Goal: Transaction & Acquisition: Purchase product/service

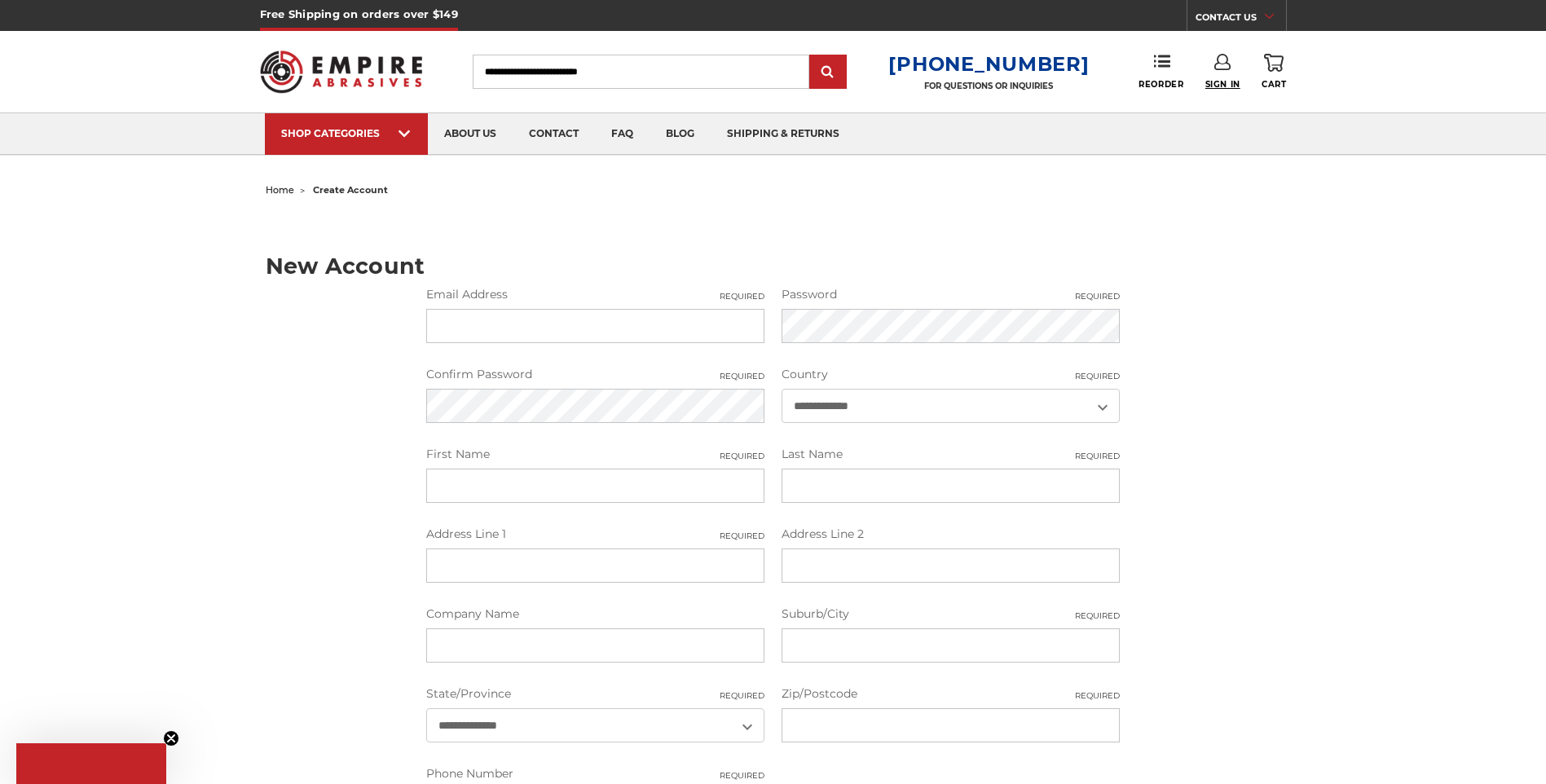
type input "**********"
click at [1236, 81] on span "Sign In" at bounding box center [1223, 84] width 35 height 10
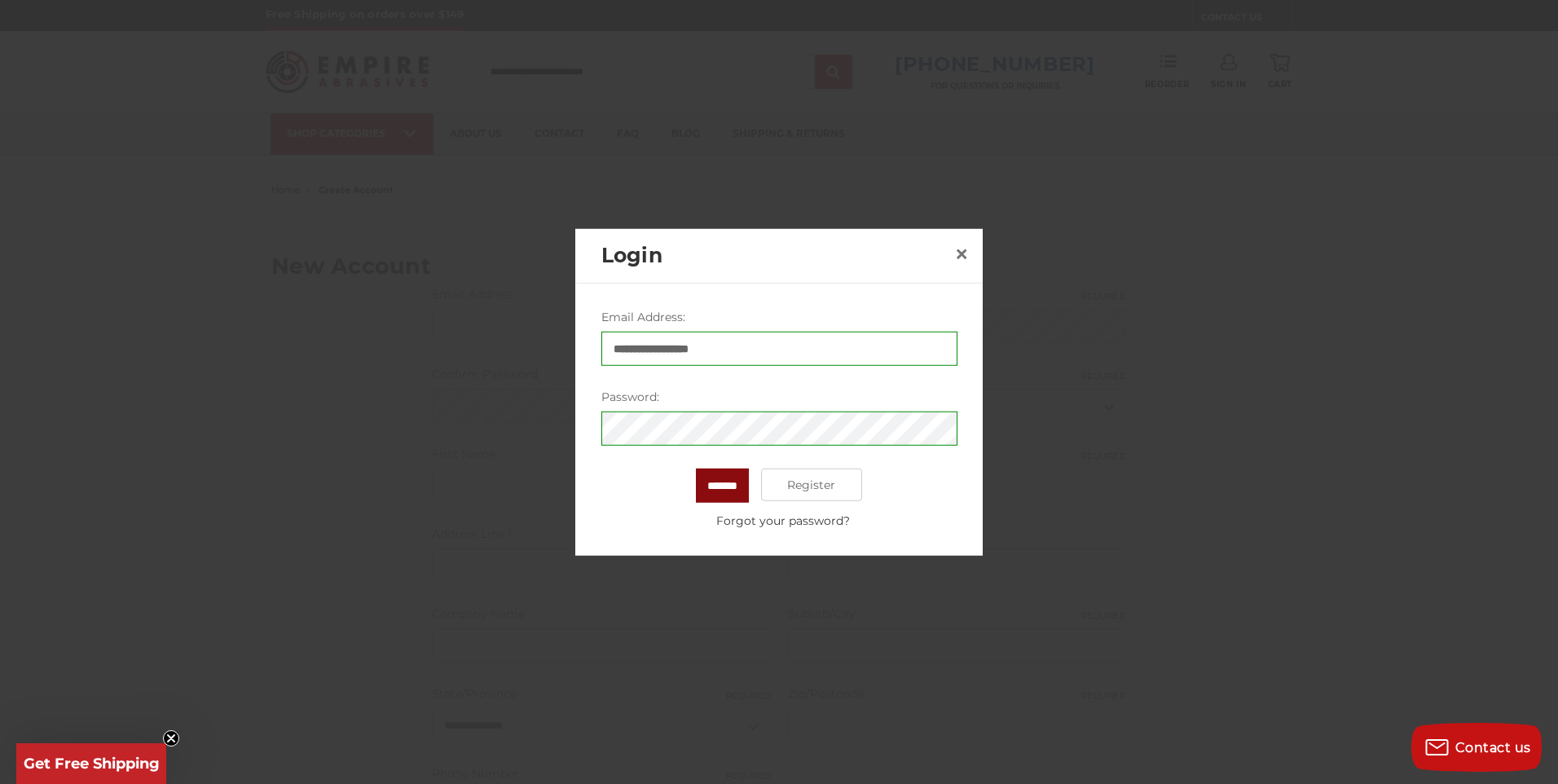
click at [731, 484] on input "*******" at bounding box center [723, 486] width 53 height 34
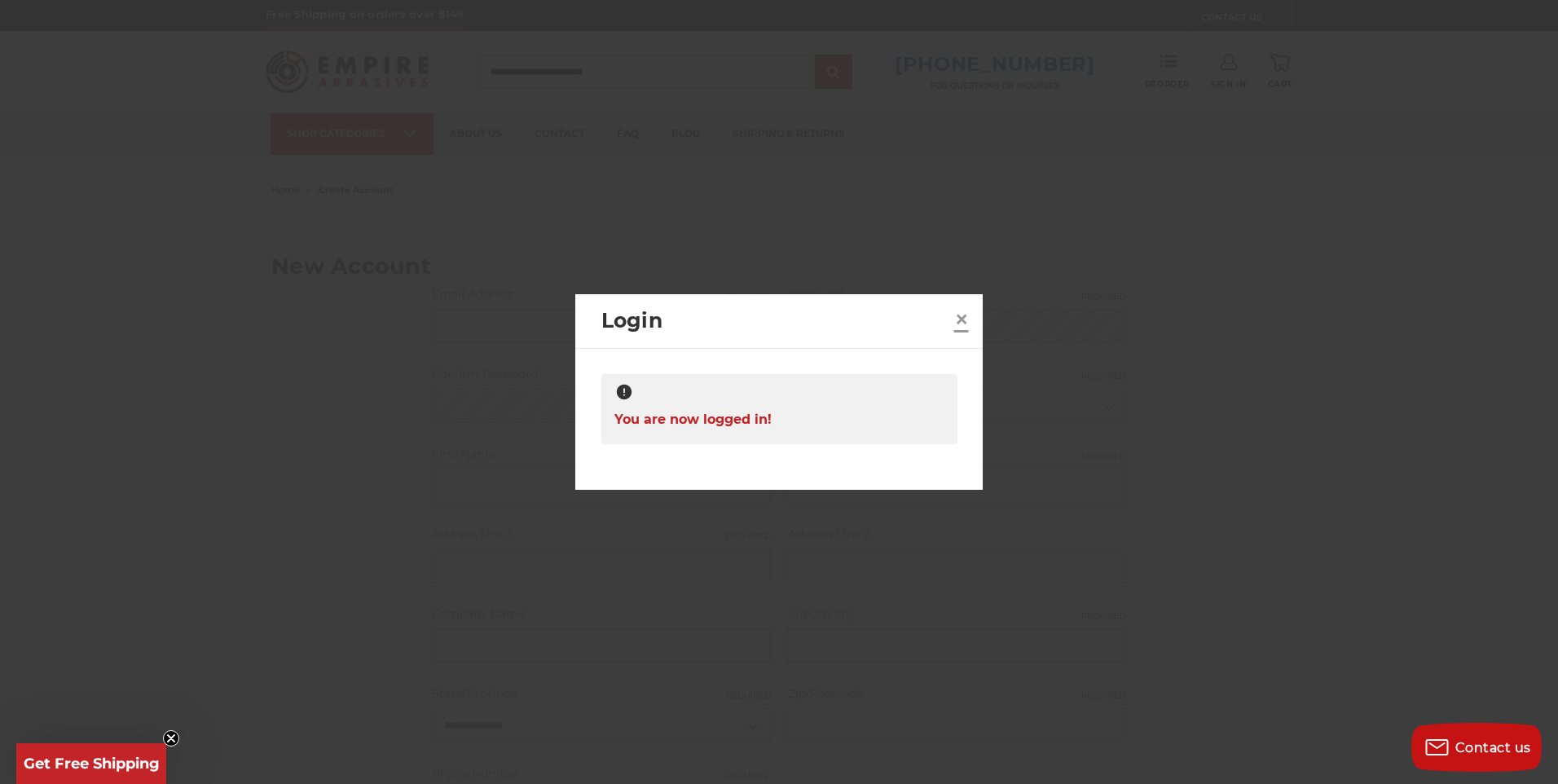
click at [957, 314] on span "×" at bounding box center [961, 318] width 14 height 31
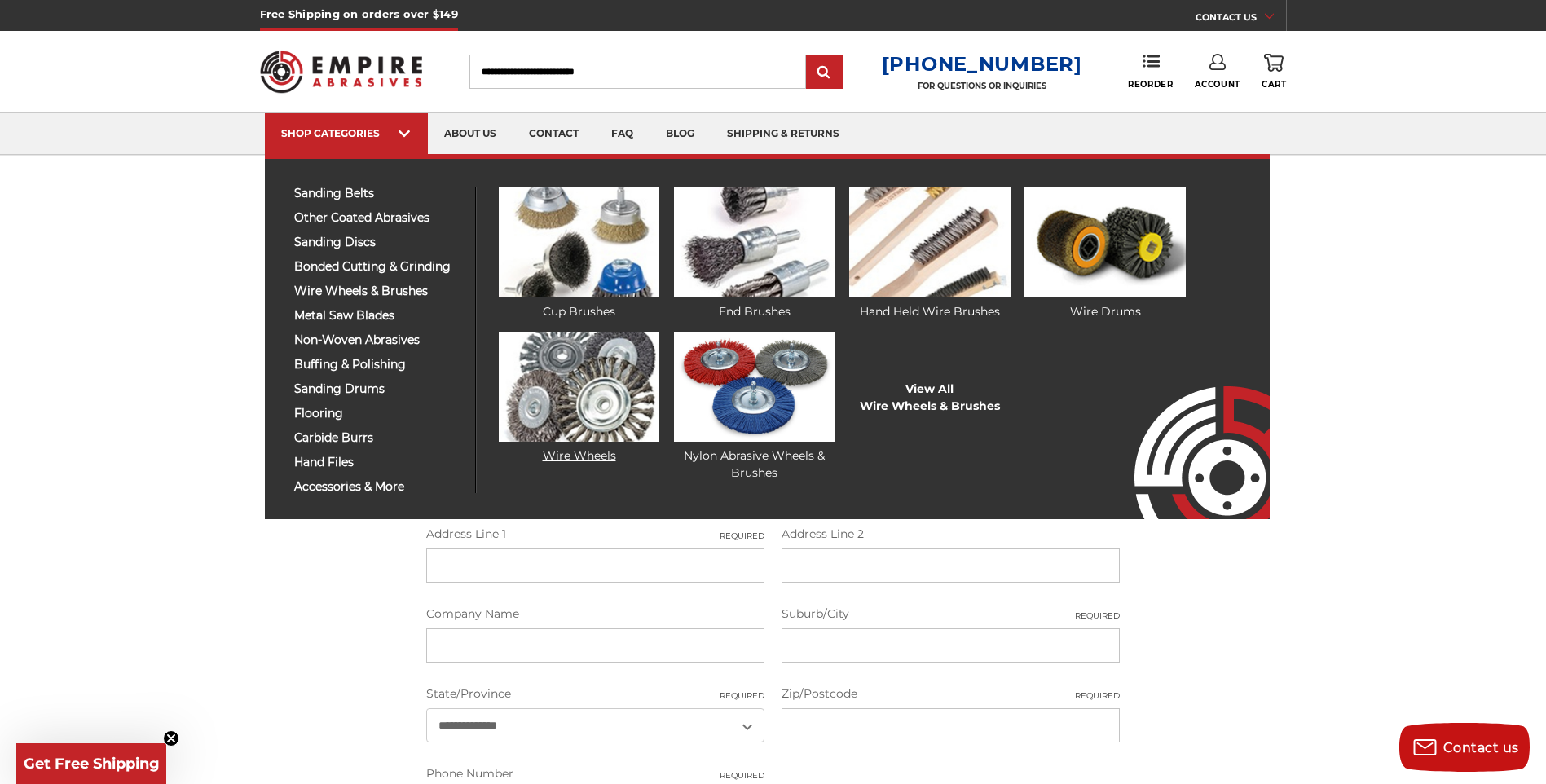
click at [580, 463] on link "Wire Wheels" at bounding box center [578, 398] width 160 height 133
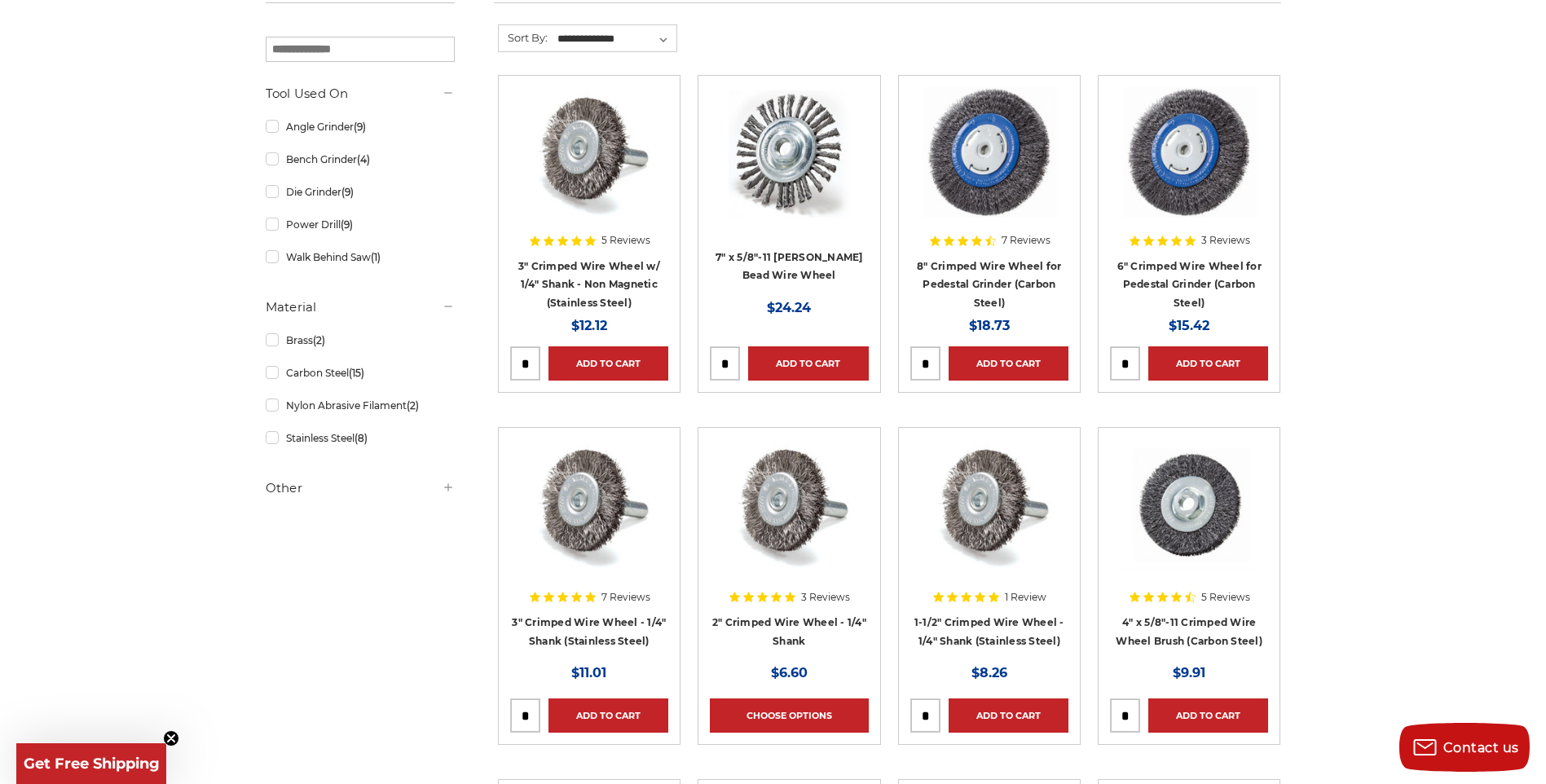
scroll to position [326, 0]
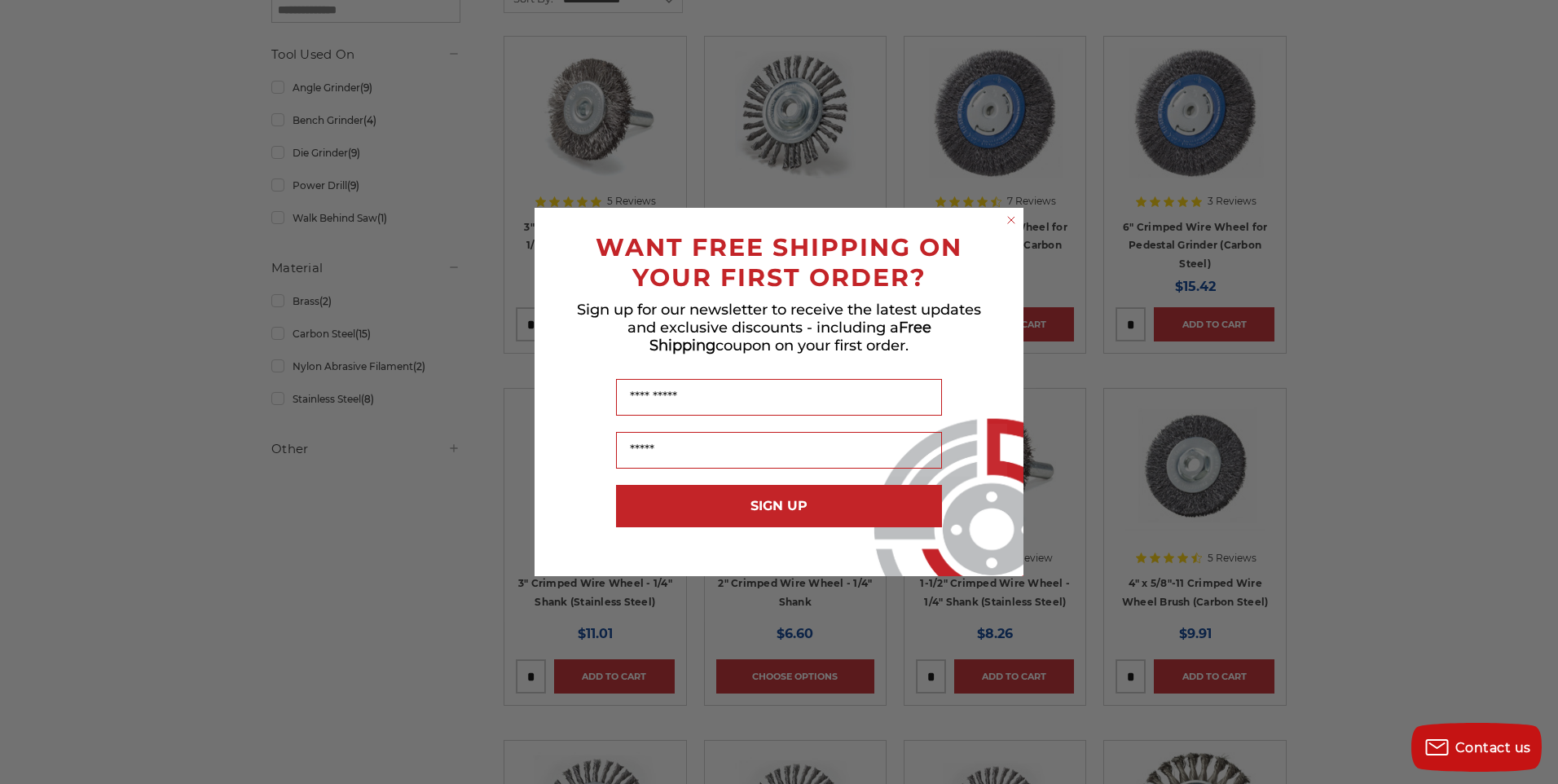
click at [1013, 228] on circle "Close dialog" at bounding box center [1012, 220] width 15 height 15
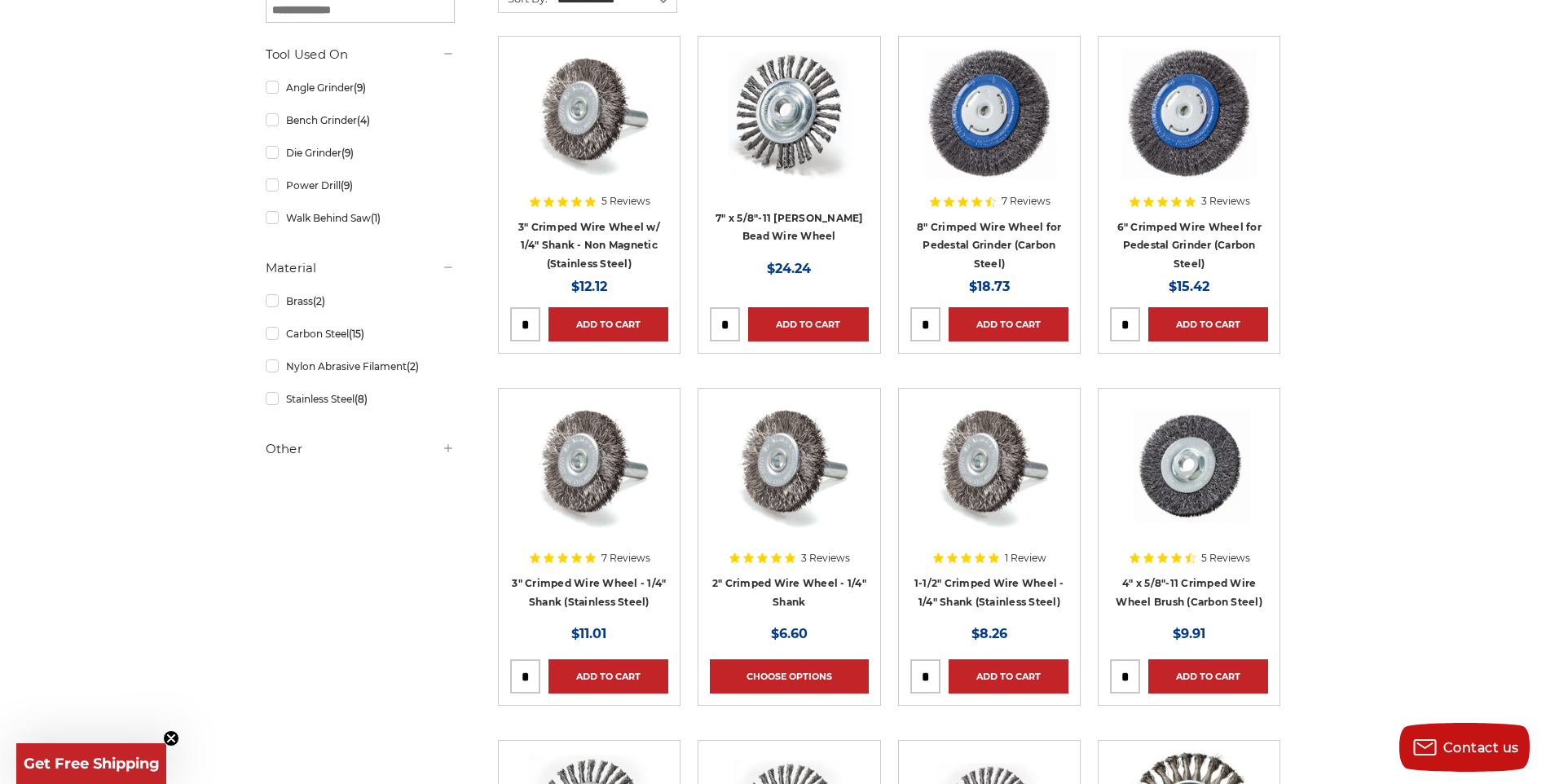
click at [615, 233] on h4 "3" Crimped Wire Wheel w/ 1/4" Shank - Non Magnetic (Stainless Steel)" at bounding box center [589, 245] width 159 height 55
click at [584, 251] on h4 "3" Crimped Wire Wheel w/ 1/4" Shank - Non Magnetic (Stainless Steel)" at bounding box center [589, 245] width 159 height 55
click at [586, 242] on link "3" Crimped Wire Wheel w/ 1/4" Shank - Non Magnetic (Stainless Steel)" at bounding box center [589, 246] width 141 height 49
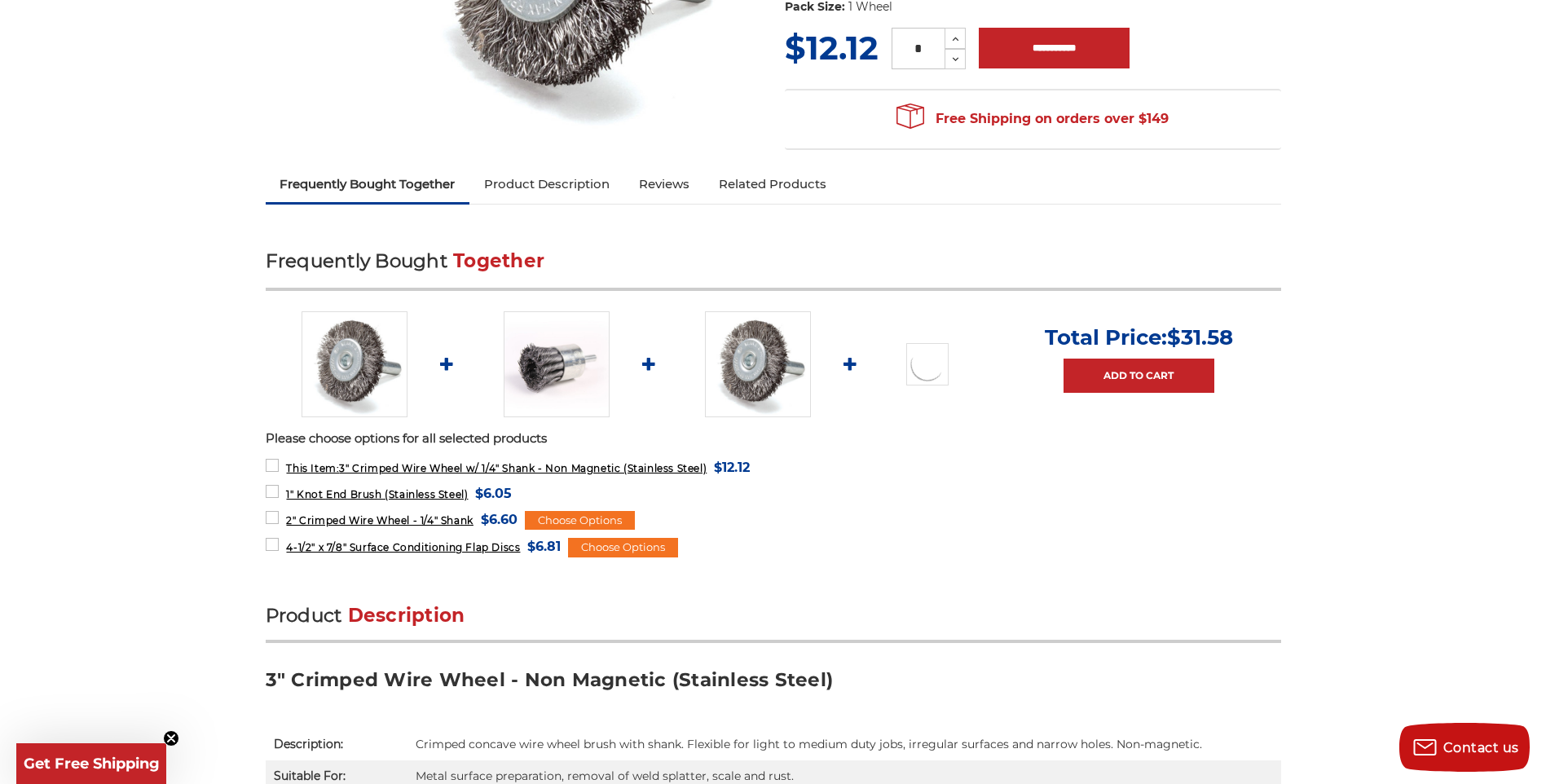
scroll to position [245, 0]
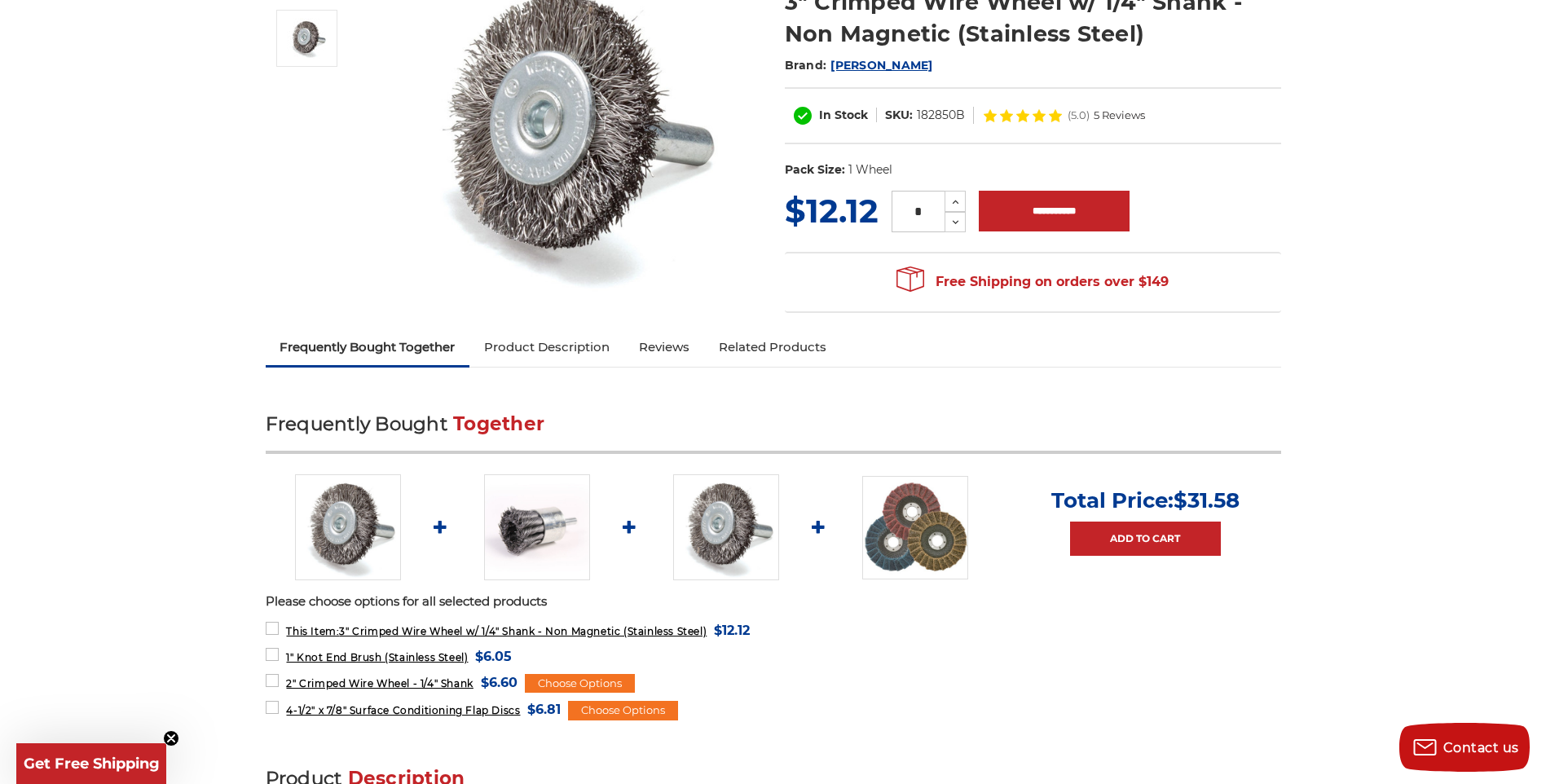
click at [585, 354] on link "Product Description" at bounding box center [546, 347] width 155 height 36
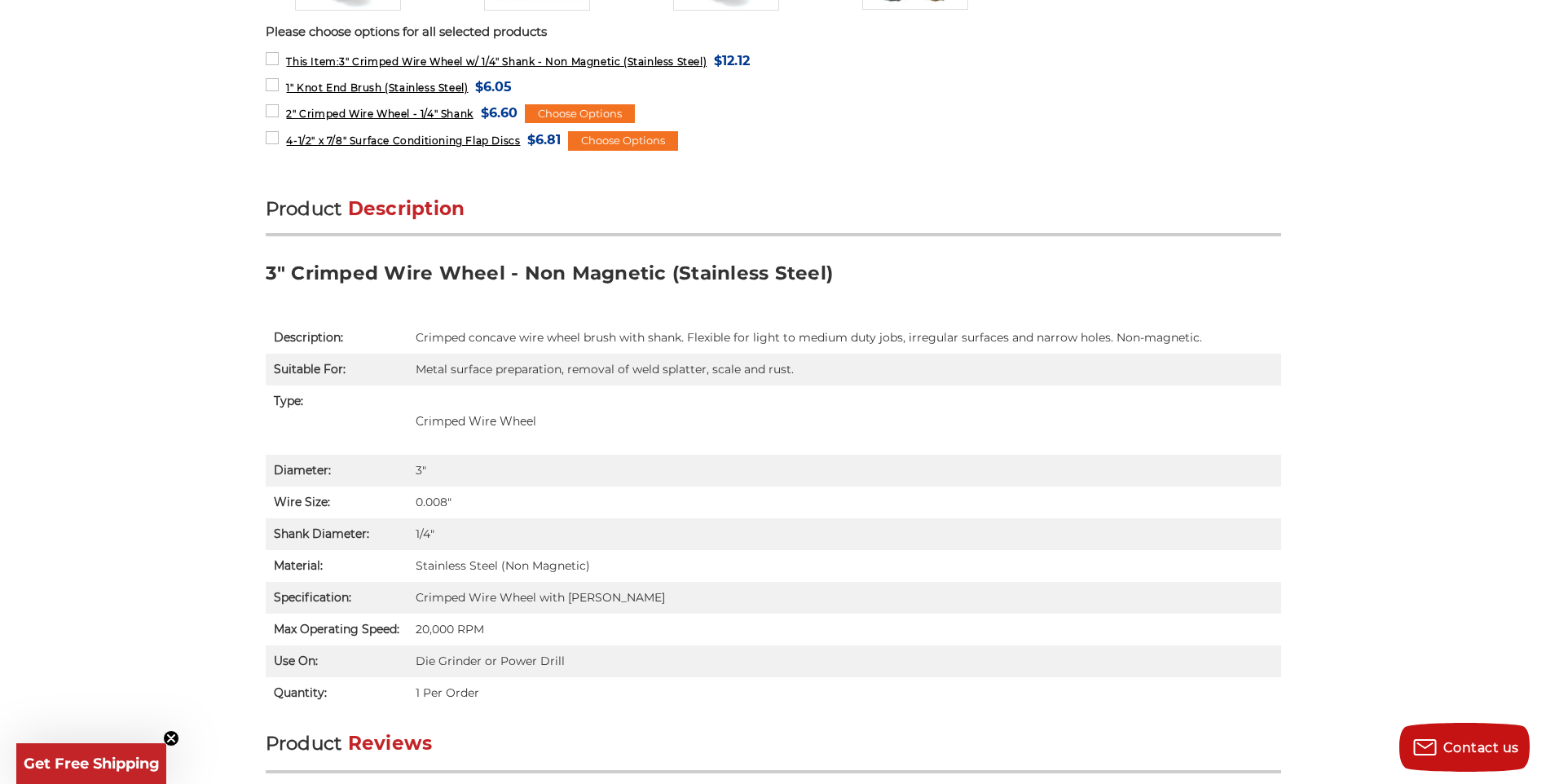
scroll to position [993, 0]
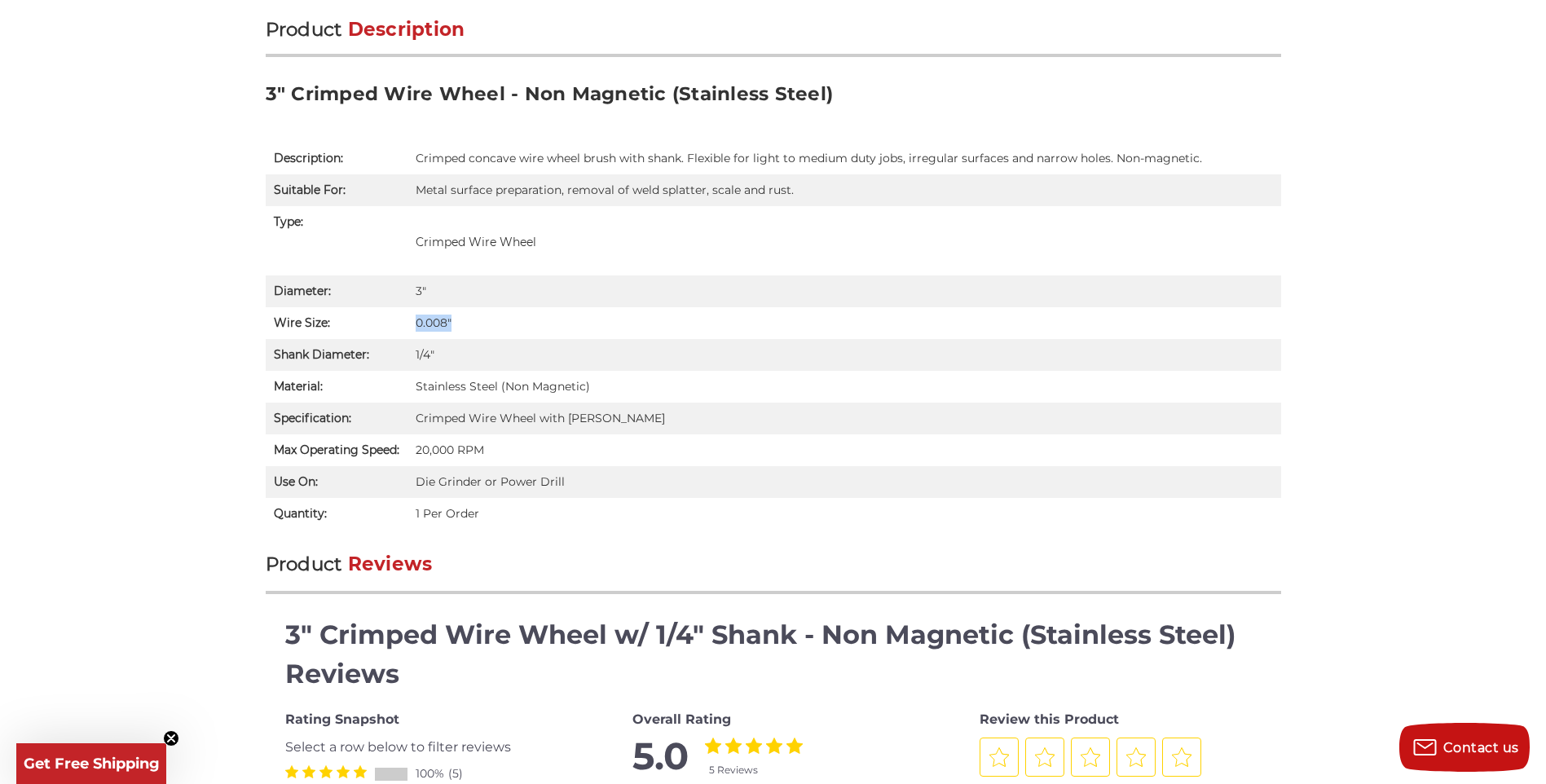
drag, startPoint x: 416, startPoint y: 327, endPoint x: 463, endPoint y: 326, distance: 47.0
click at [462, 326] on td "0.008"" at bounding box center [844, 323] width 874 height 31
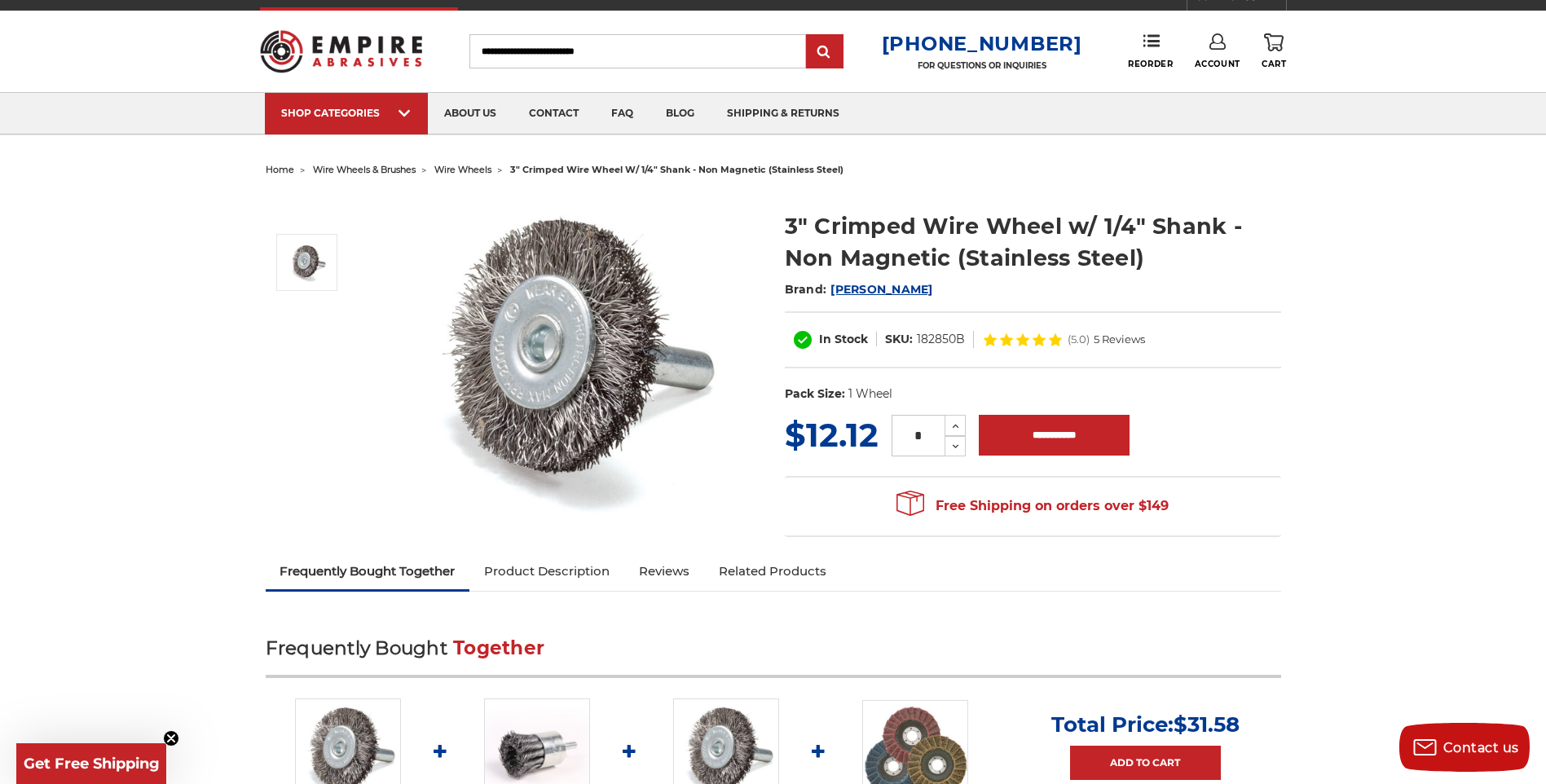
scroll to position [15, 0]
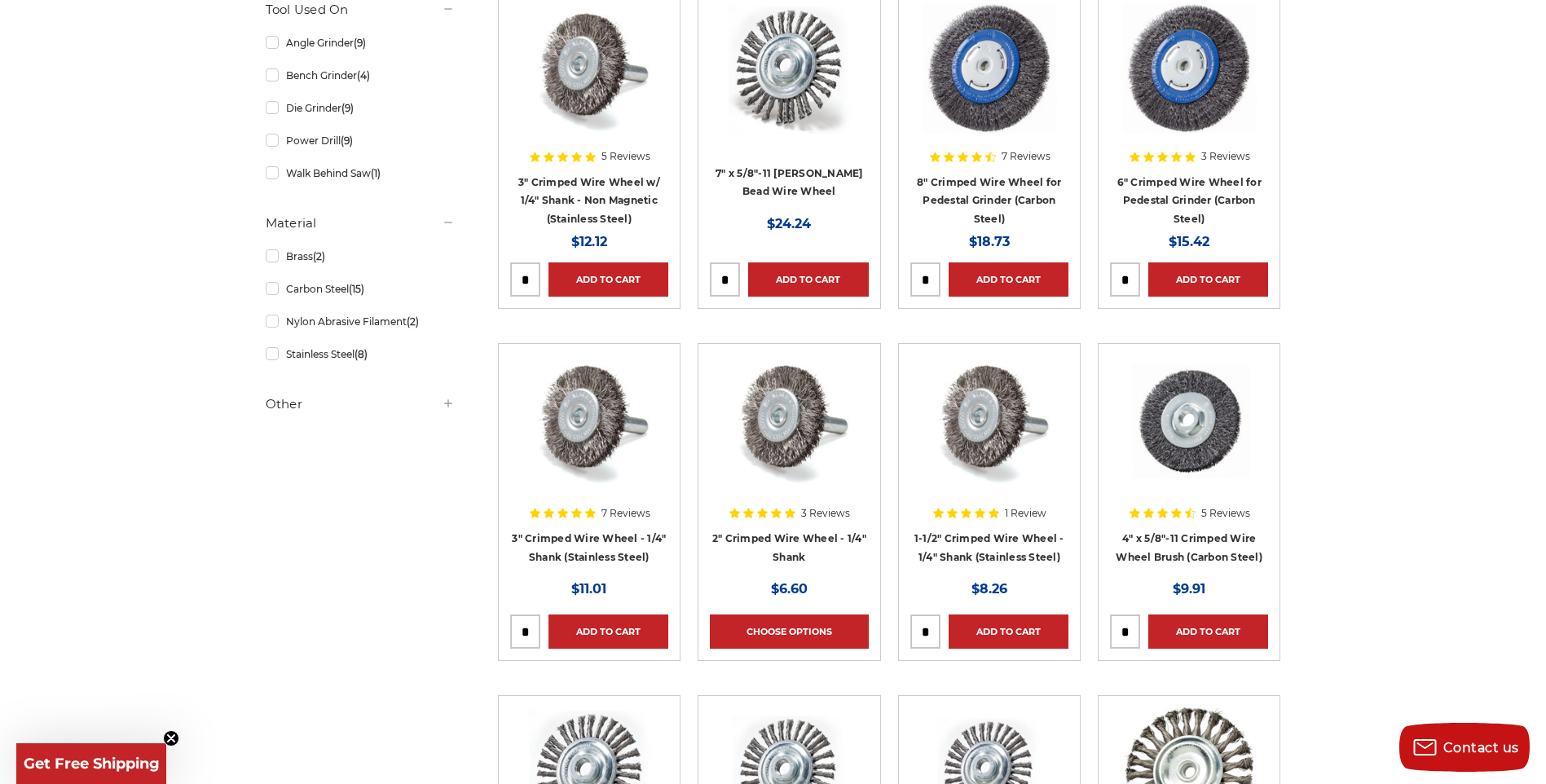
scroll to position [407, 0]
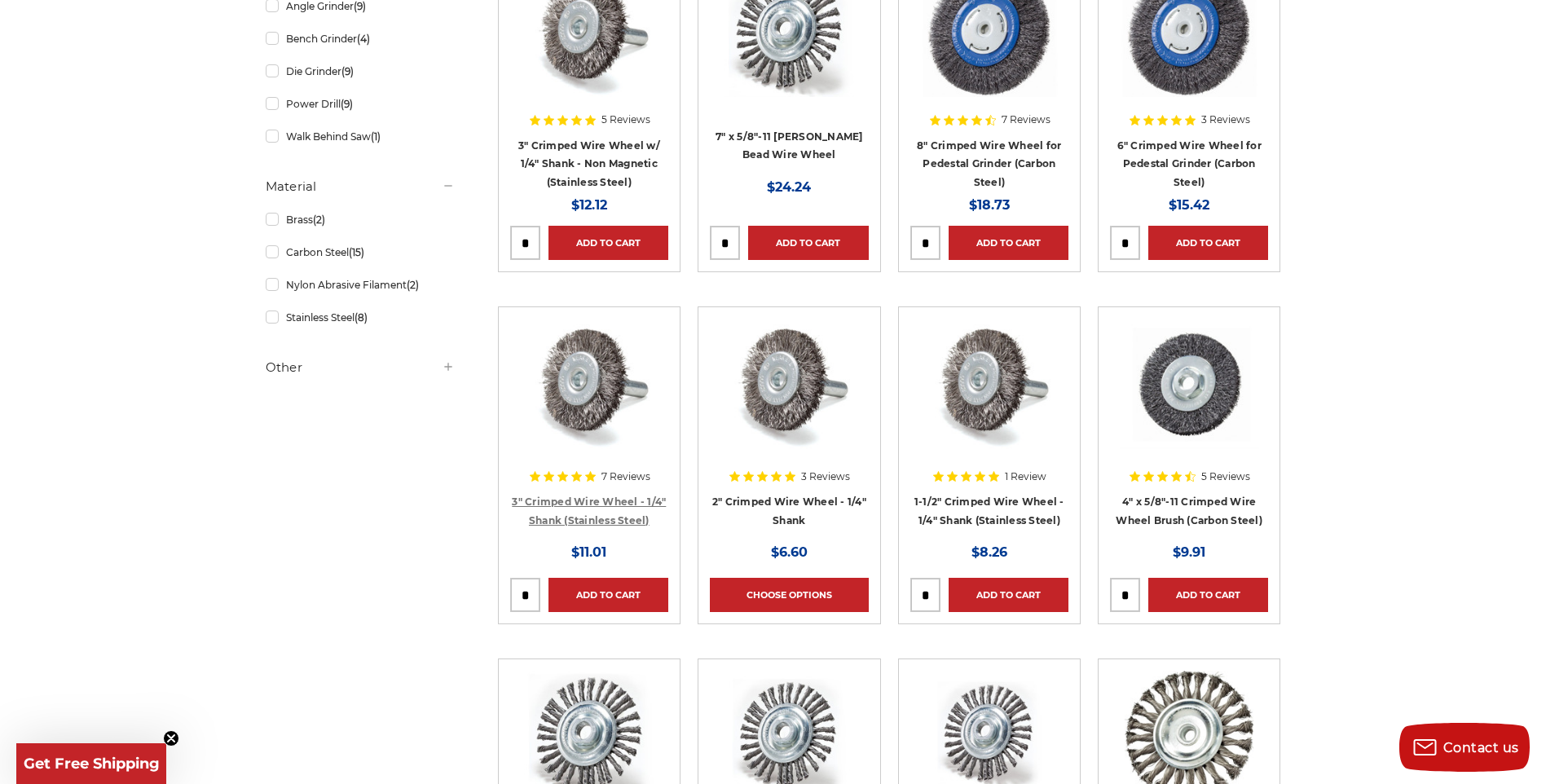
click at [605, 512] on link "3" Crimped Wire Wheel - 1/4" Shank (Stainless Steel)" at bounding box center [589, 511] width 154 height 31
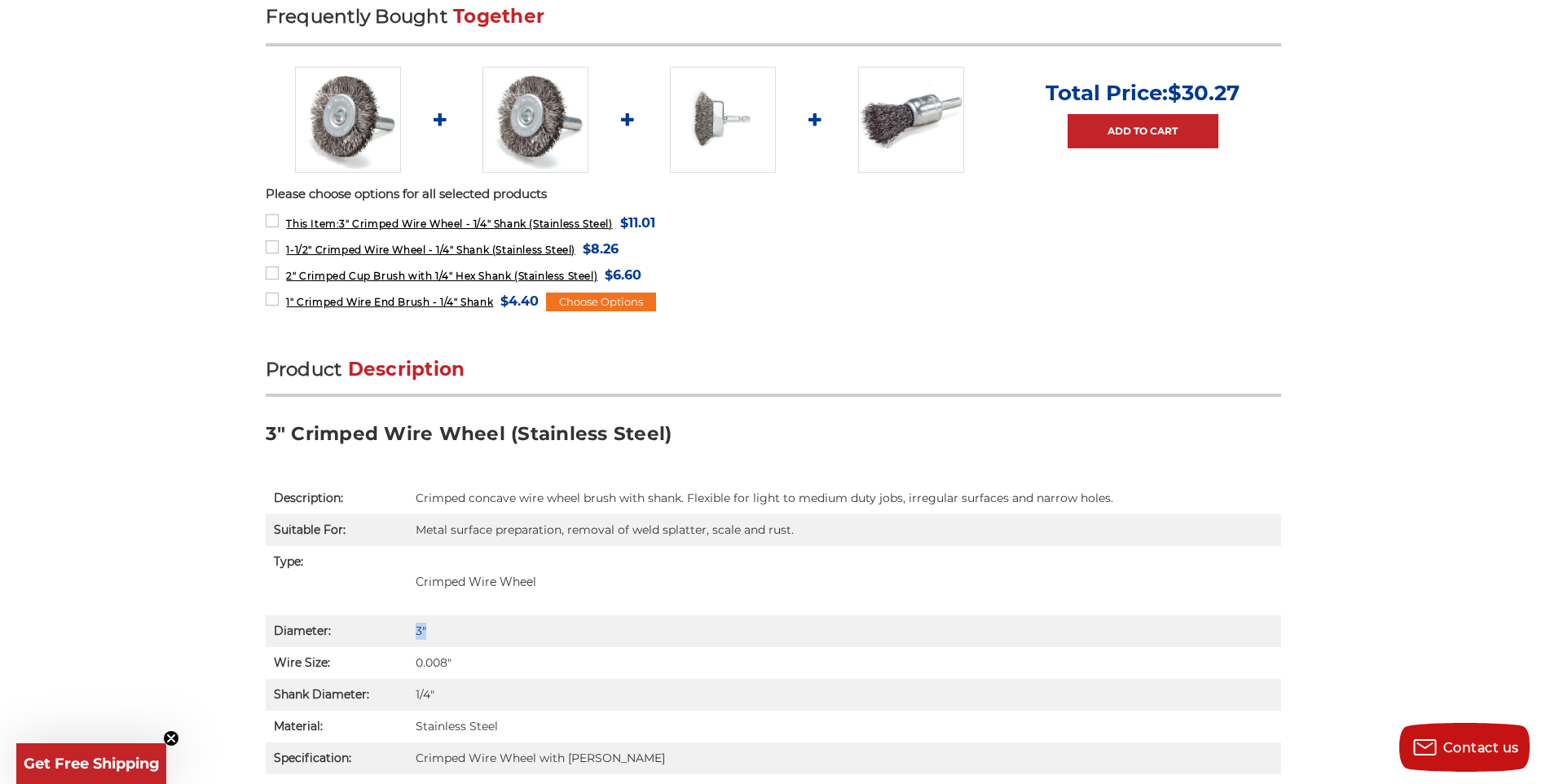
drag, startPoint x: 425, startPoint y: 636, endPoint x: 501, endPoint y: 636, distance: 76.0
click at [501, 636] on td "3"" at bounding box center [844, 630] width 874 height 31
drag, startPoint x: 501, startPoint y: 636, endPoint x: 798, endPoint y: 589, distance: 300.7
click at [798, 589] on p "Crimped Wire Wheel" at bounding box center [844, 582] width 858 height 17
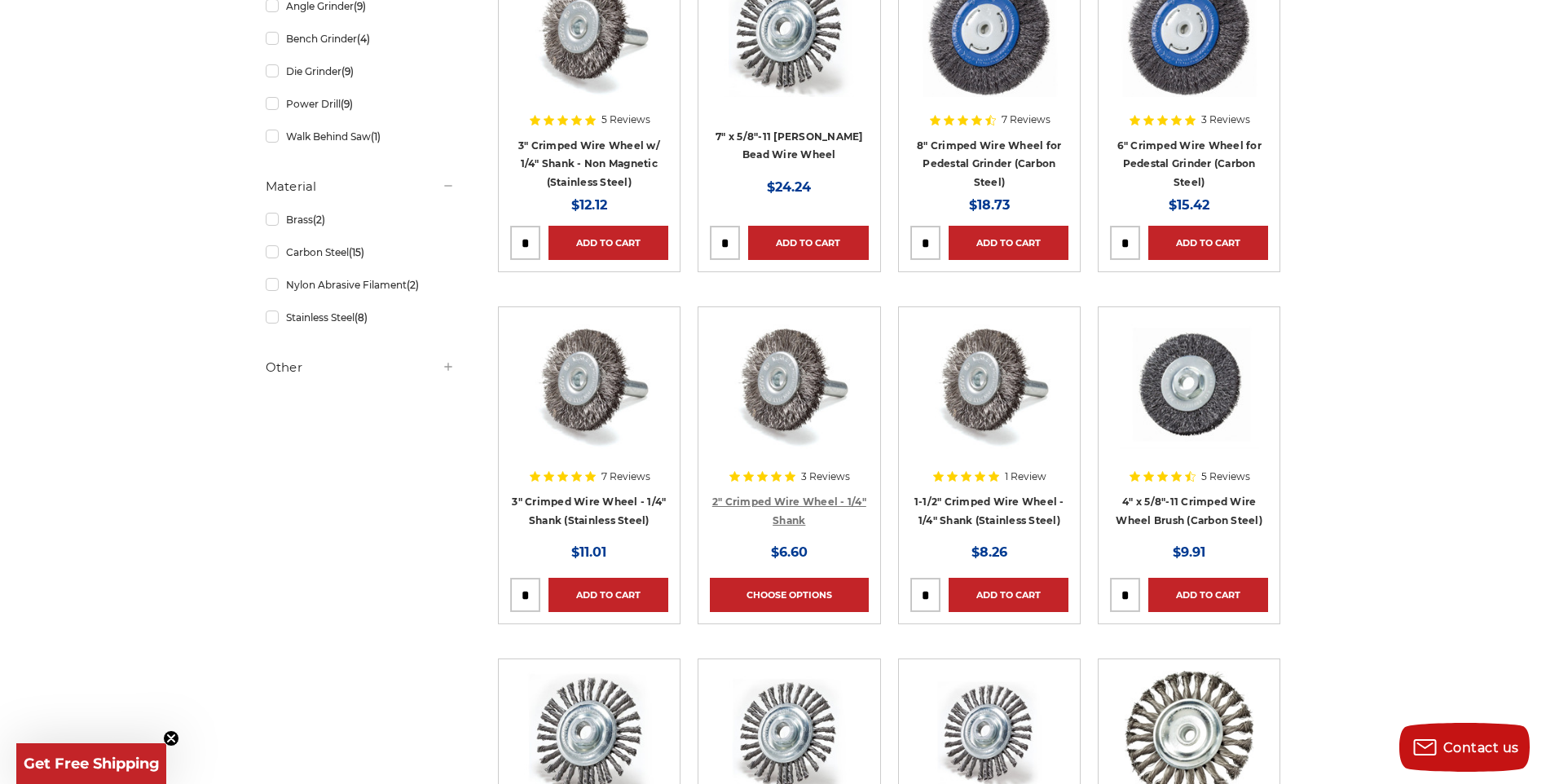
click at [814, 499] on link "2" Crimped Wire Wheel - 1/4" Shank" at bounding box center [789, 511] width 154 height 31
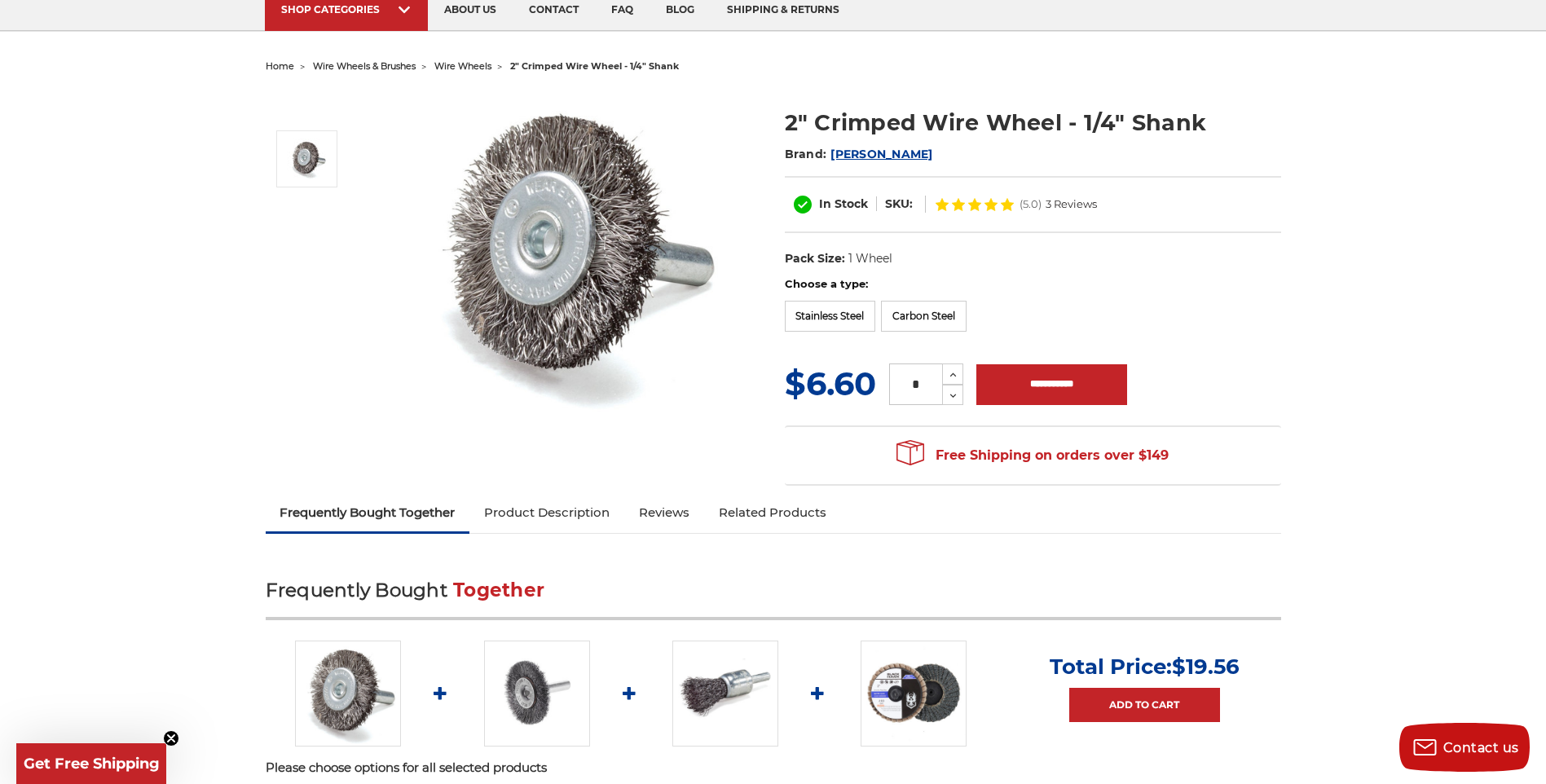
scroll to position [82, 0]
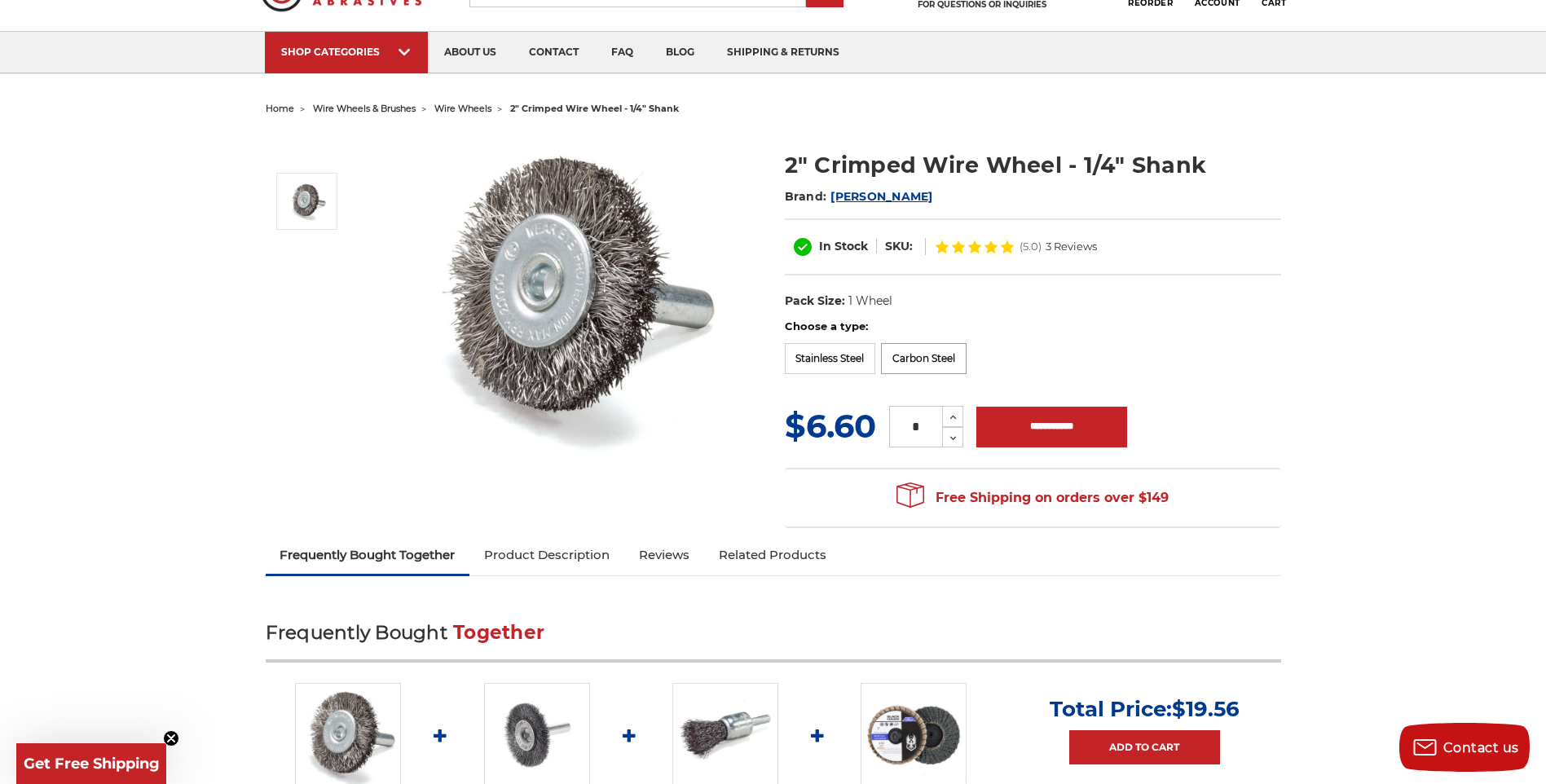
click at [898, 371] on label "Carbon Steel" at bounding box center [924, 358] width 85 height 31
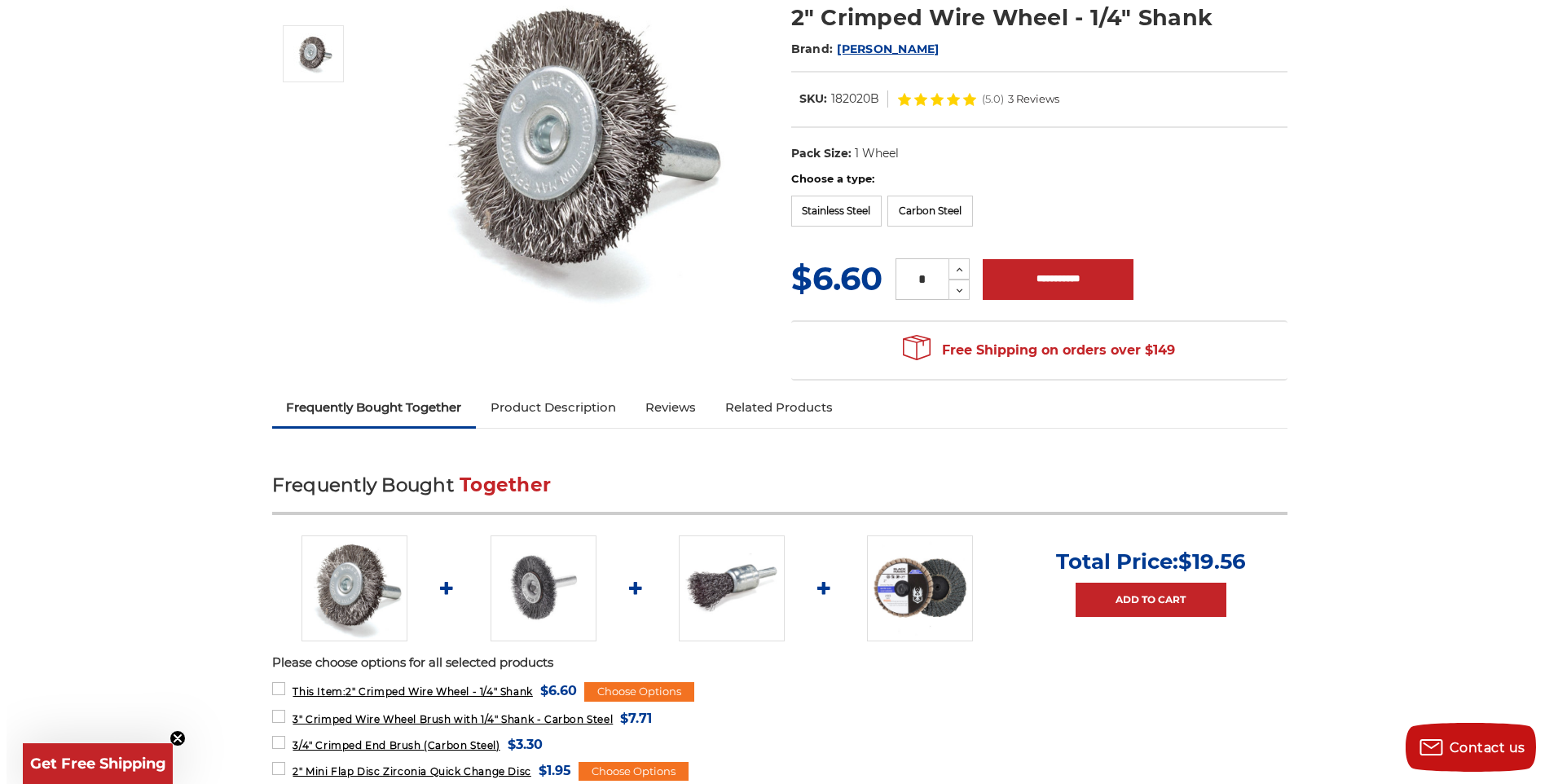
scroll to position [0, 0]
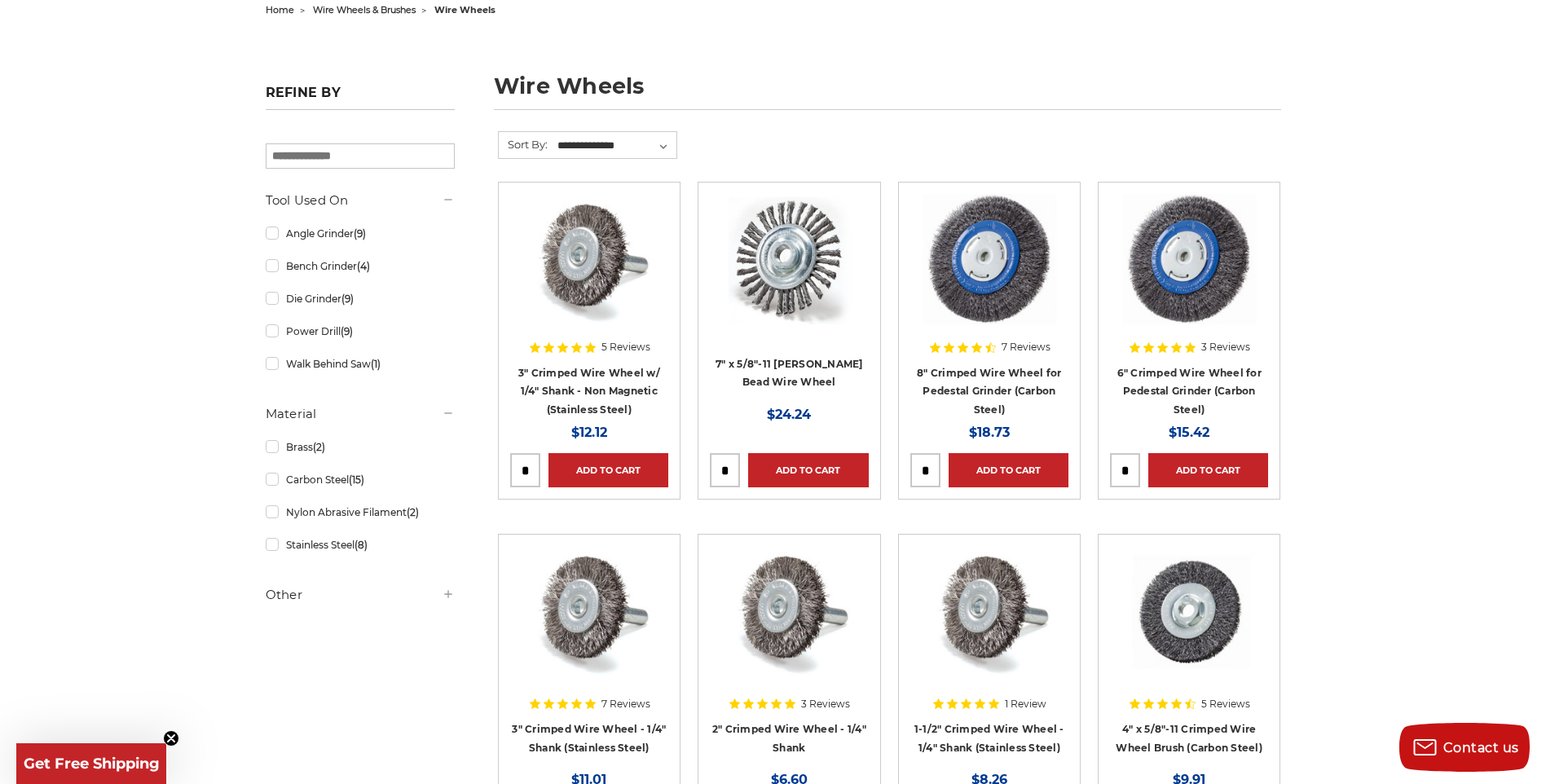
scroll to position [163, 0]
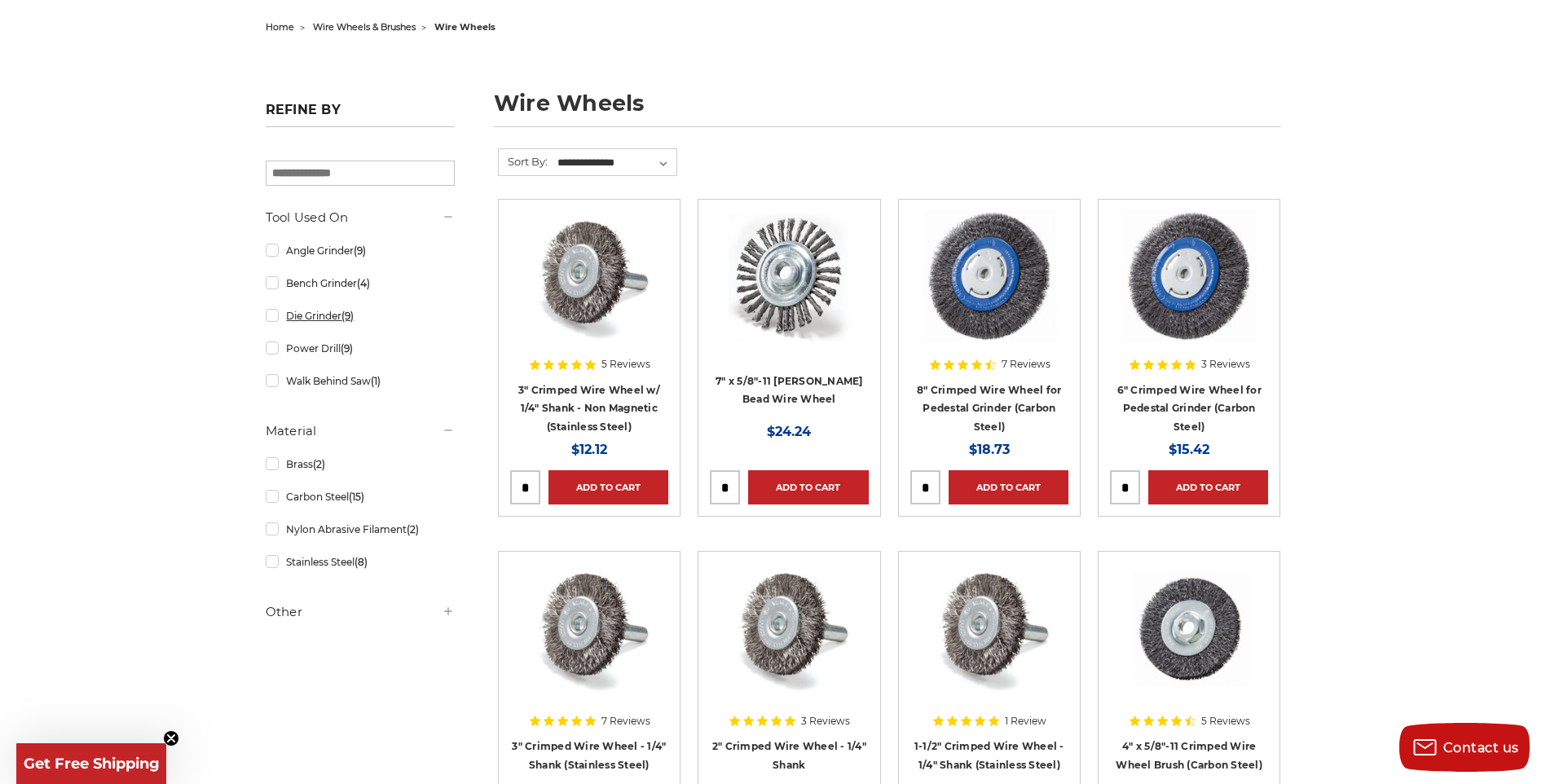
click at [342, 325] on link "Die Grinder (9)" at bounding box center [360, 316] width 189 height 28
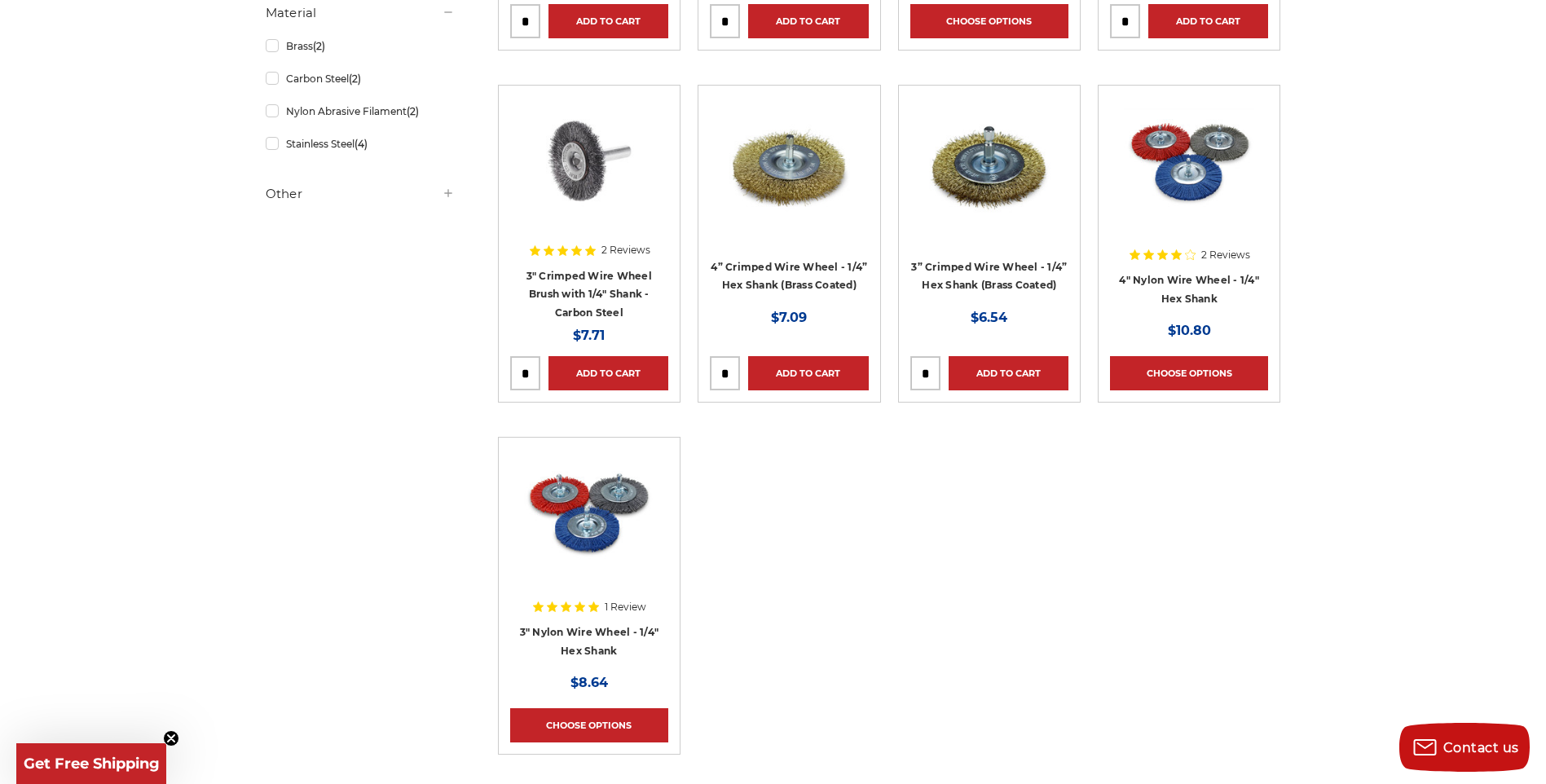
scroll to position [570, 0]
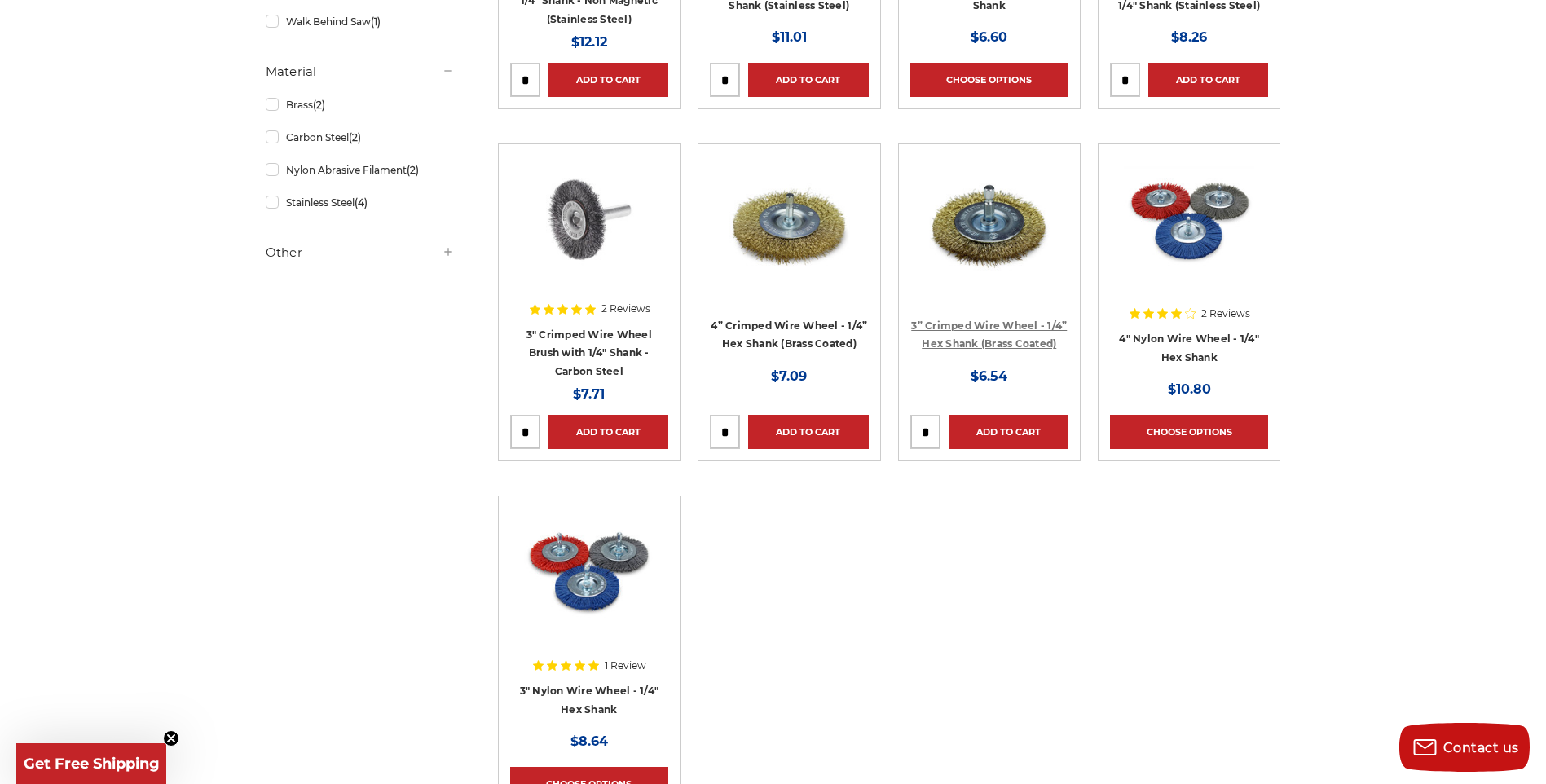
click at [980, 342] on link "3” Crimped Wire Wheel - 1/4” Hex Shank (Brass Coated)" at bounding box center [990, 335] width 156 height 31
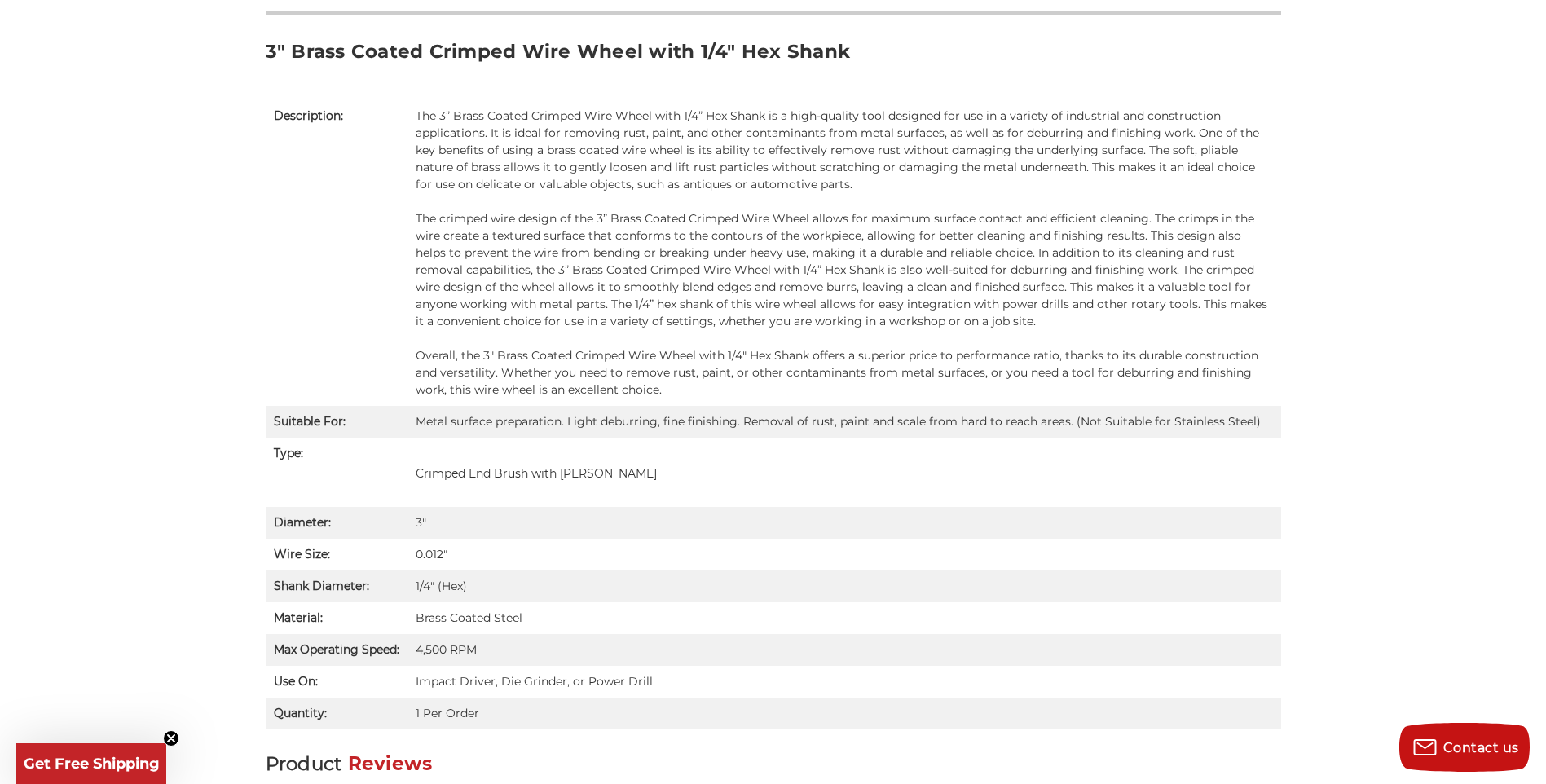
scroll to position [1059, 0]
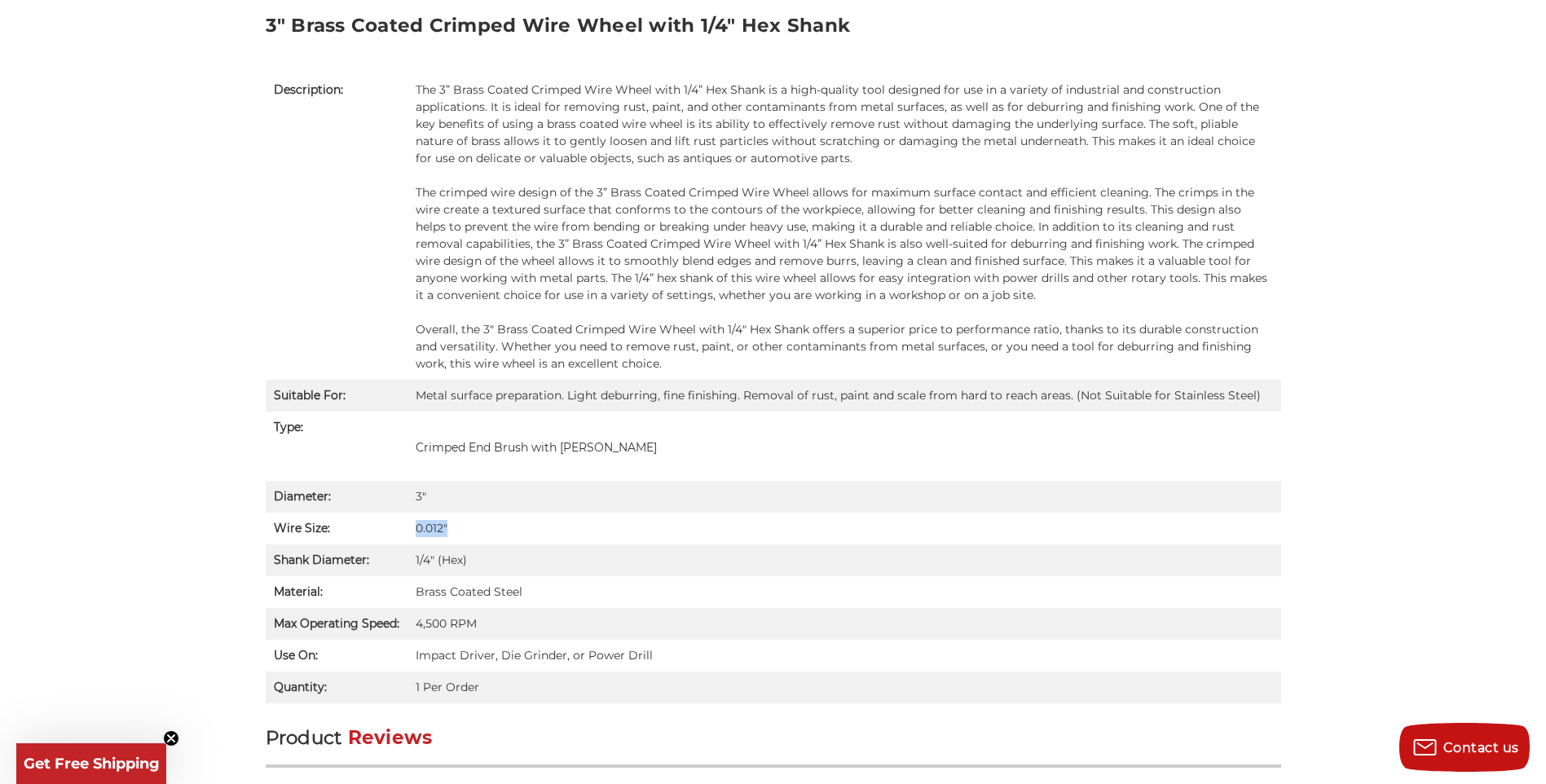
drag, startPoint x: 450, startPoint y: 527, endPoint x: 403, endPoint y: 527, distance: 47.0
click at [403, 527] on tr "Wire Size: 0.012"" at bounding box center [774, 528] width 1016 height 31
drag, startPoint x: 445, startPoint y: 618, endPoint x: 391, endPoint y: 622, distance: 54.1
click at [391, 622] on tr "Max Operating Speed: 4,500 RPM" at bounding box center [774, 623] width 1016 height 31
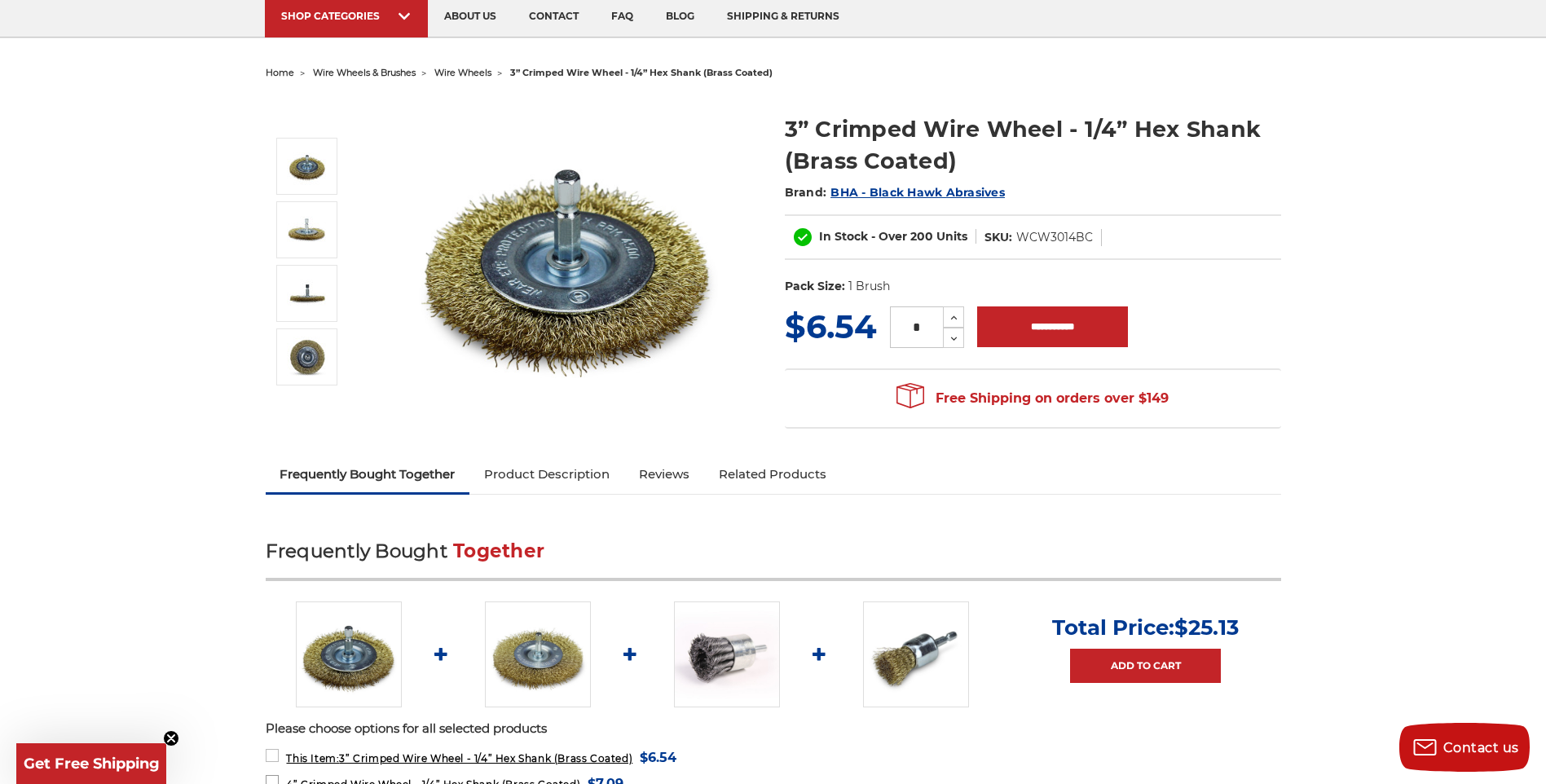
scroll to position [0, 0]
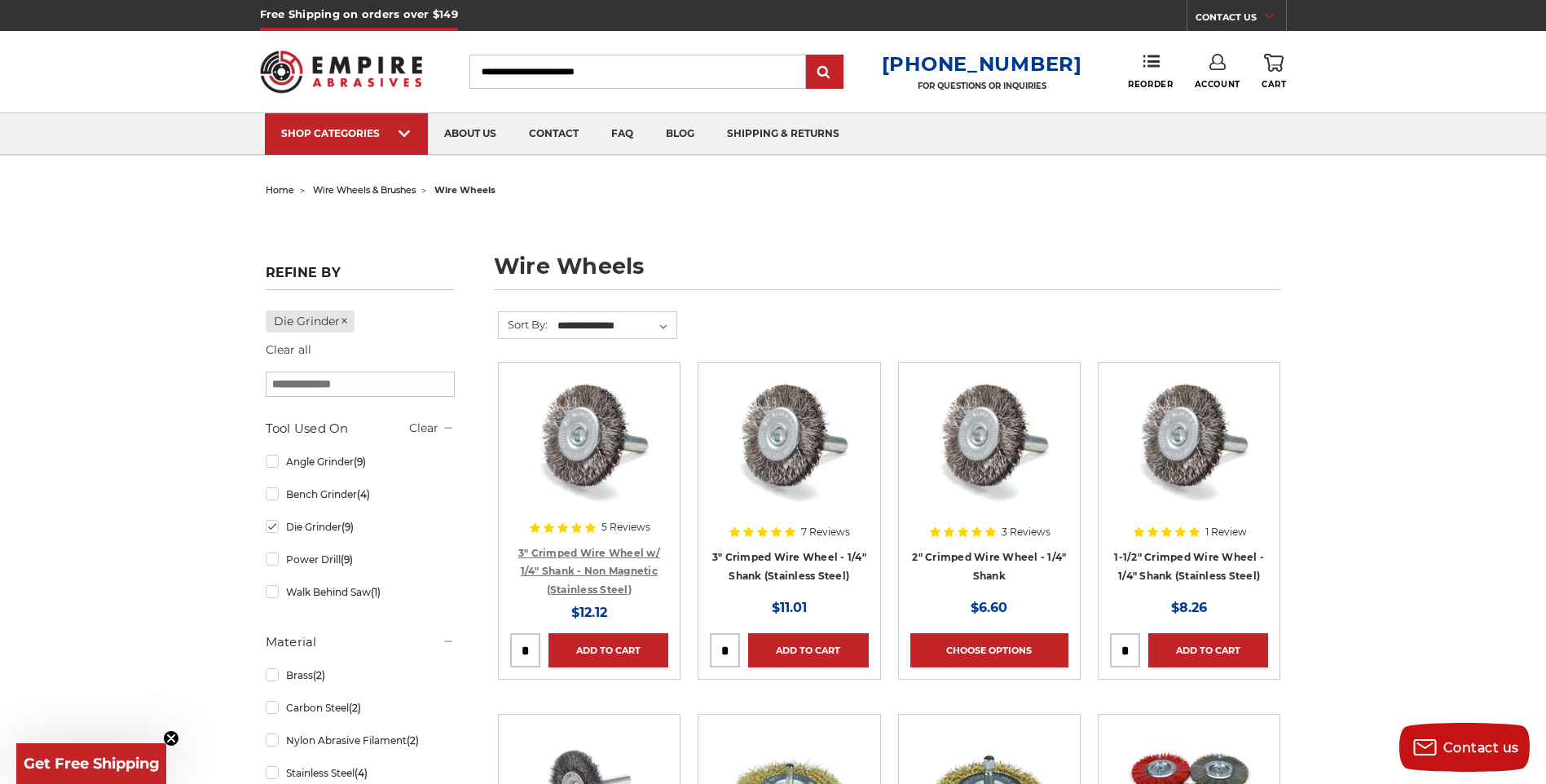
click at [631, 568] on link "3" Crimped Wire Wheel w/ 1/4" Shank - Non Magnetic (Stainless Steel)" at bounding box center [589, 571] width 141 height 49
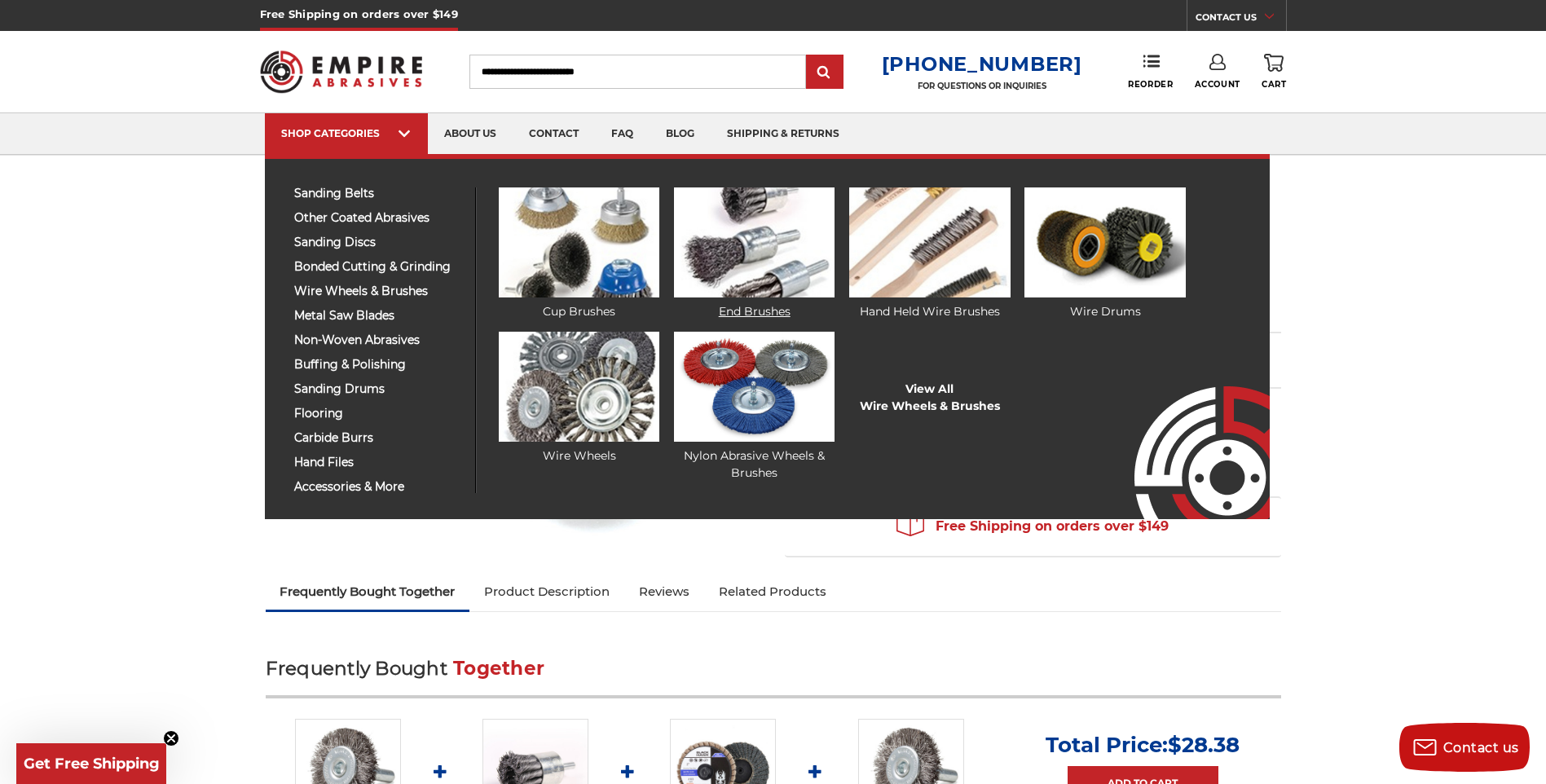
click at [740, 312] on link "End Brushes" at bounding box center [754, 253] width 160 height 133
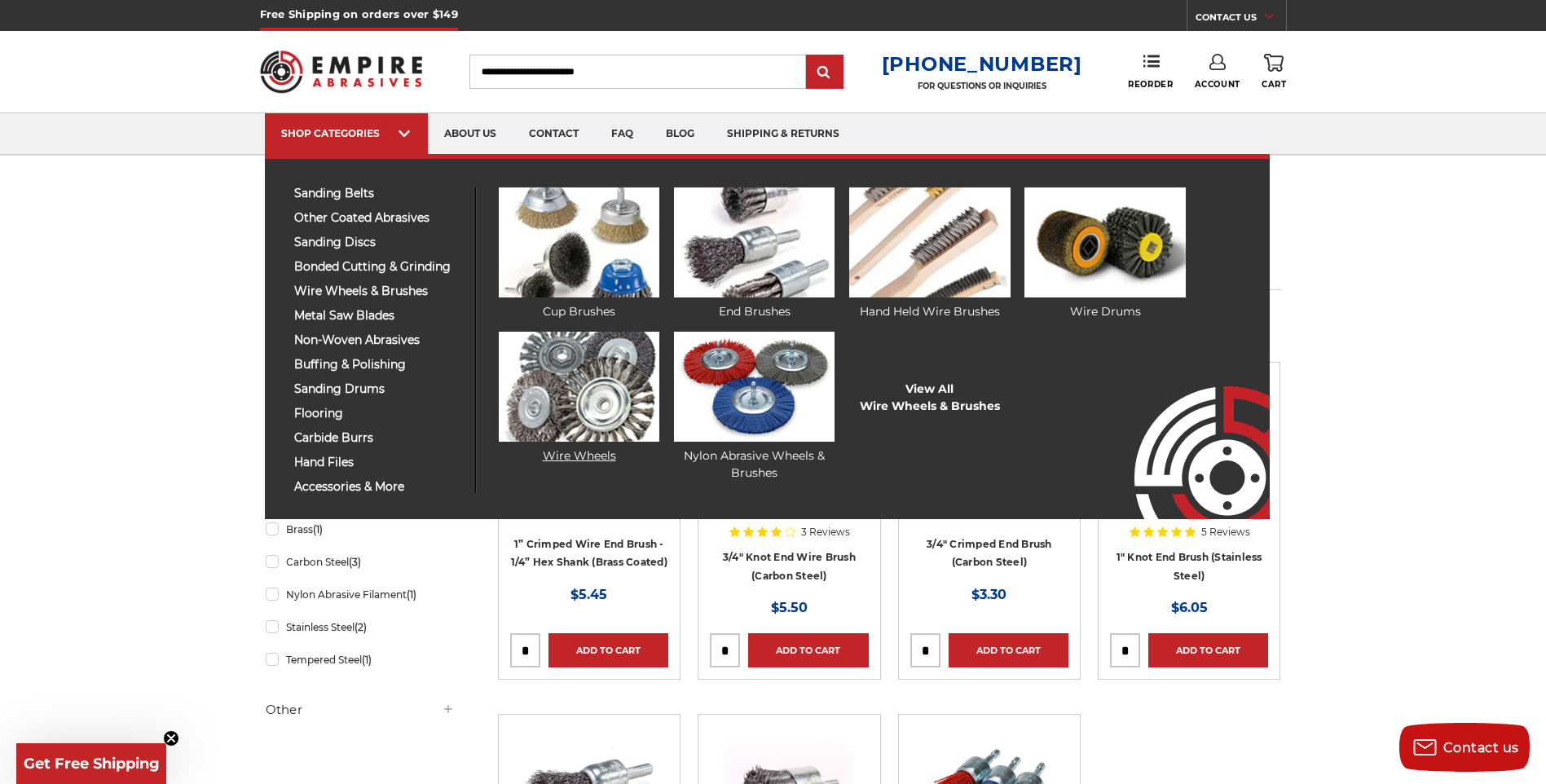
click at [586, 440] on img at bounding box center [578, 386] width 160 height 110
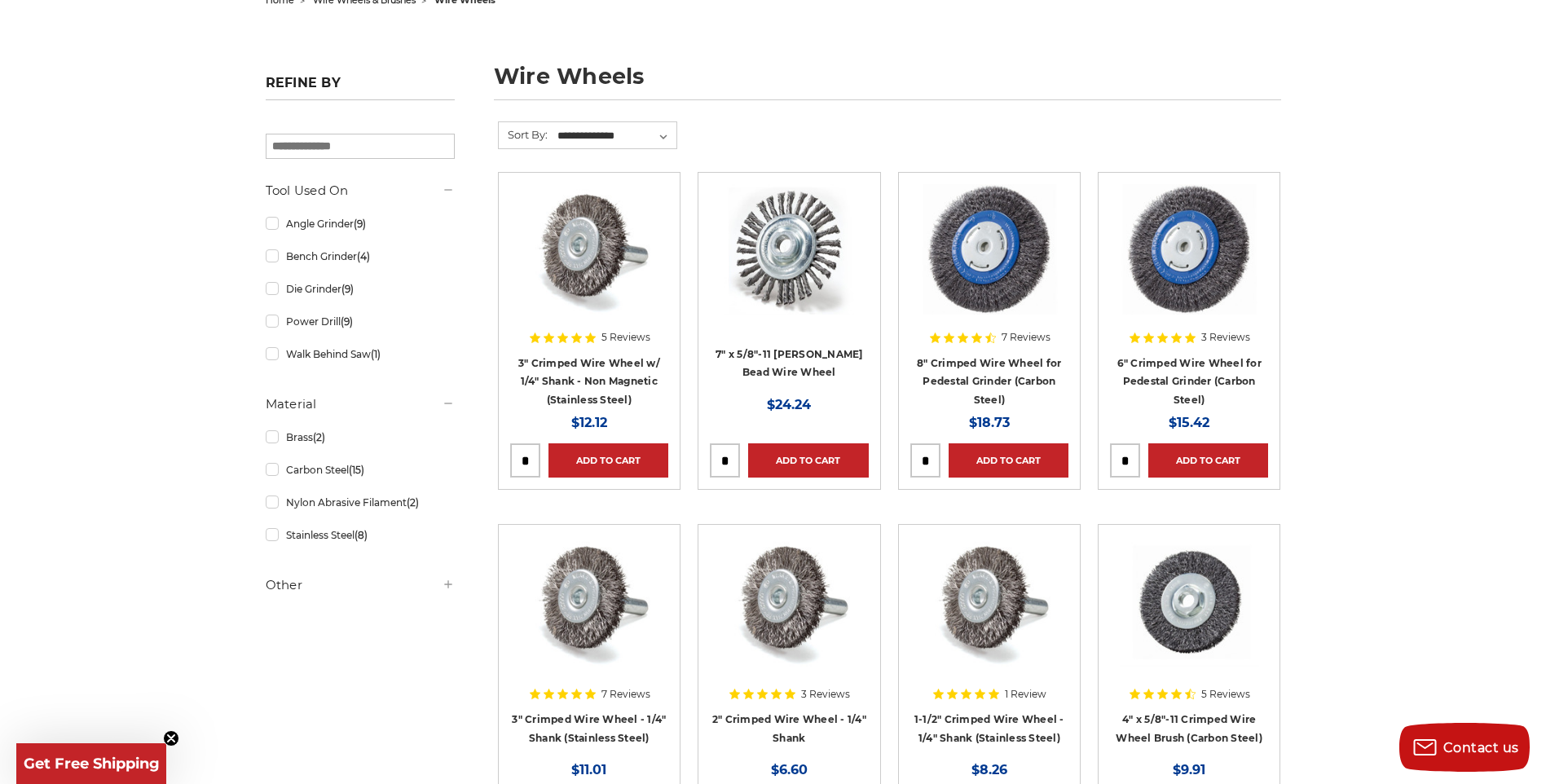
scroll to position [163, 0]
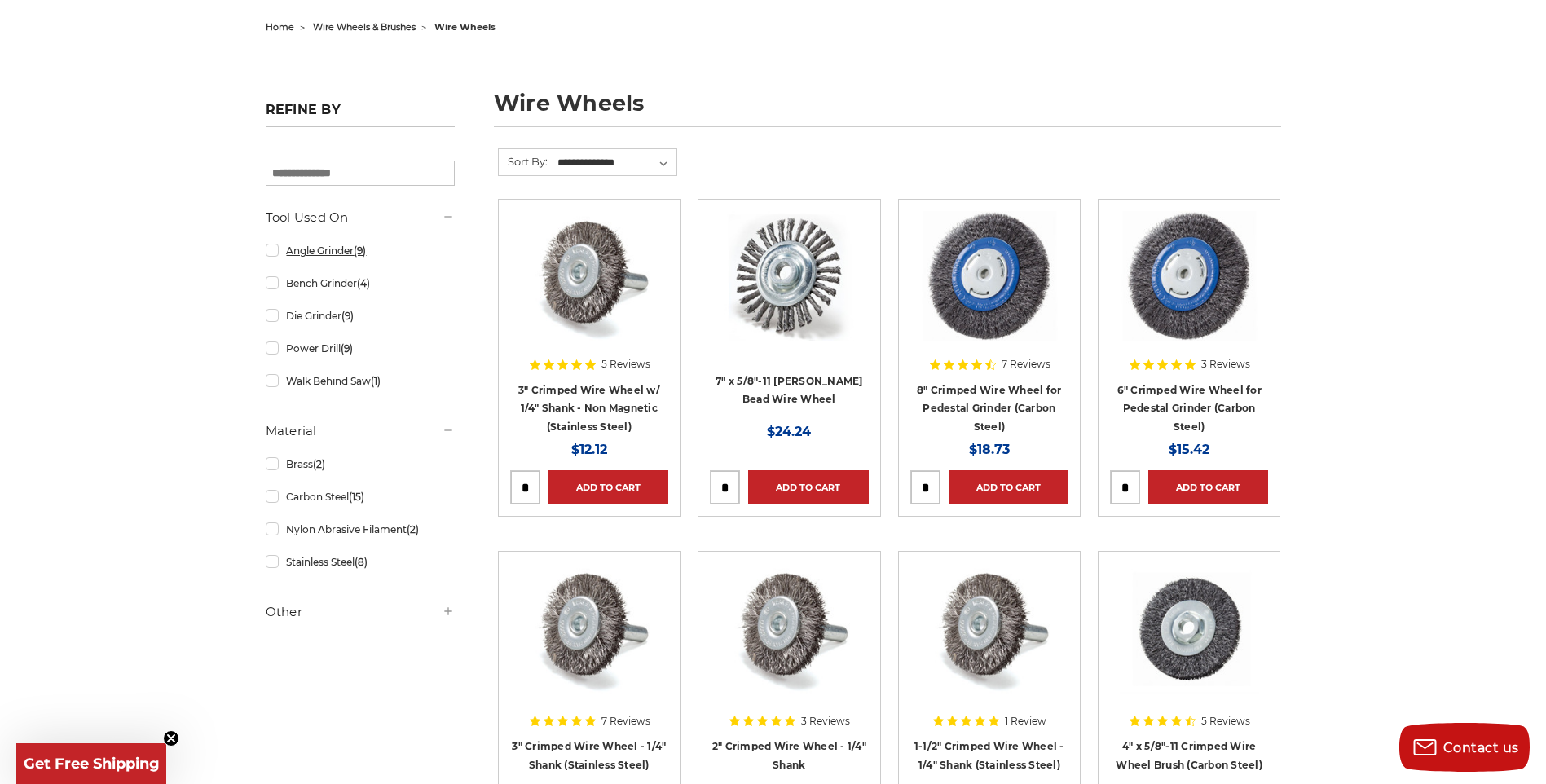
click at [344, 251] on link "Angle Grinder (9)" at bounding box center [360, 251] width 189 height 28
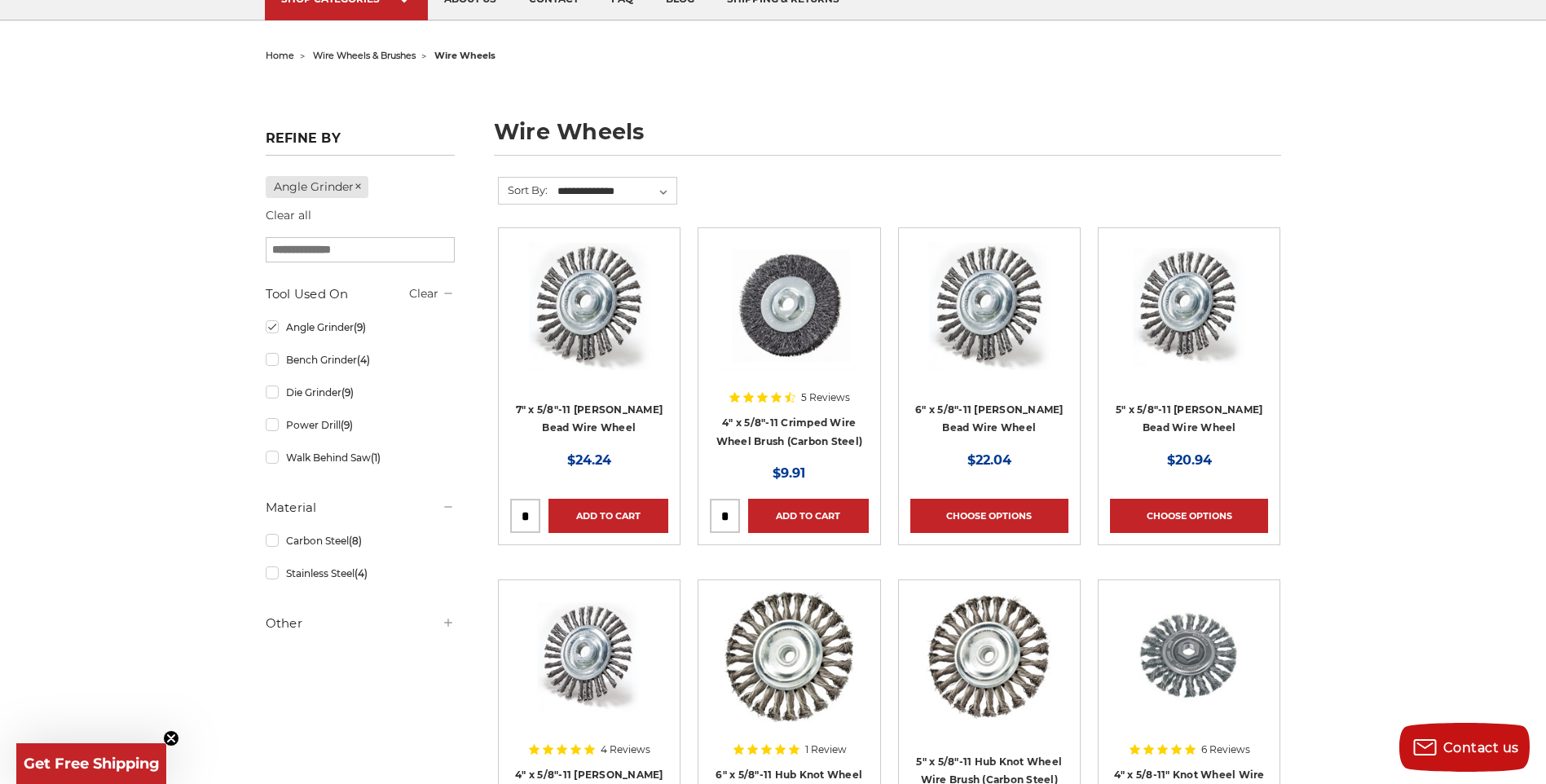
scroll to position [163, 0]
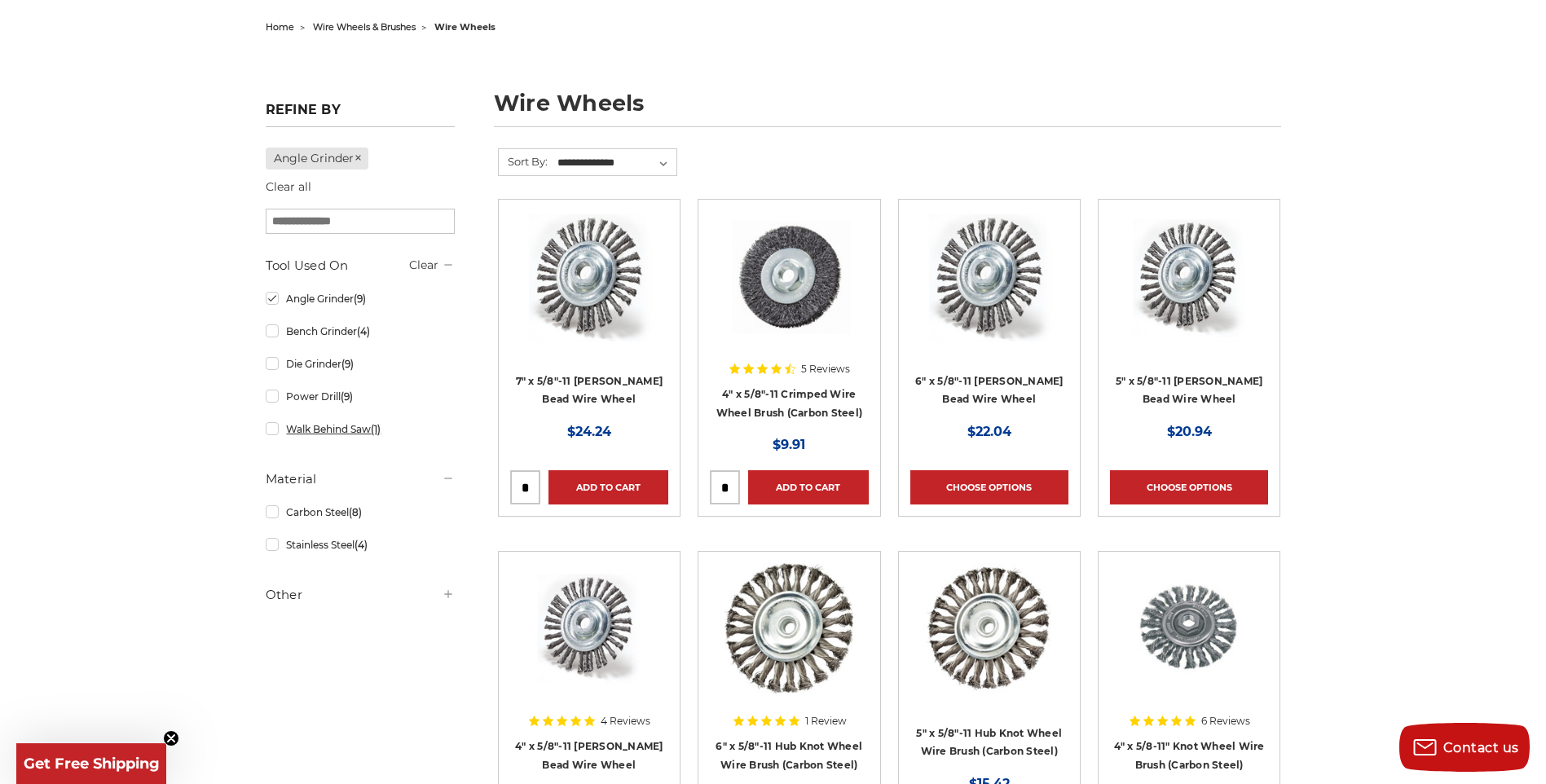
click at [320, 421] on link "Walk Behind Saw (1)" at bounding box center [360, 429] width 189 height 28
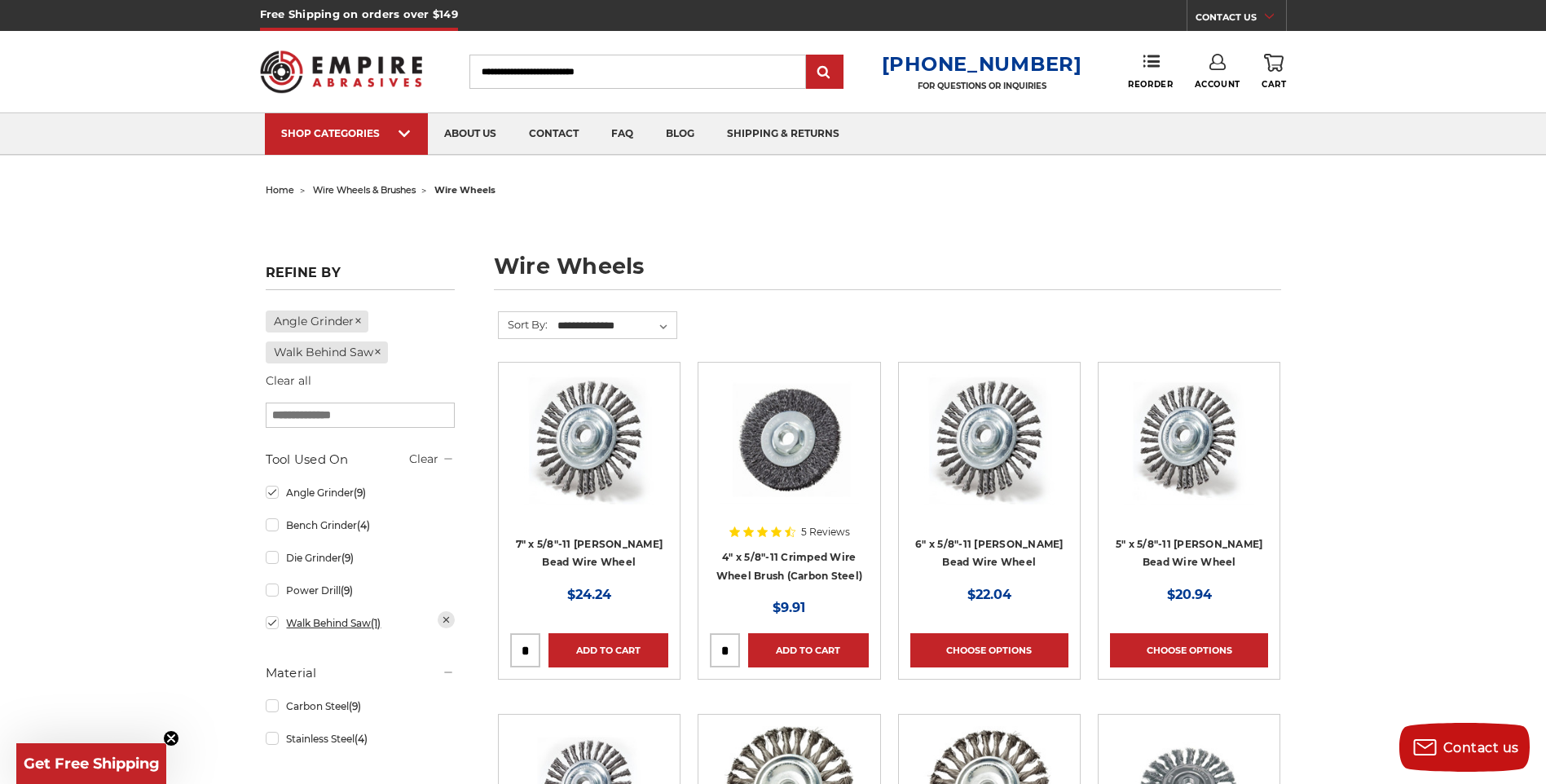
click at [273, 625] on link "Walk Behind Saw (1)" at bounding box center [360, 623] width 189 height 28
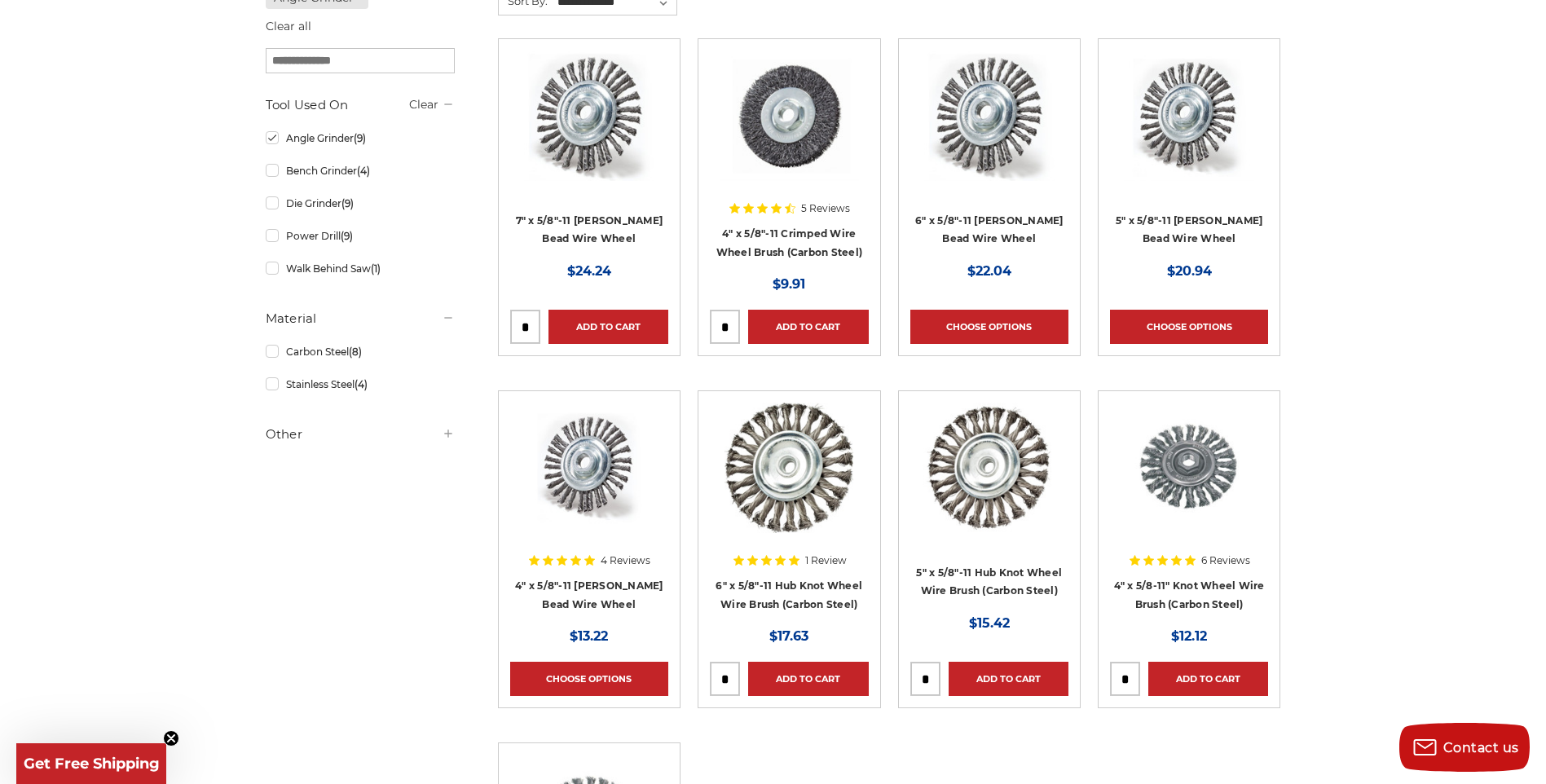
scroll to position [245, 0]
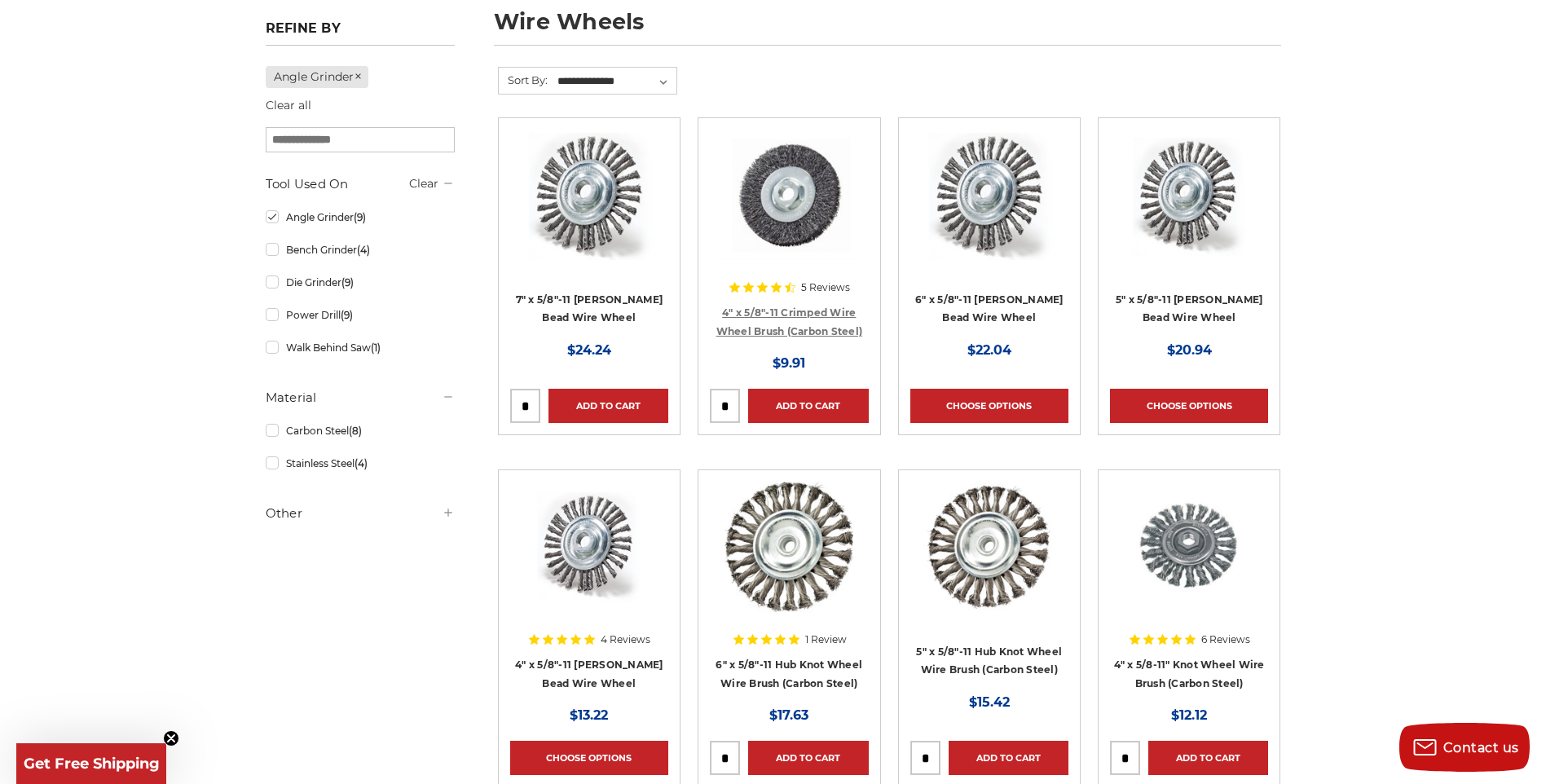
click at [800, 317] on link "4" x 5/8"-11 Crimped Wire Wheel Brush (Carbon Steel)" at bounding box center [790, 322] width 147 height 31
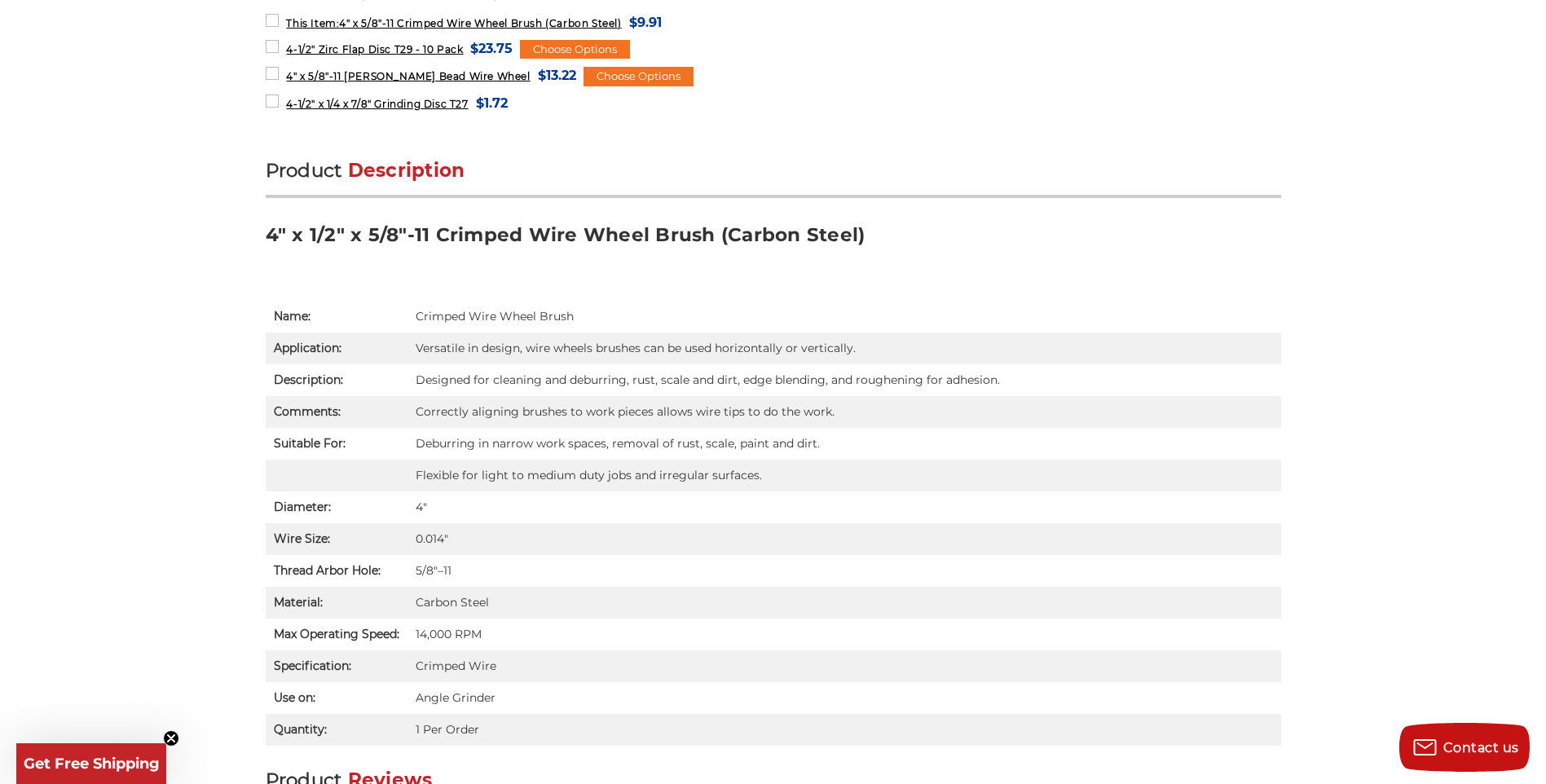
scroll to position [896, 0]
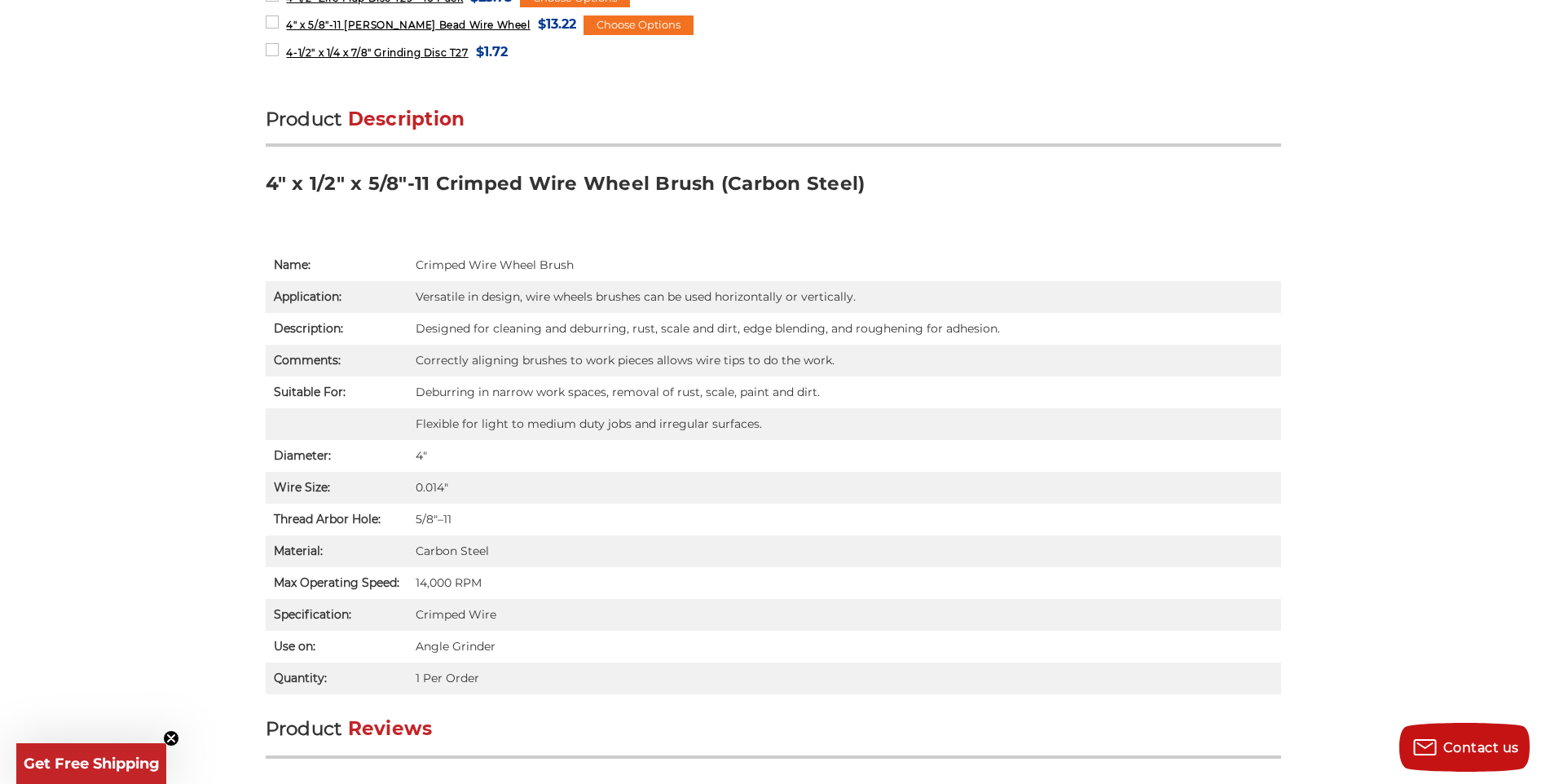
drag, startPoint x: 673, startPoint y: 555, endPoint x: 696, endPoint y: 555, distance: 23.0
click at [680, 555] on td "Carbon Steel" at bounding box center [844, 551] width 874 height 31
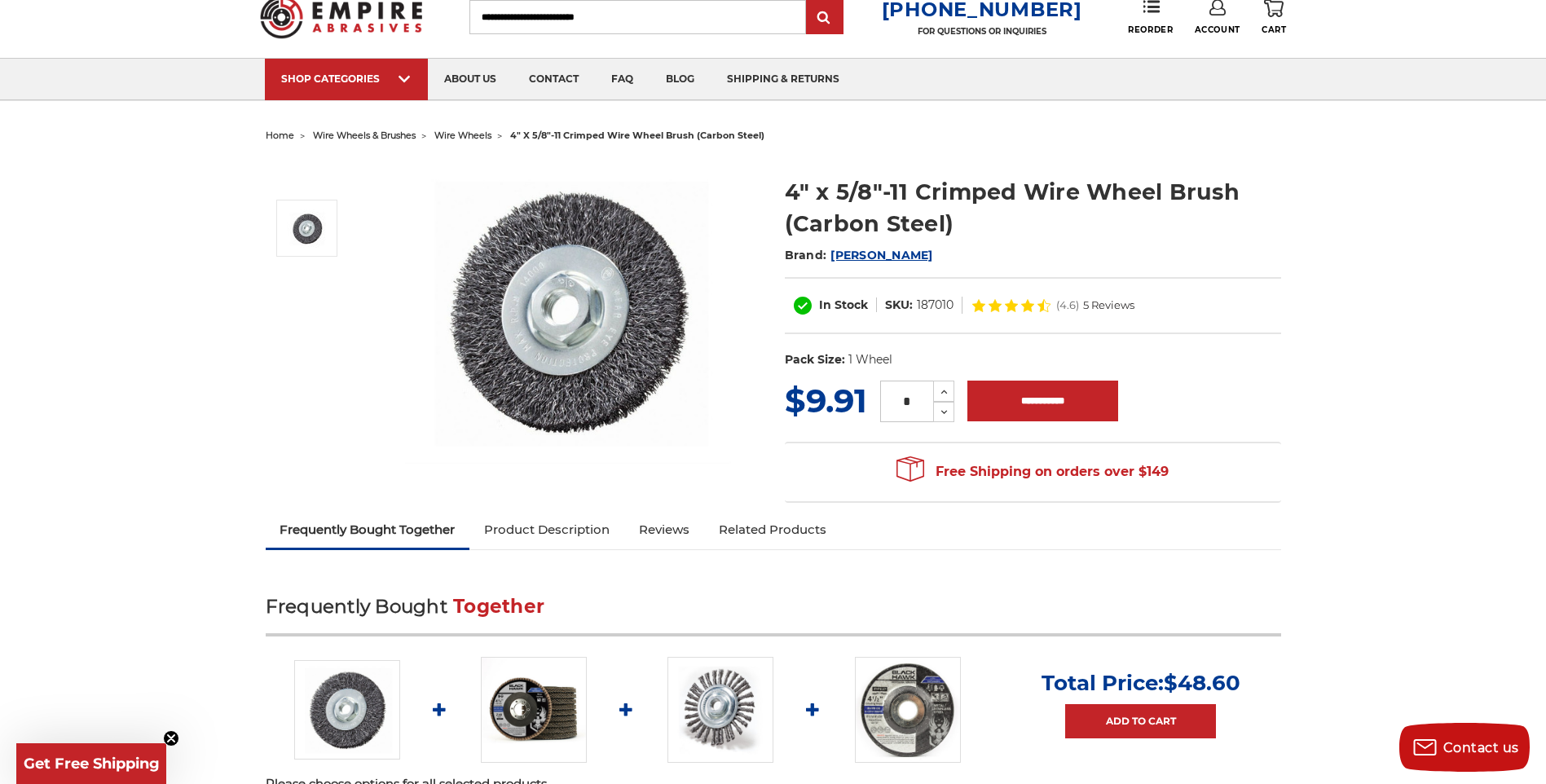
scroll to position [0, 0]
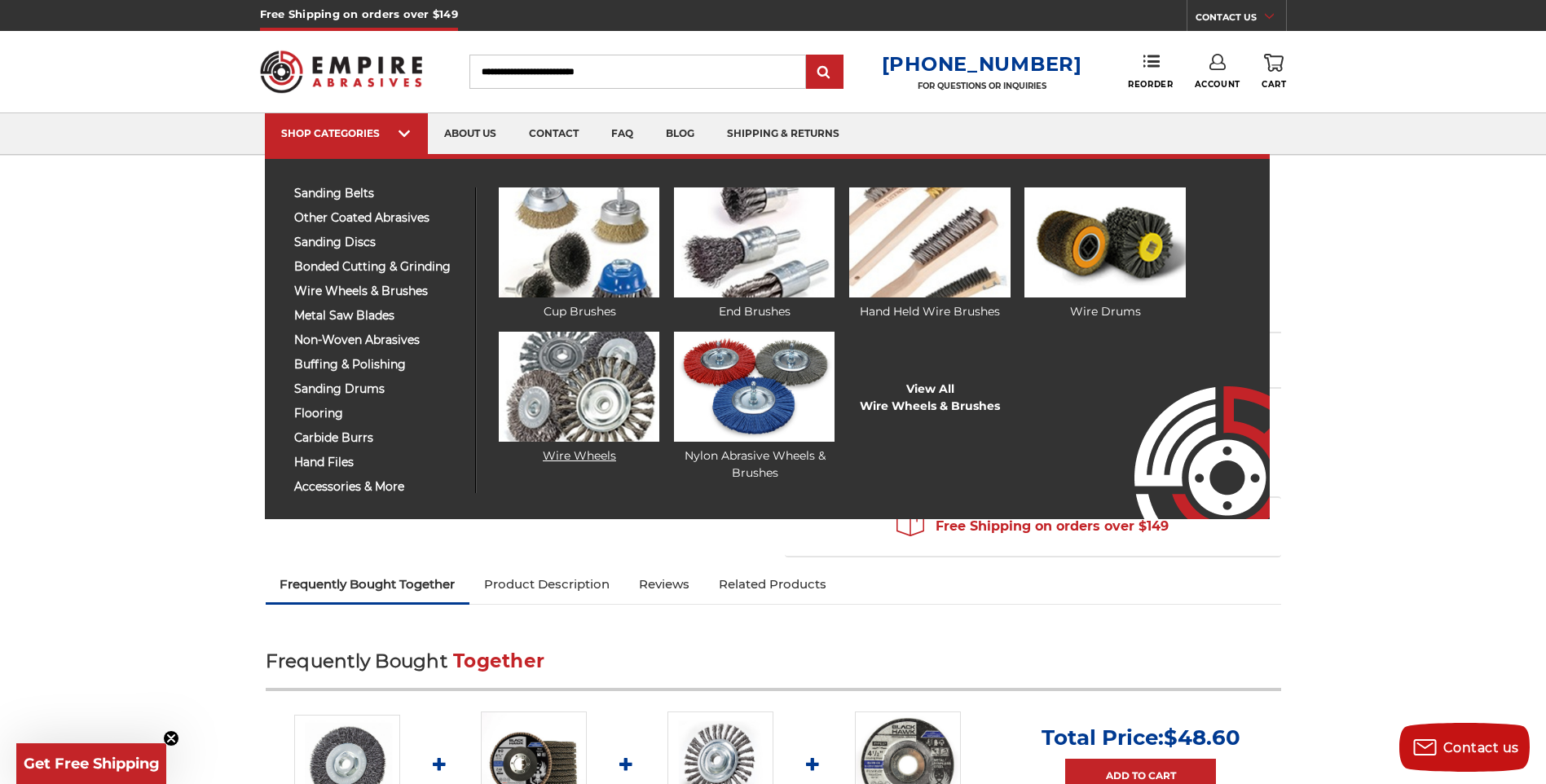
click at [591, 455] on link "Wire Wheels" at bounding box center [578, 398] width 160 height 133
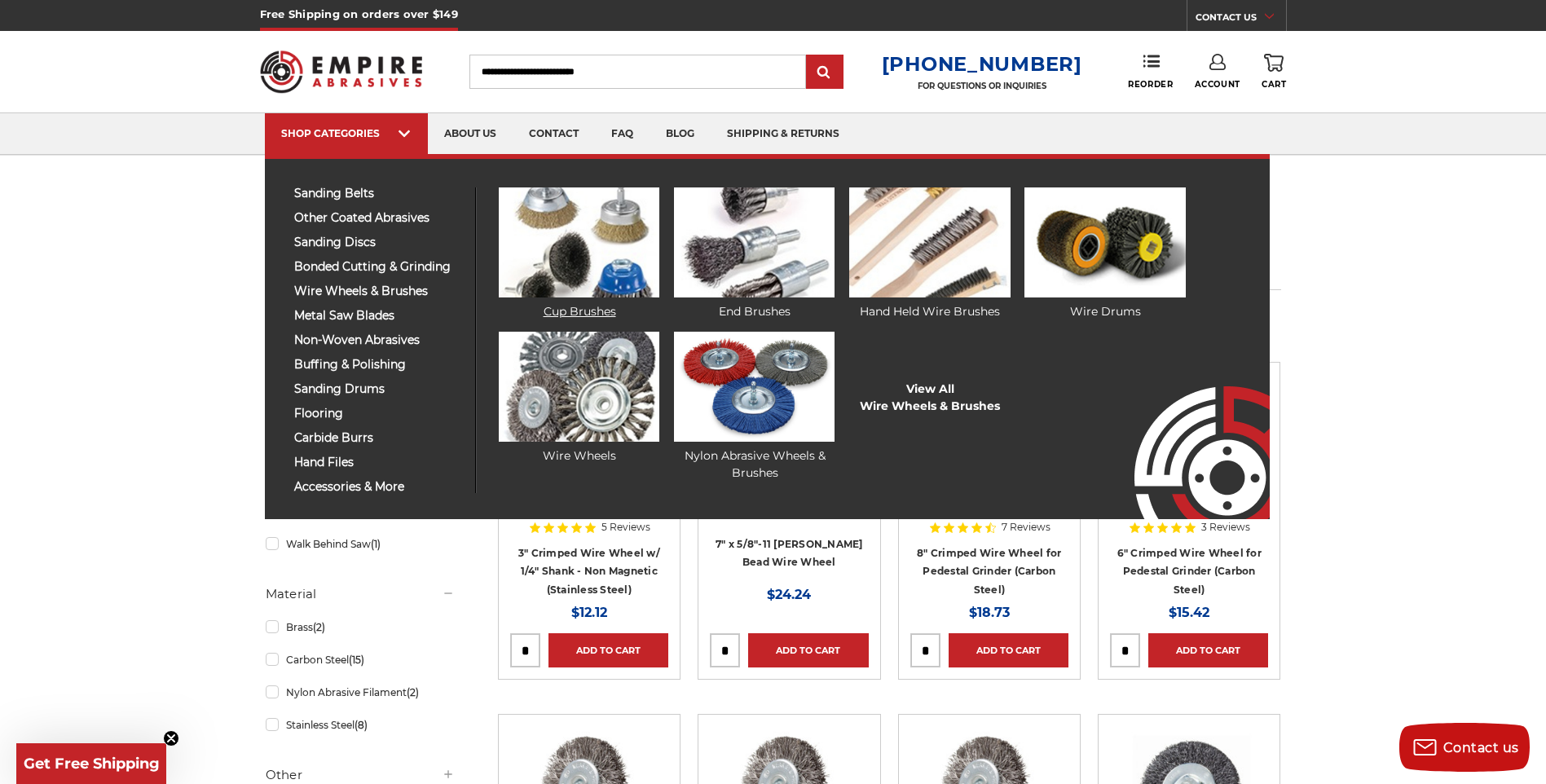
click at [604, 301] on link "Cup Brushes" at bounding box center [578, 253] width 160 height 133
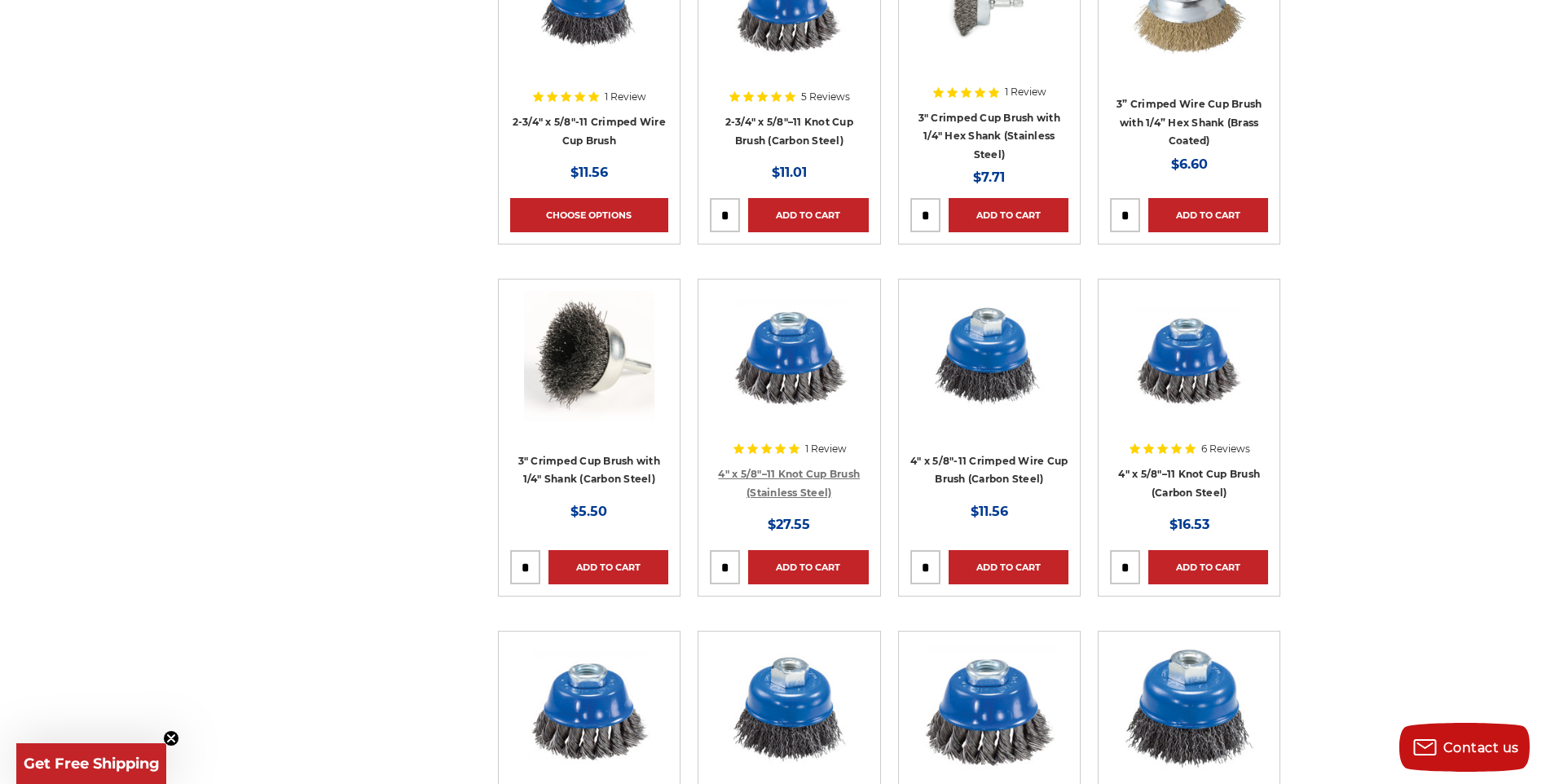
scroll to position [814, 0]
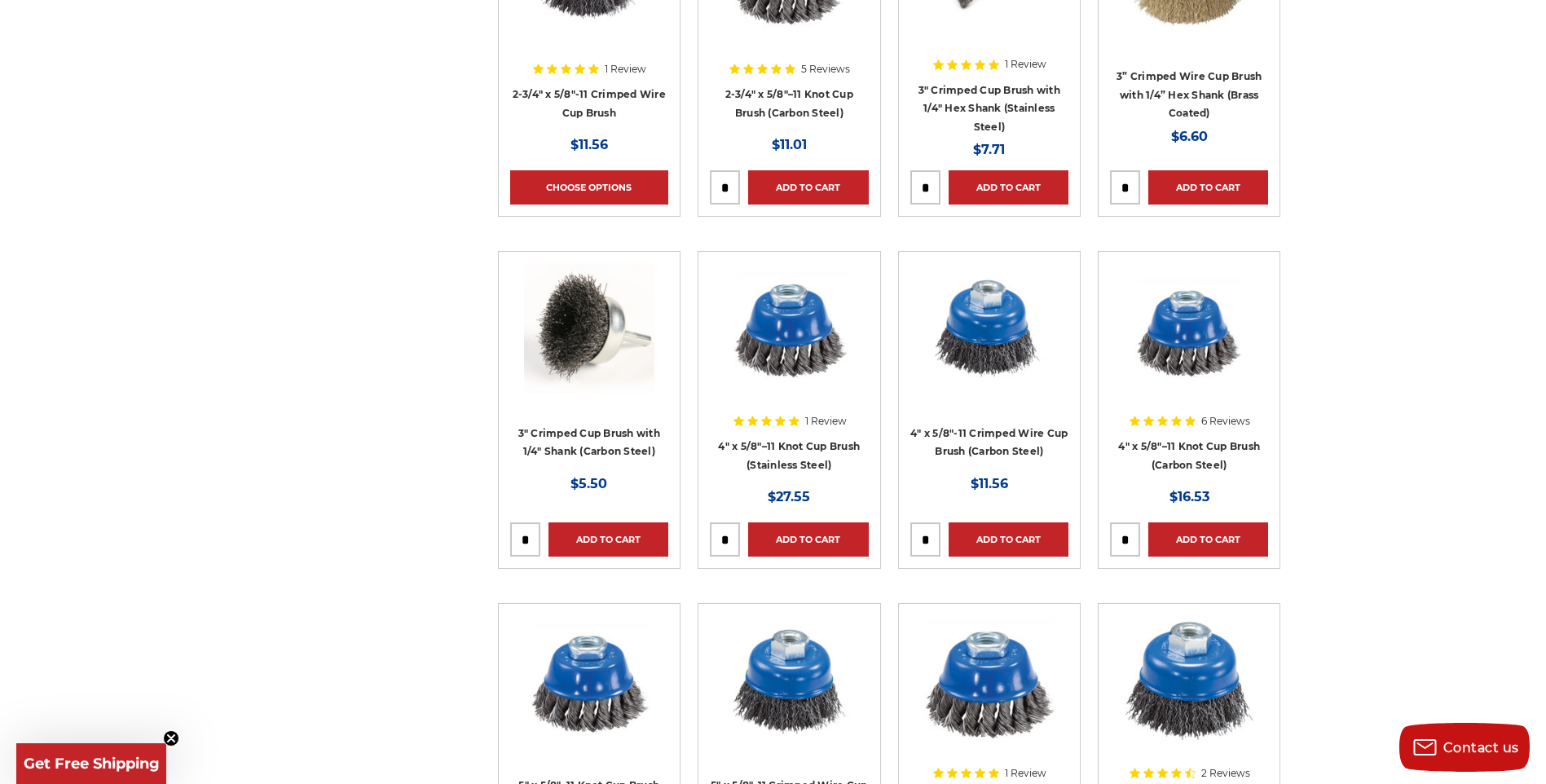
click at [594, 439] on h4 "3" Crimped Cup Brush with 1/4" Shank (Carbon Steel)" at bounding box center [589, 446] width 159 height 46
click at [585, 431] on link "3" Crimped Cup Brush with 1/4" Shank (Carbon Steel)" at bounding box center [589, 442] width 141 height 31
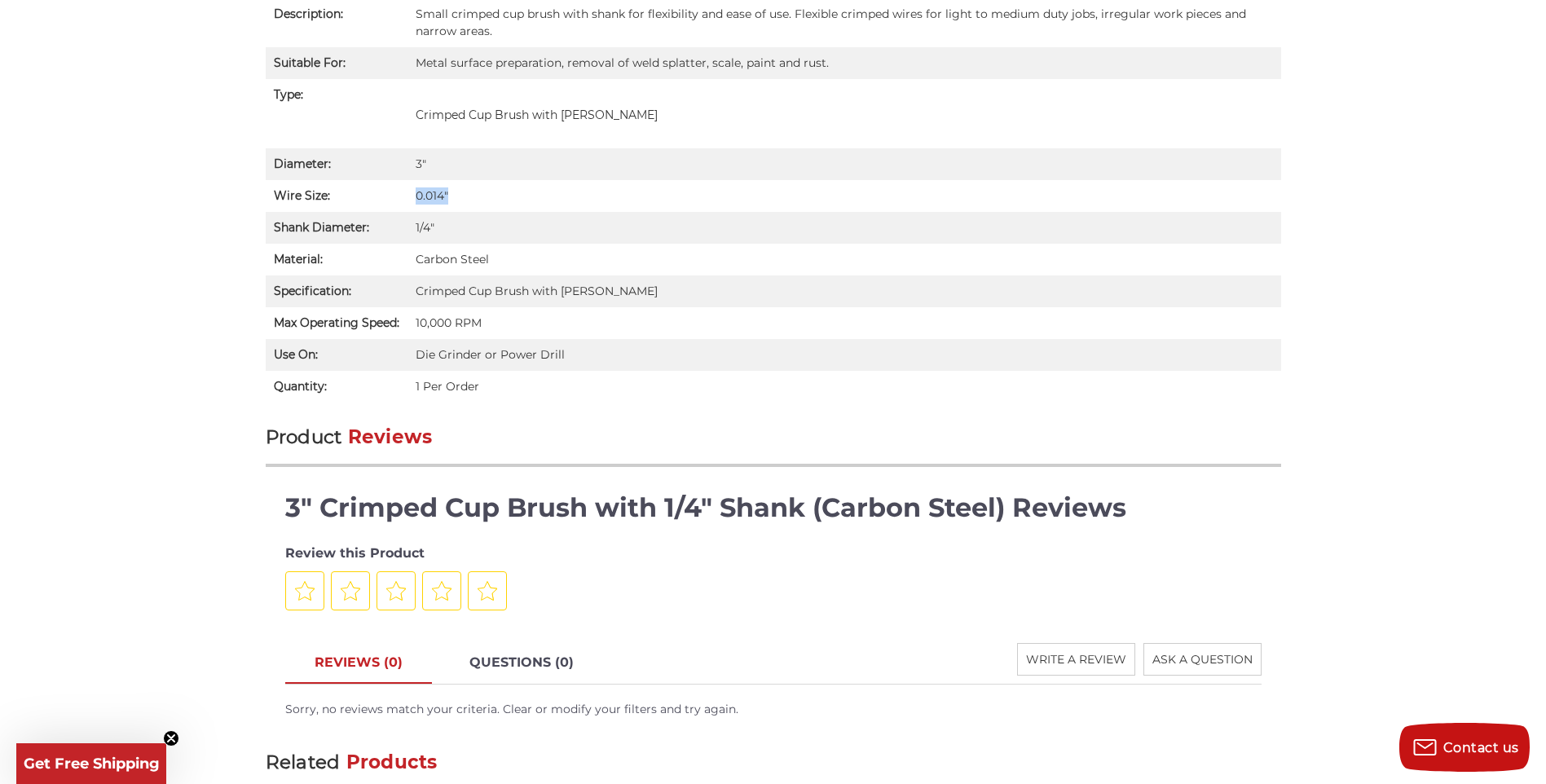
drag, startPoint x: 412, startPoint y: 197, endPoint x: 481, endPoint y: 193, distance: 69.1
click at [481, 193] on td "0.014"" at bounding box center [844, 196] width 874 height 31
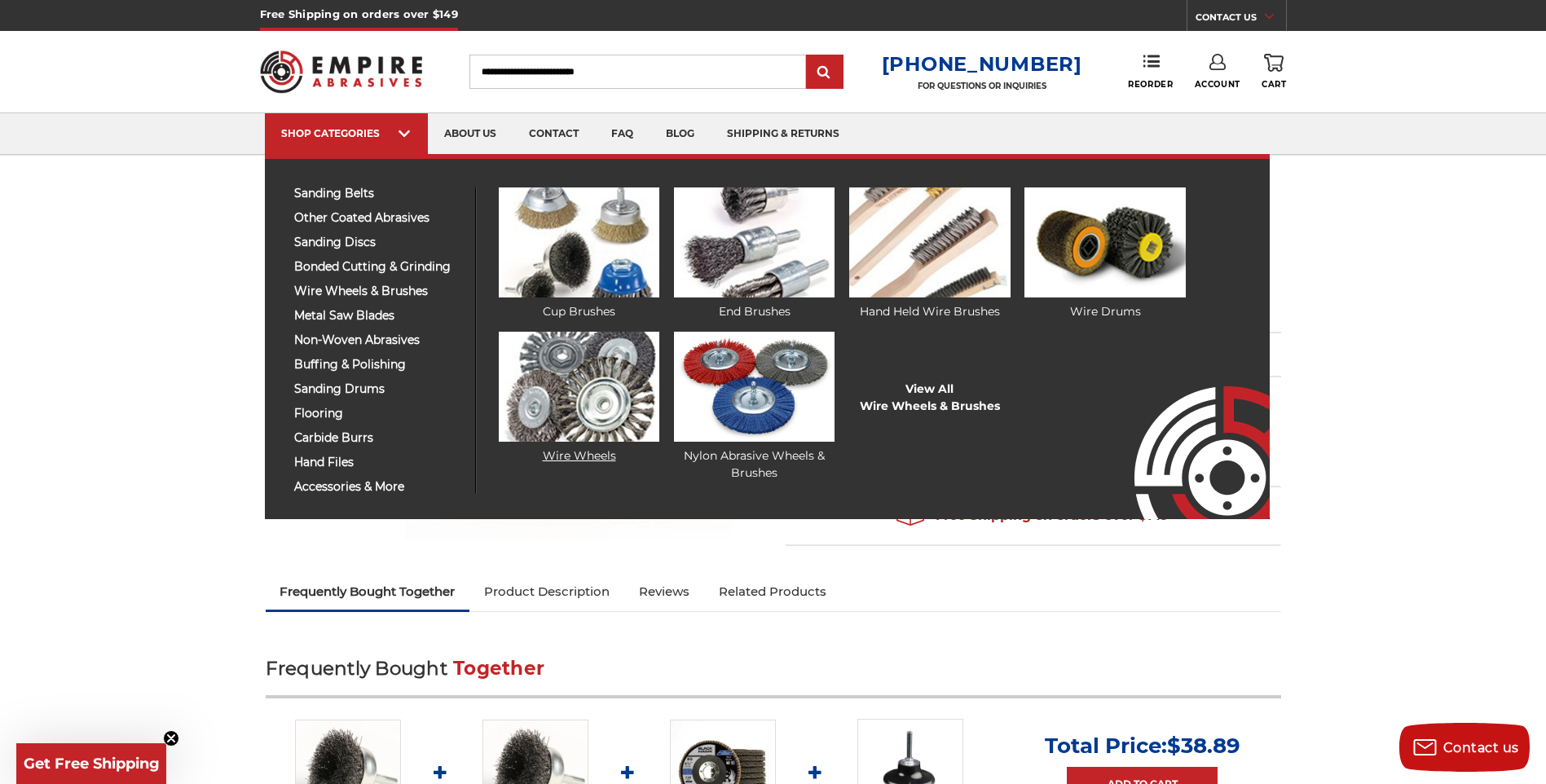
click at [609, 449] on link "Wire Wheels" at bounding box center [578, 398] width 160 height 133
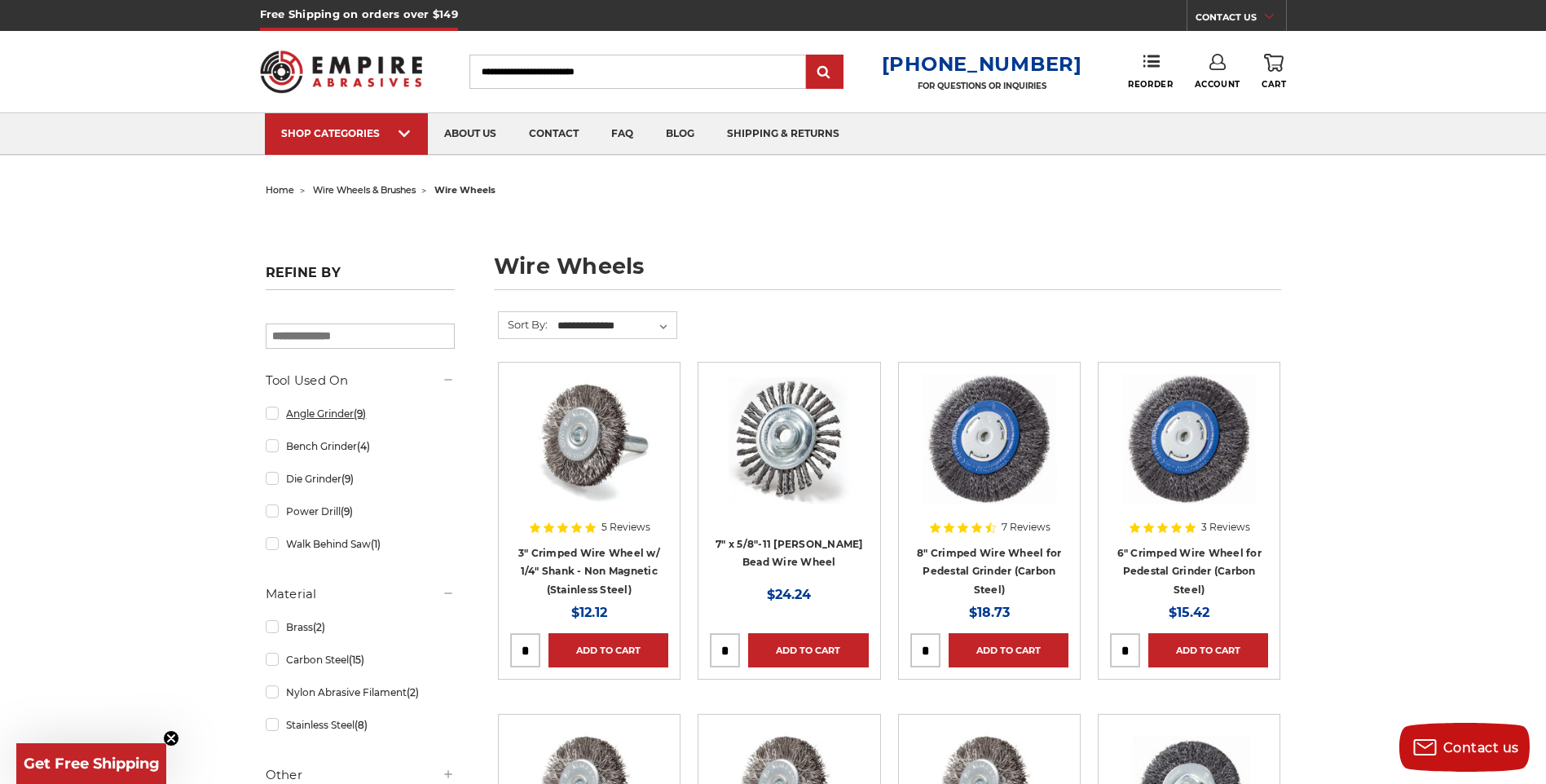
click at [319, 415] on link "Angle Grinder (9)" at bounding box center [360, 414] width 189 height 28
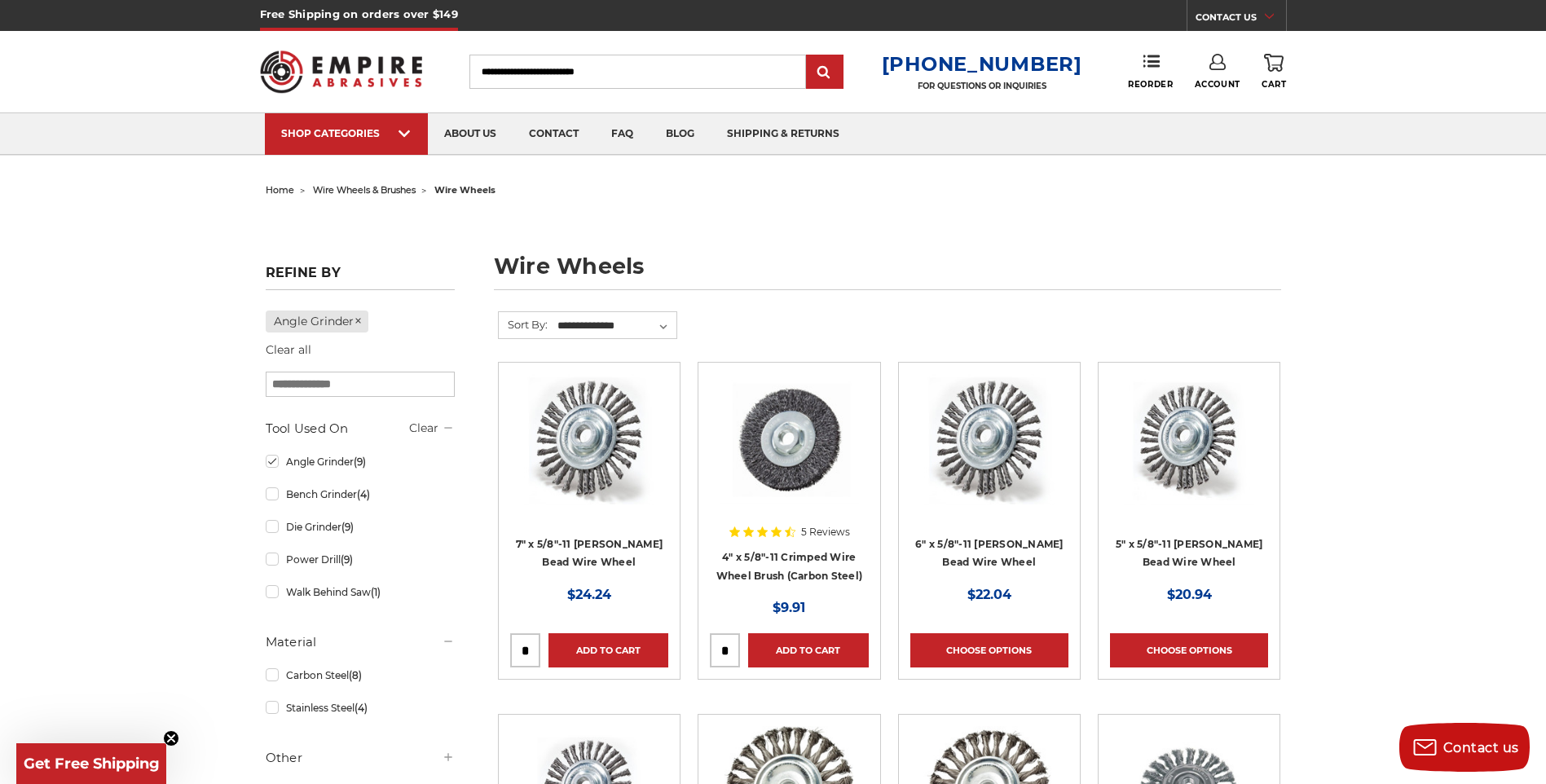
scroll to position [82, 0]
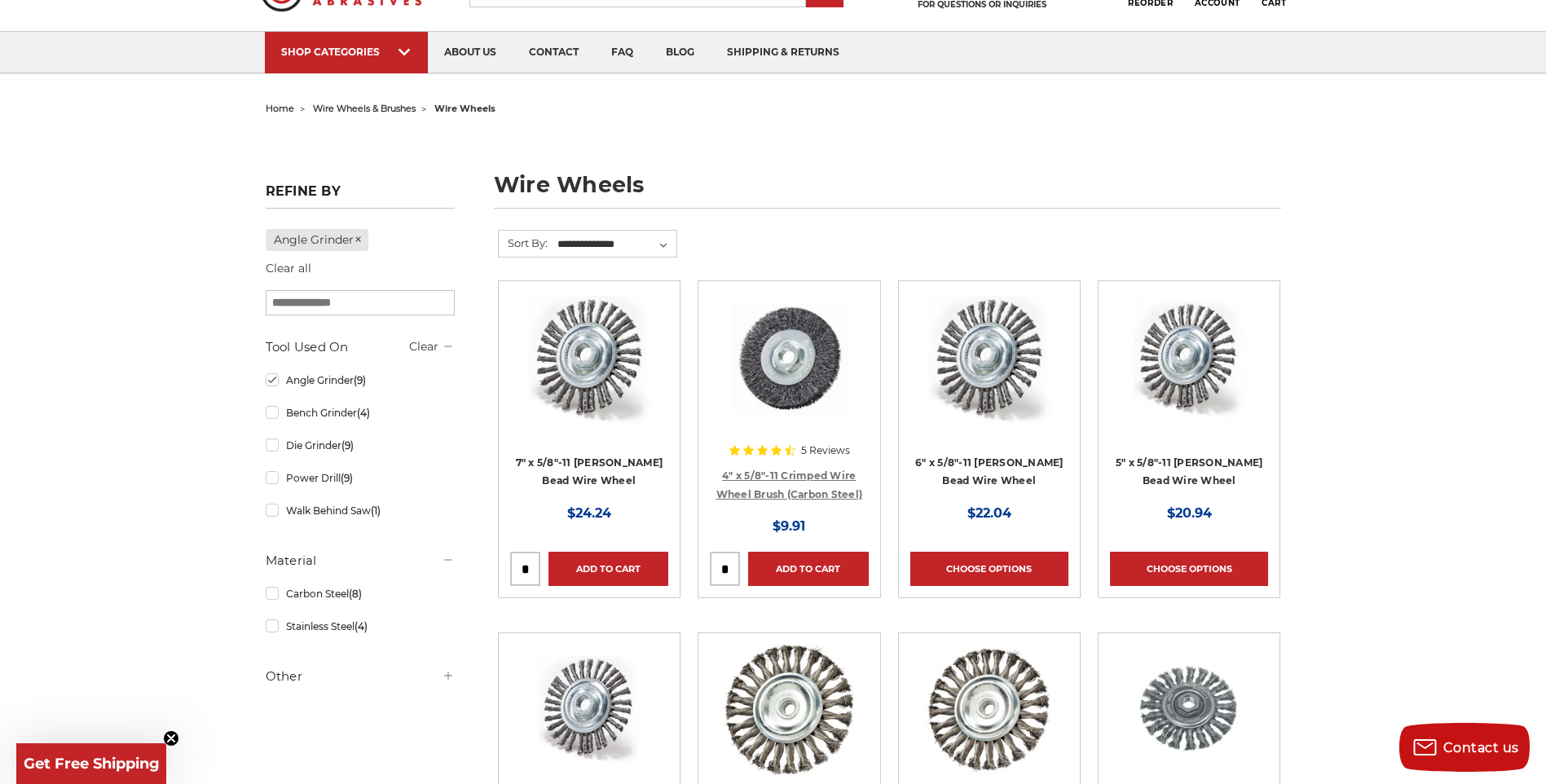
click at [781, 480] on link "4" x 5/8"-11 Crimped Wire Wheel Brush (Carbon Steel)" at bounding box center [790, 484] width 147 height 31
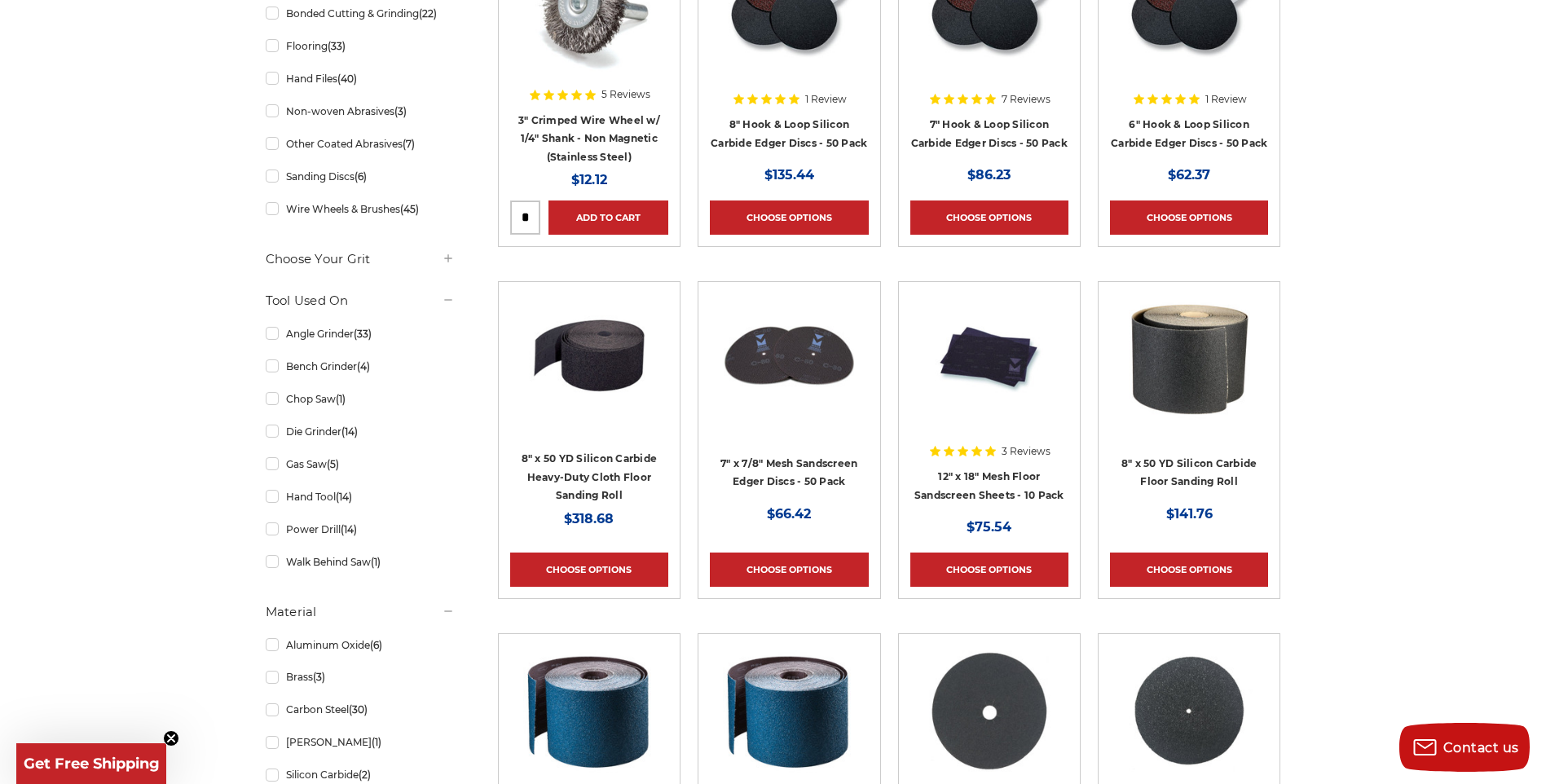
scroll to position [570, 0]
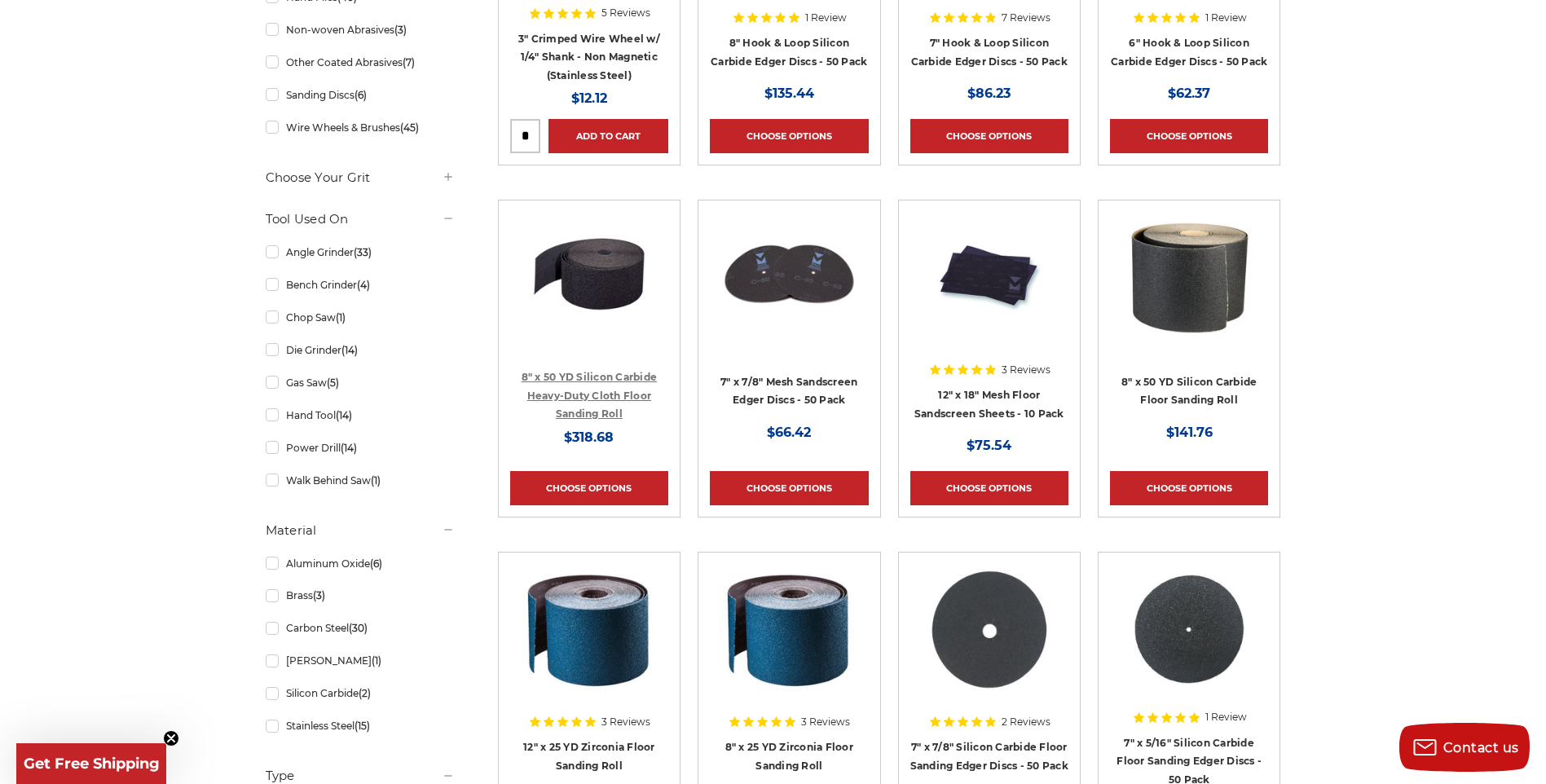
click at [602, 380] on link "8" x 50 YD Silicon Carbide Heavy-Duty Cloth Floor Sanding Roll" at bounding box center [589, 396] width 136 height 49
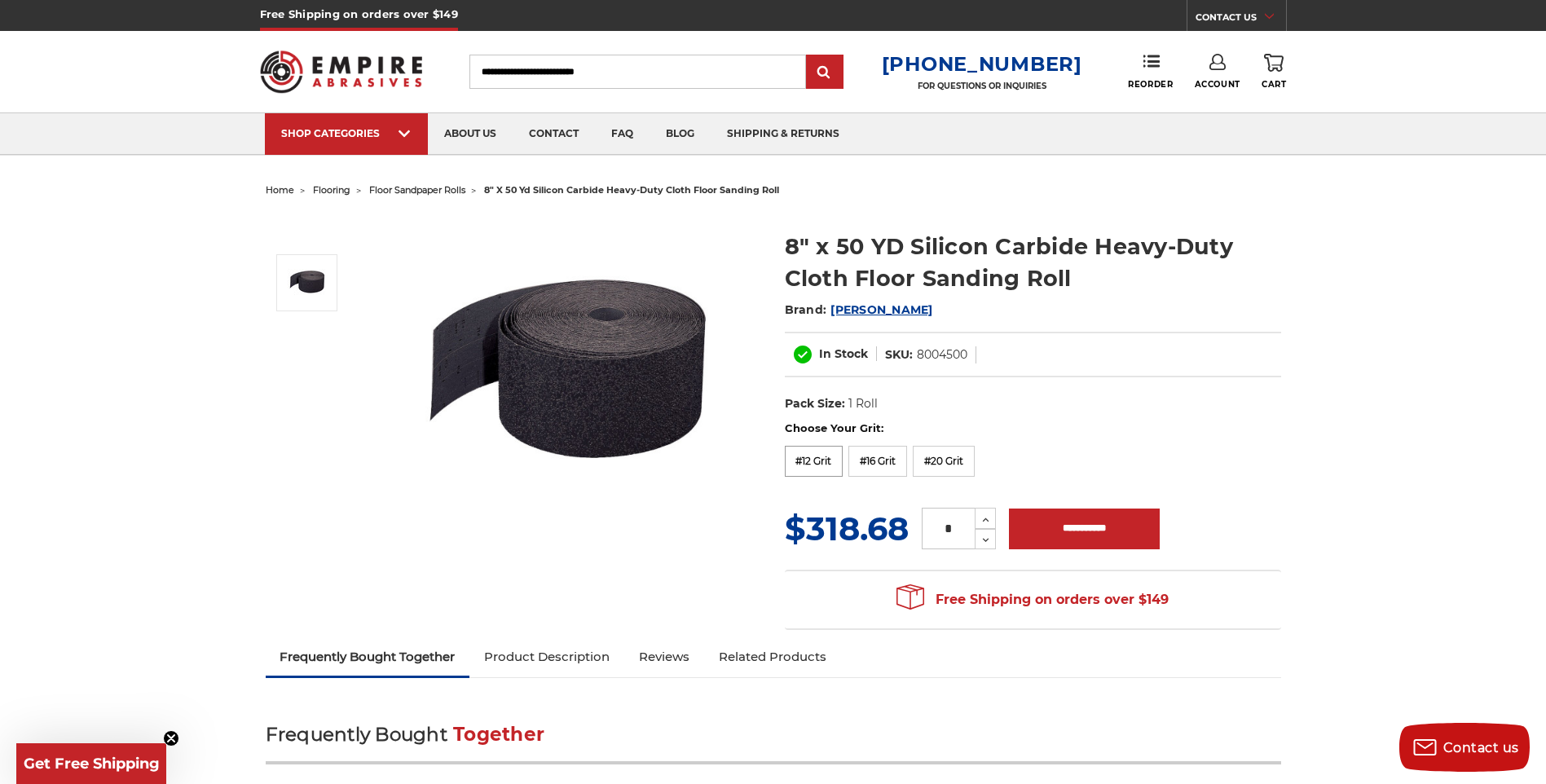
click at [820, 447] on label "#12 Grit" at bounding box center [815, 461] width 59 height 31
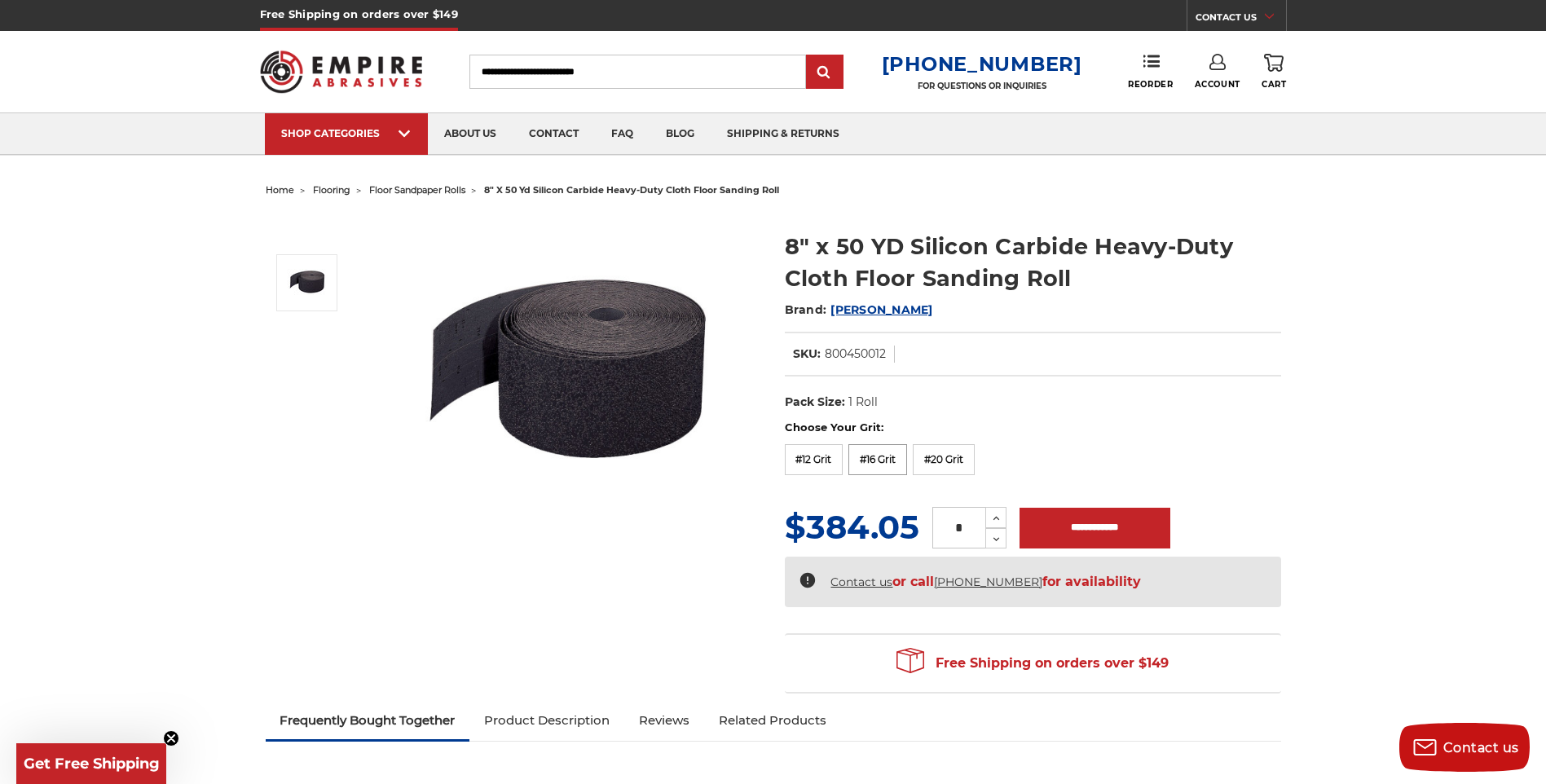
click at [882, 464] on label "#16 Grit" at bounding box center [878, 459] width 59 height 31
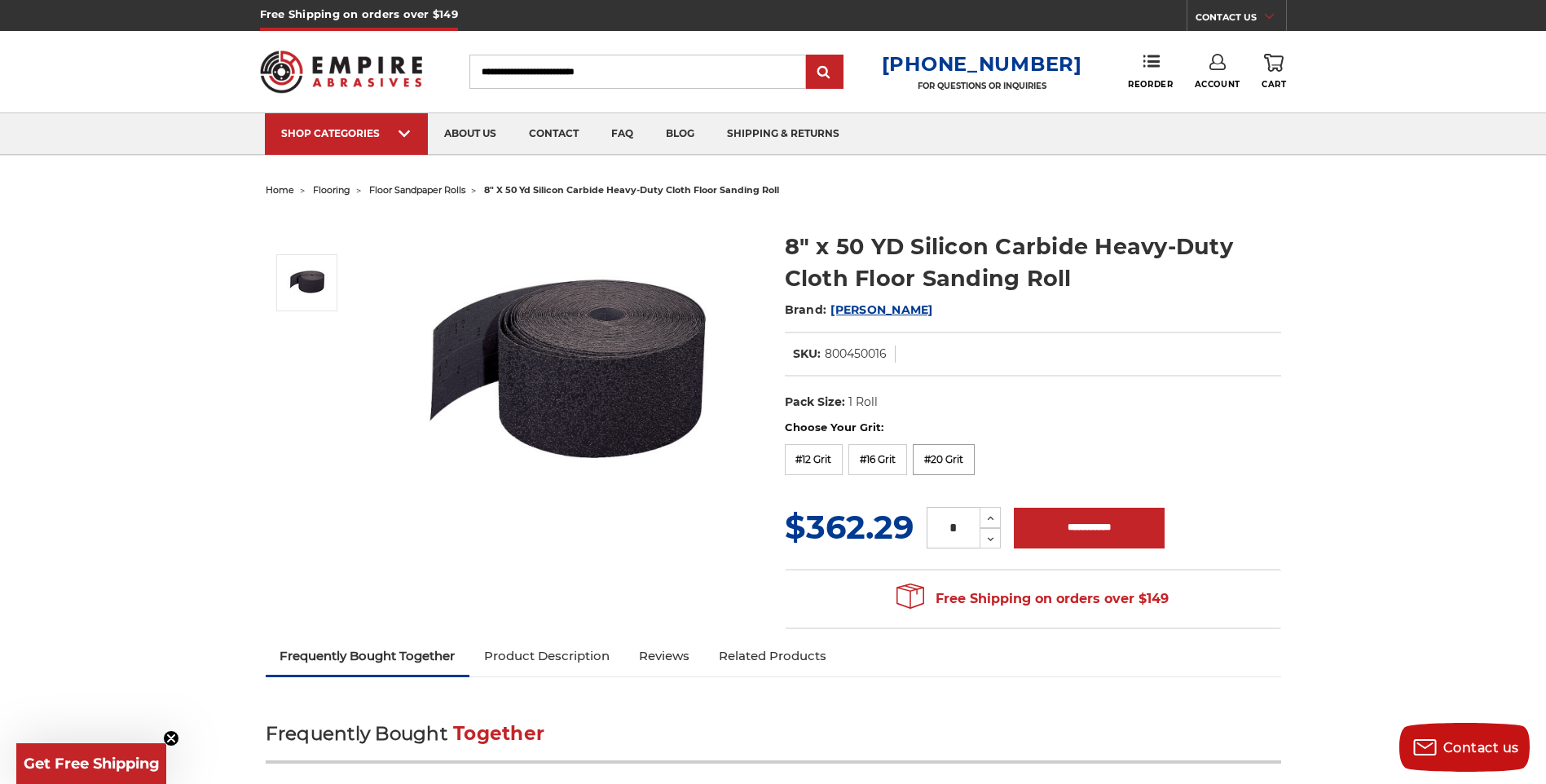
click at [929, 459] on label "#20 Grit" at bounding box center [943, 459] width 62 height 31
click at [839, 457] on label "#12 Grit" at bounding box center [815, 459] width 59 height 31
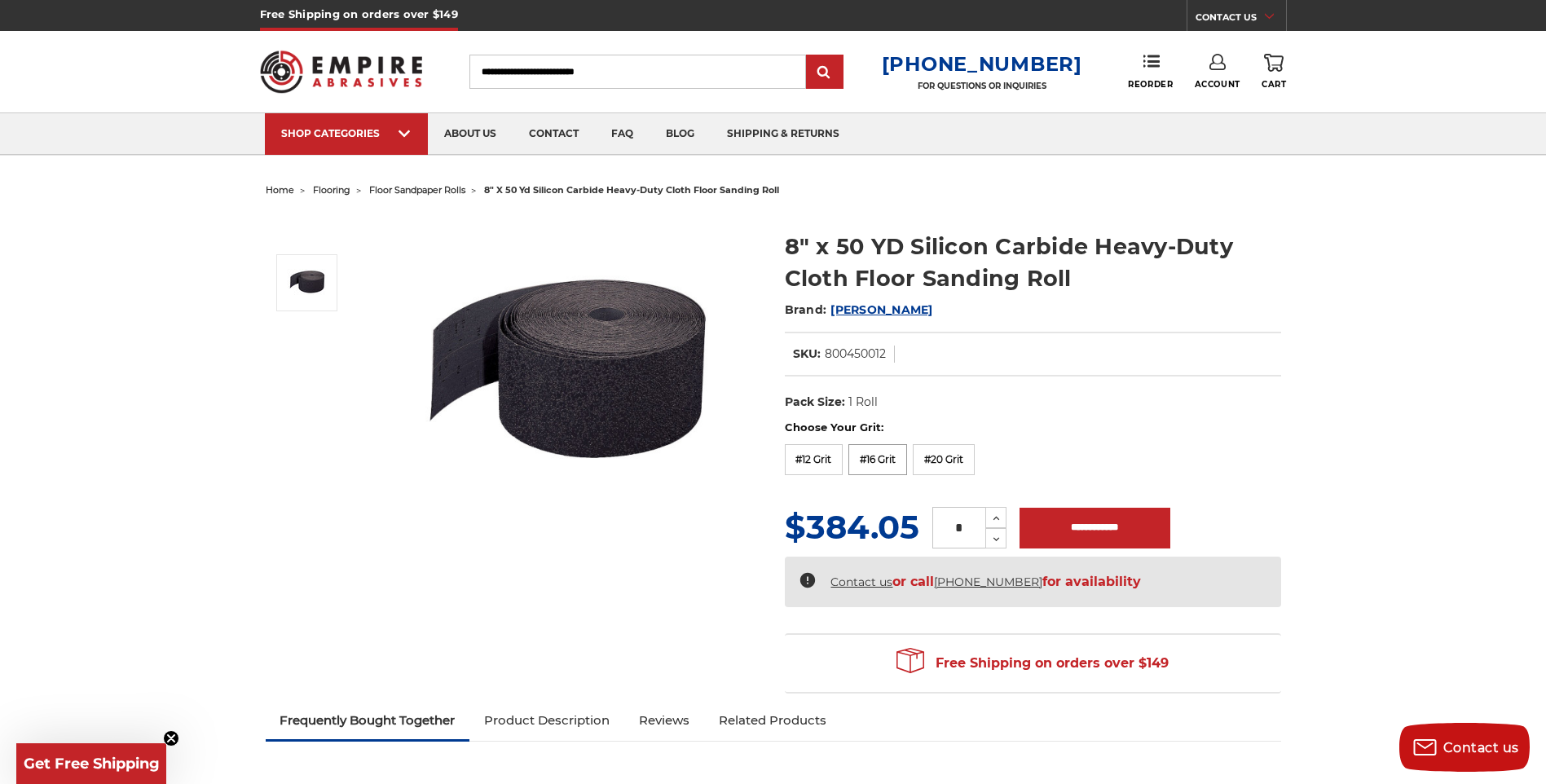
click at [887, 461] on label "#16 Grit" at bounding box center [878, 459] width 59 height 31
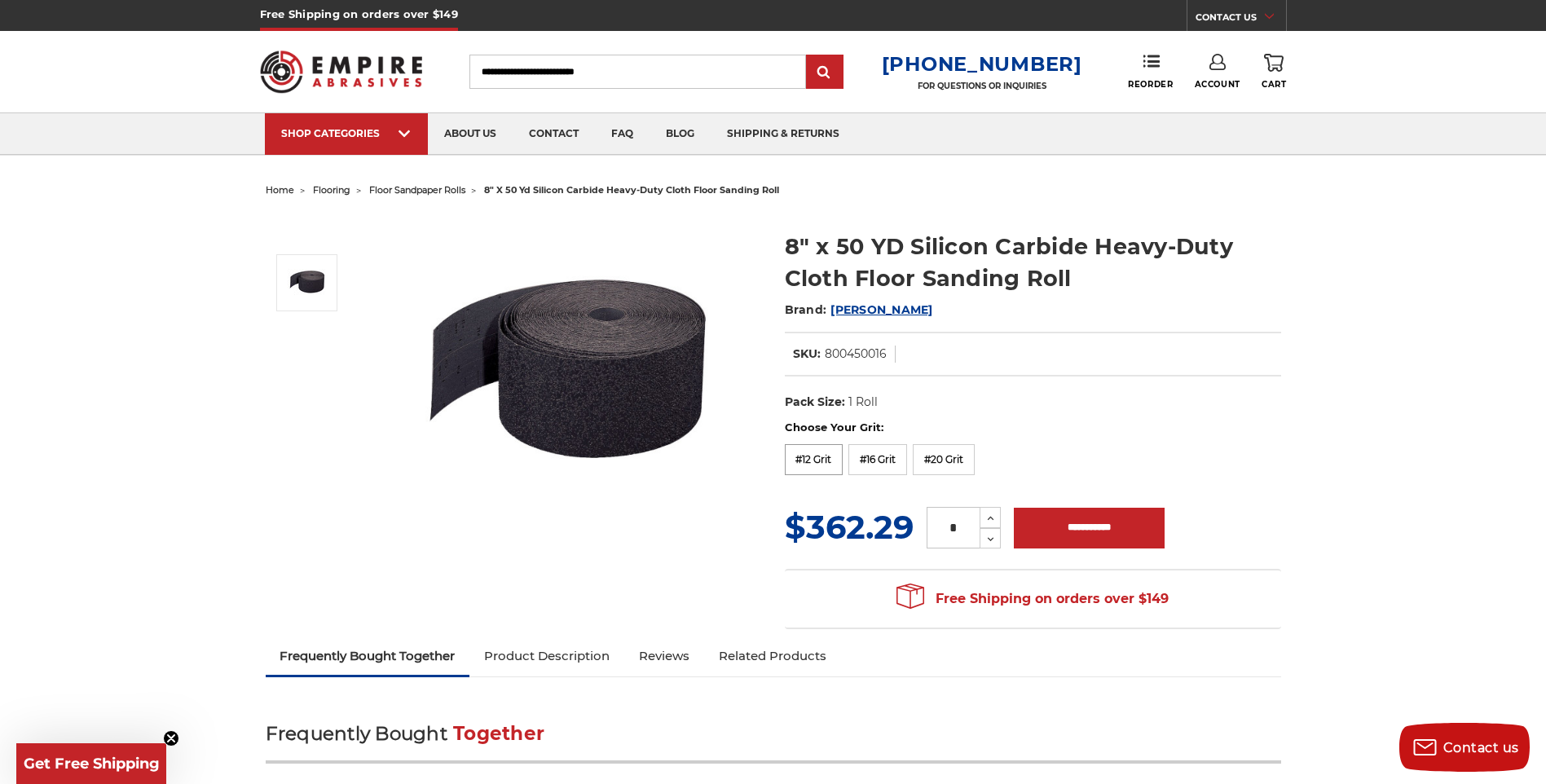
click at [830, 455] on label "#12 Grit" at bounding box center [815, 459] width 59 height 31
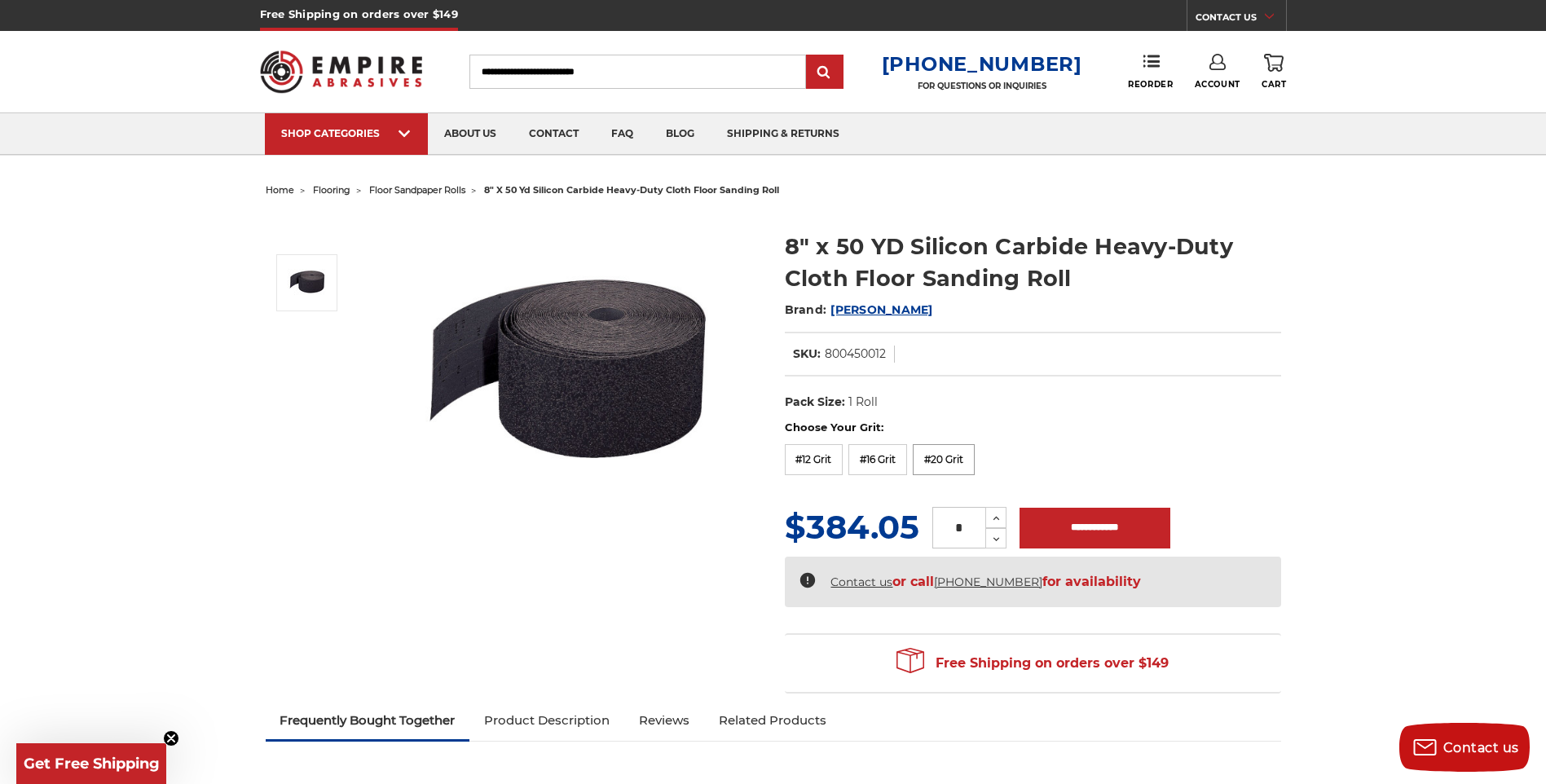
click at [951, 447] on label "#20 Grit" at bounding box center [943, 459] width 62 height 31
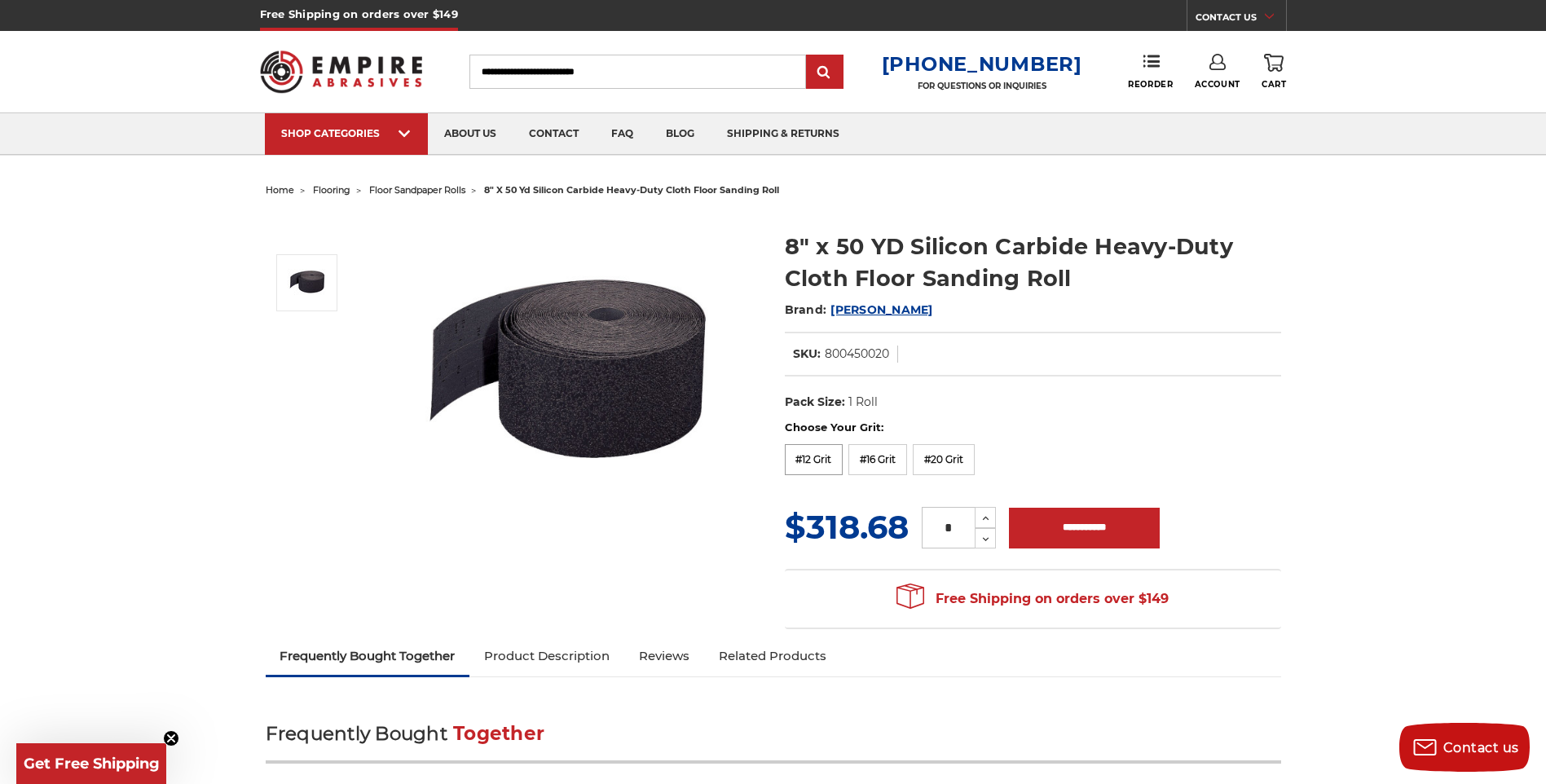
click at [838, 460] on label "#12 Grit" at bounding box center [815, 459] width 59 height 31
type input "**********"
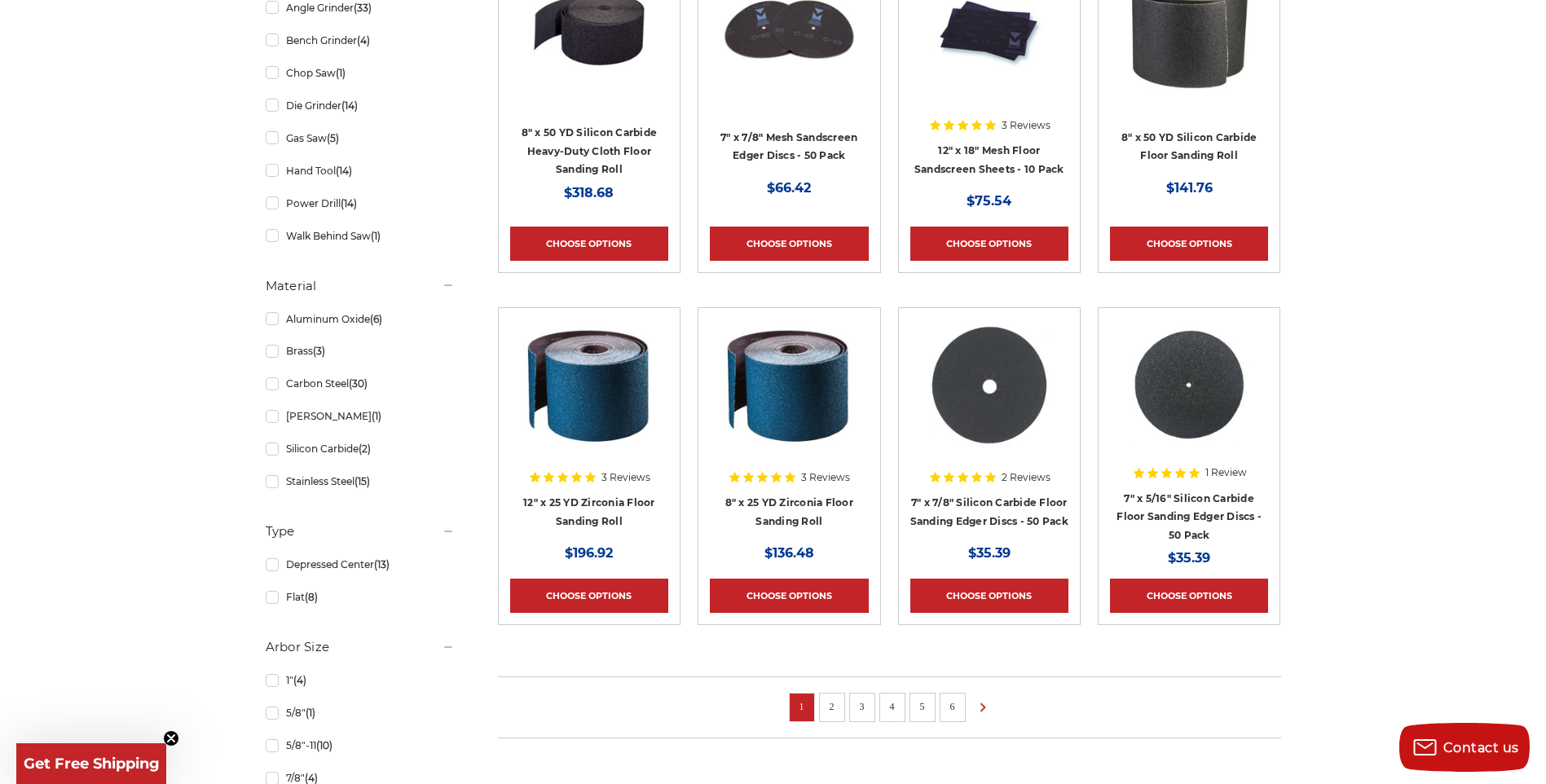
scroll to position [896, 0]
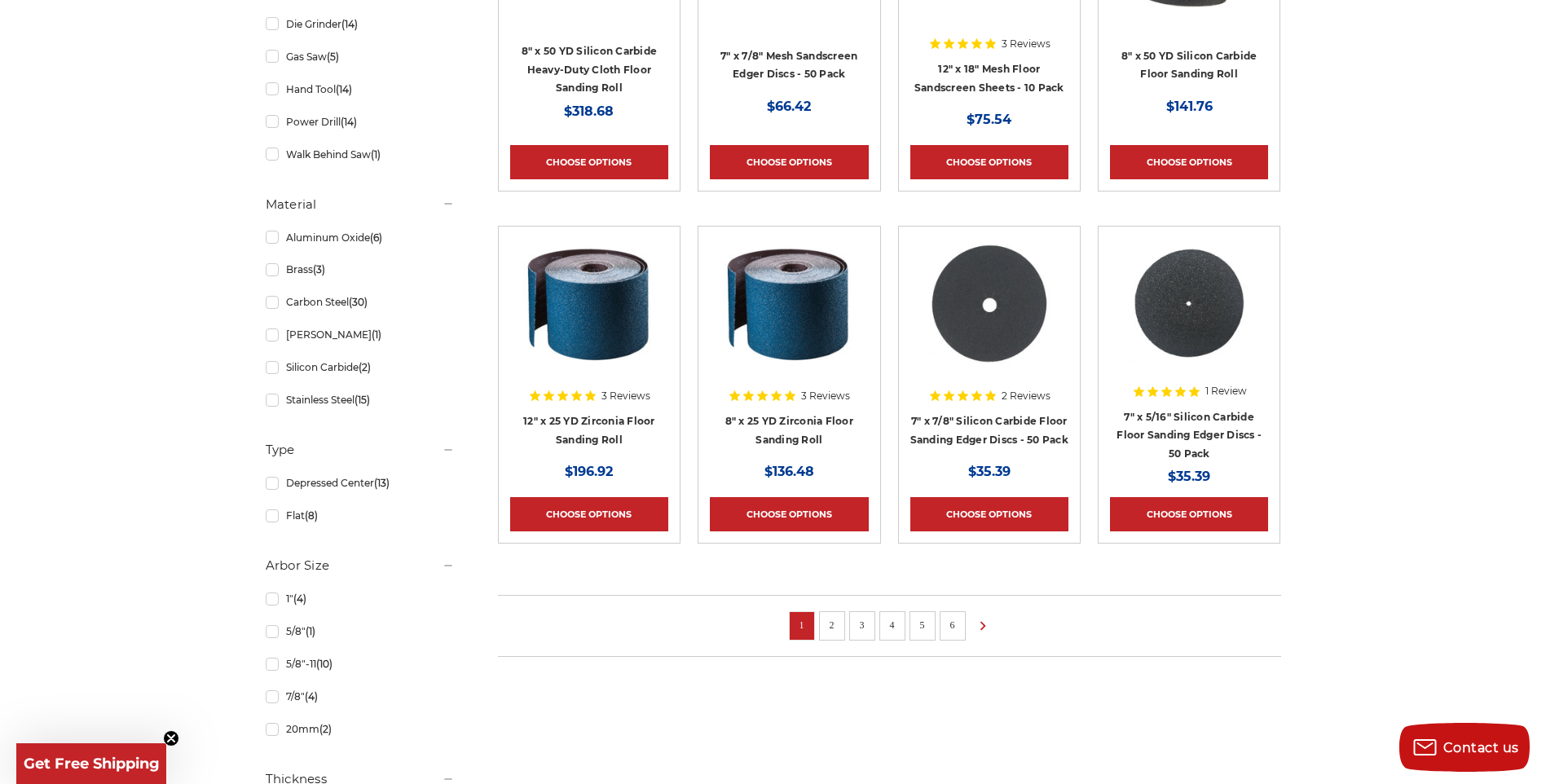
click at [838, 619] on link "2" at bounding box center [832, 625] width 16 height 18
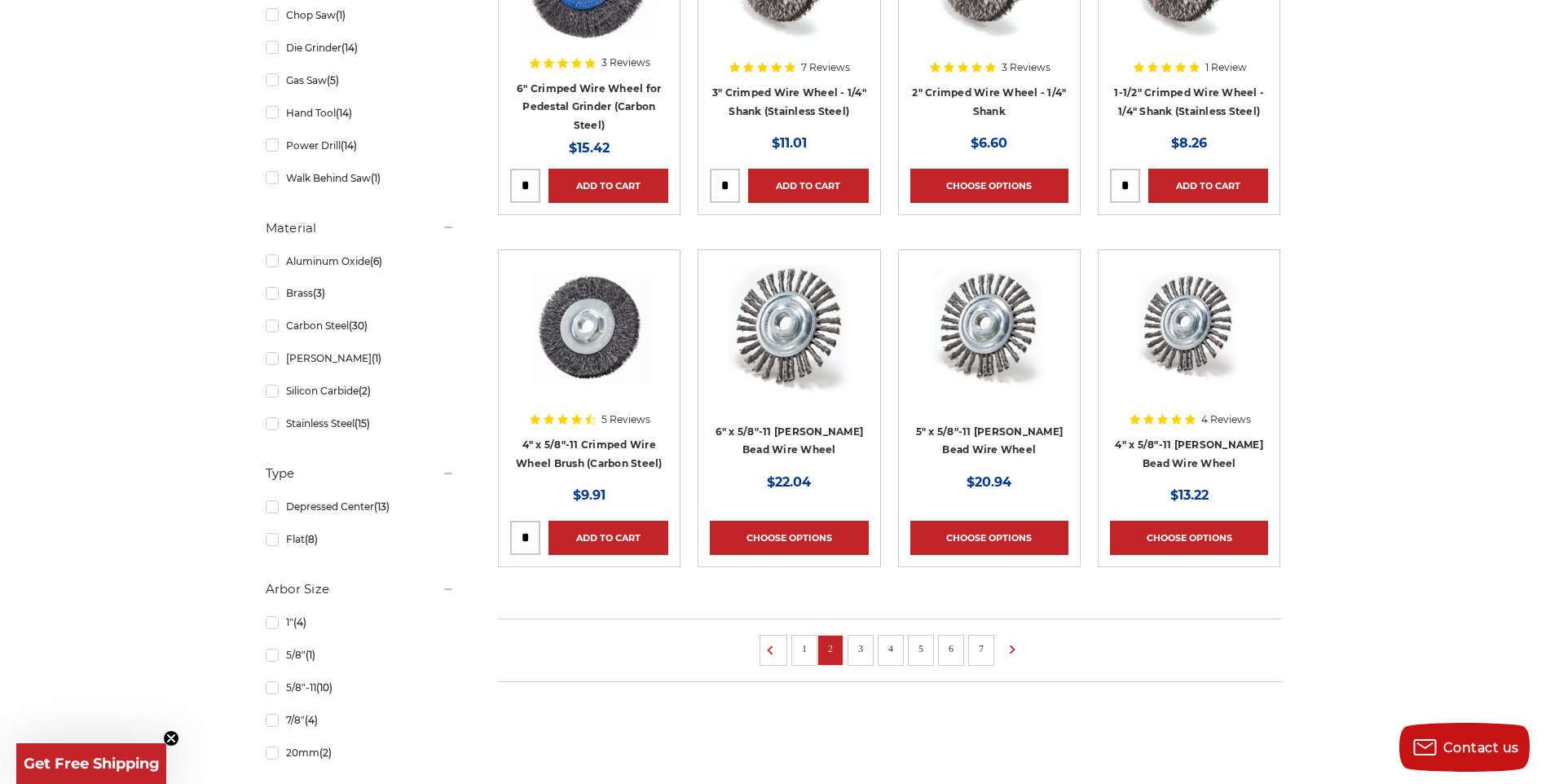
scroll to position [1059, 0]
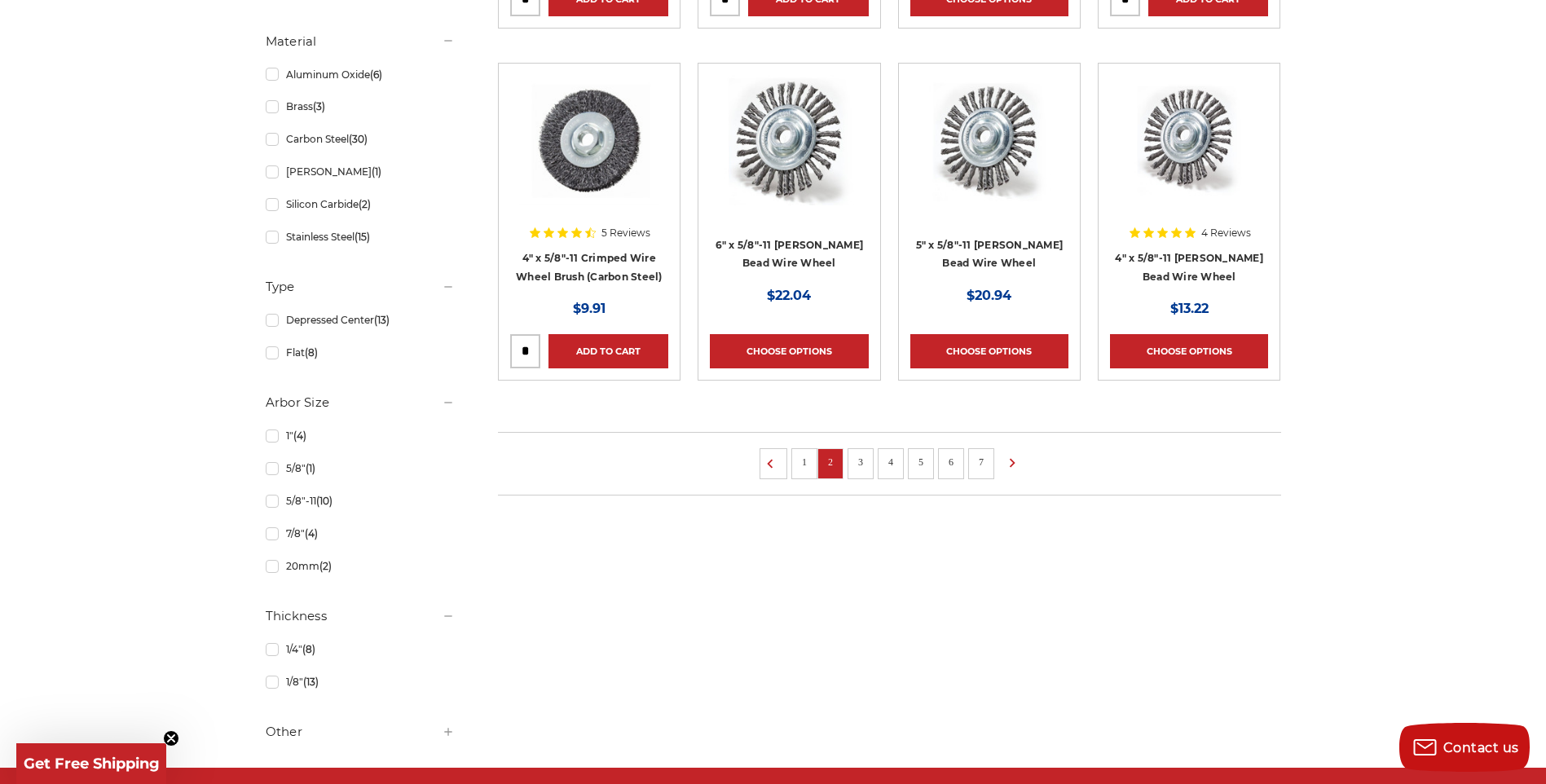
click at [861, 466] on link "3" at bounding box center [860, 461] width 16 height 18
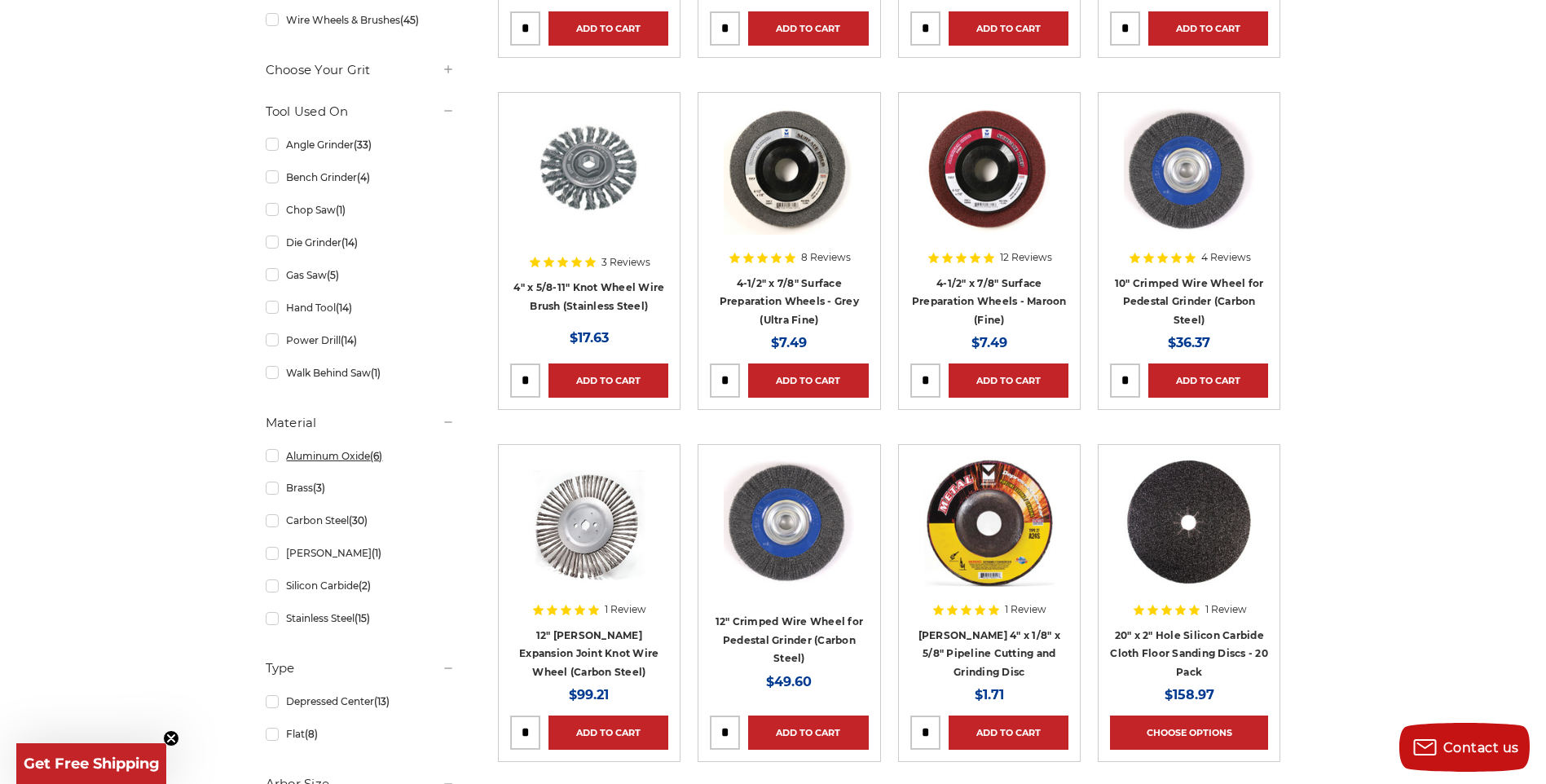
scroll to position [652, 0]
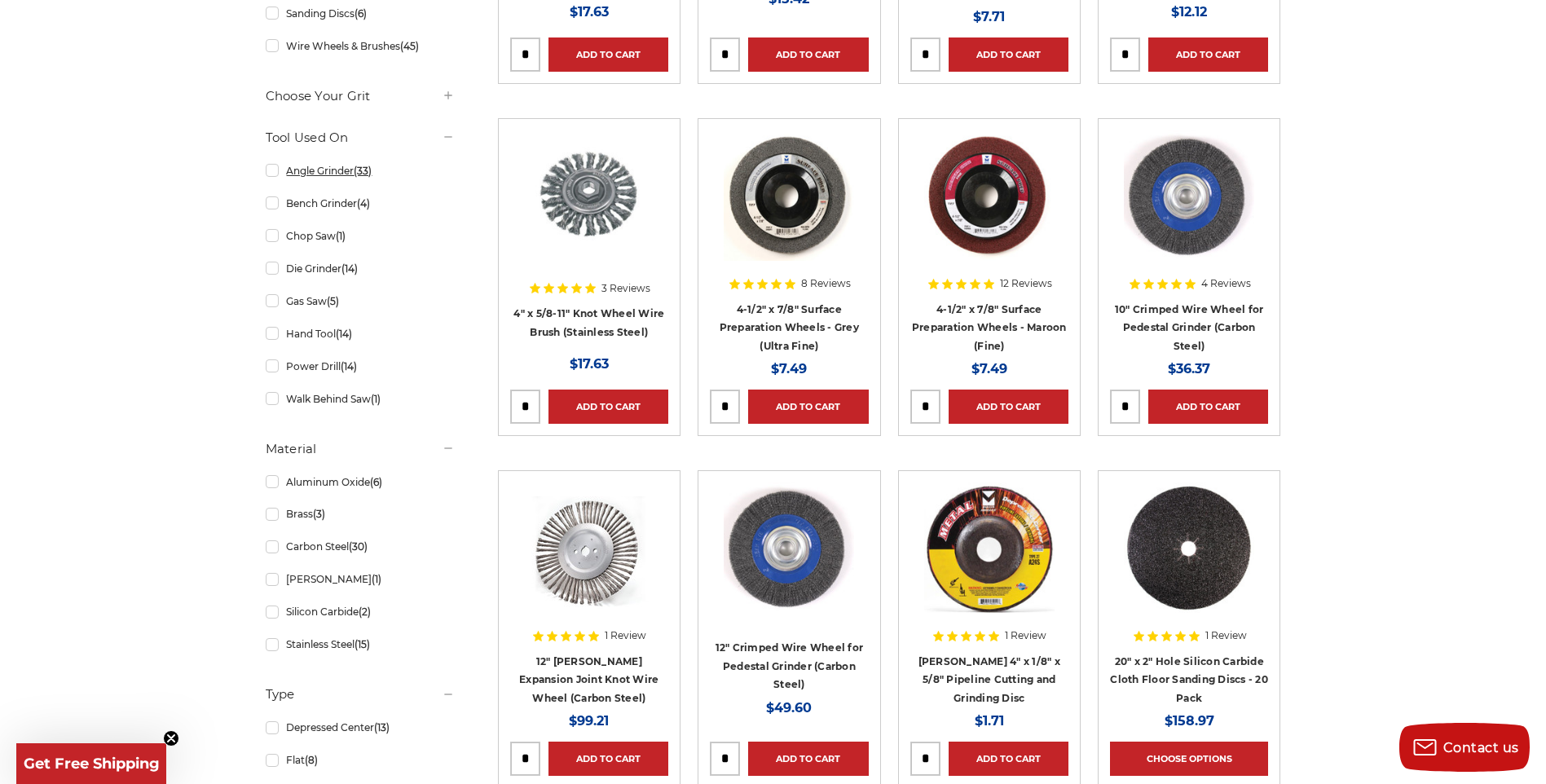
click at [337, 180] on link "Angle Grinder (33)" at bounding box center [360, 171] width 189 height 28
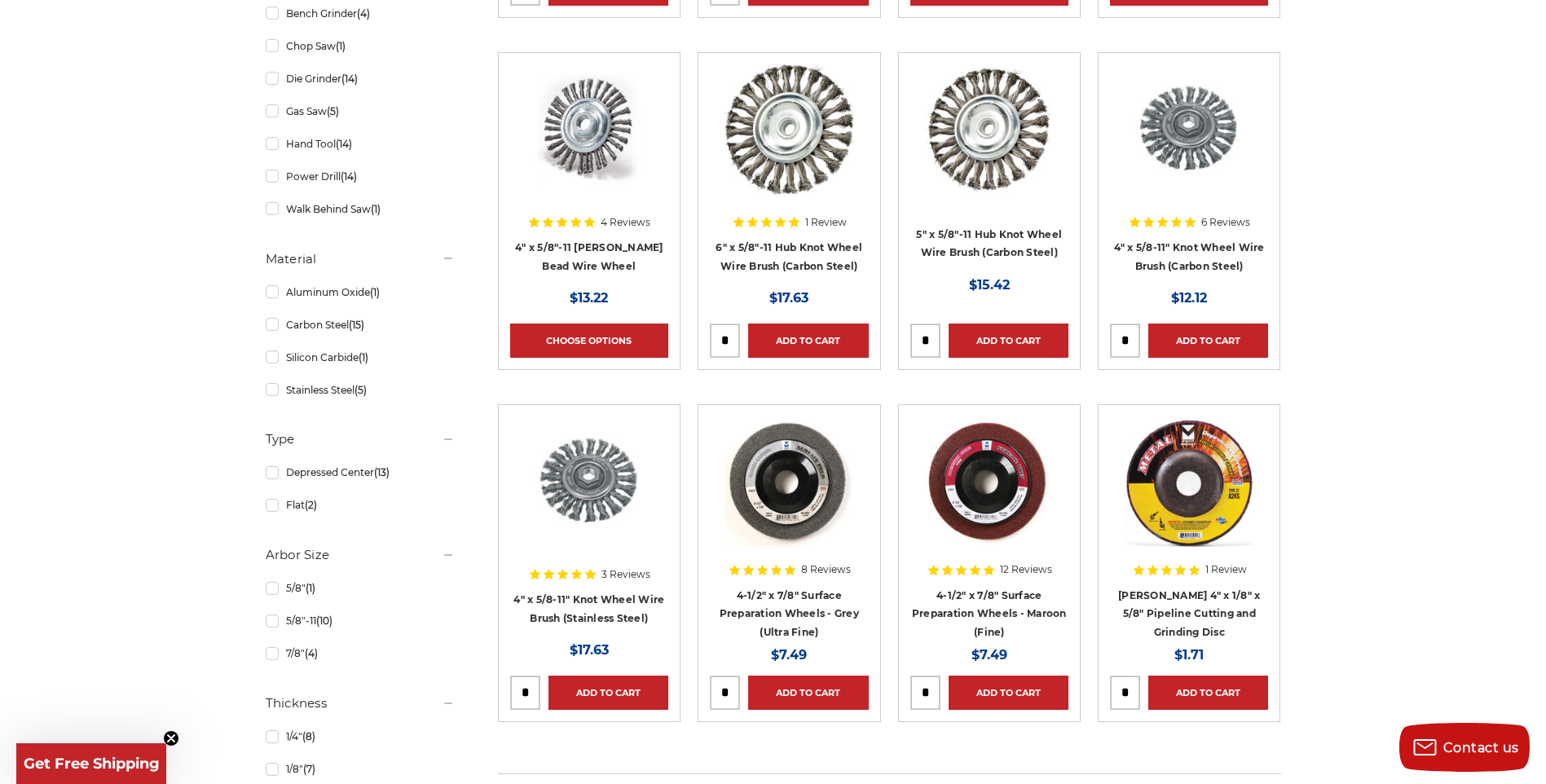
scroll to position [896, 0]
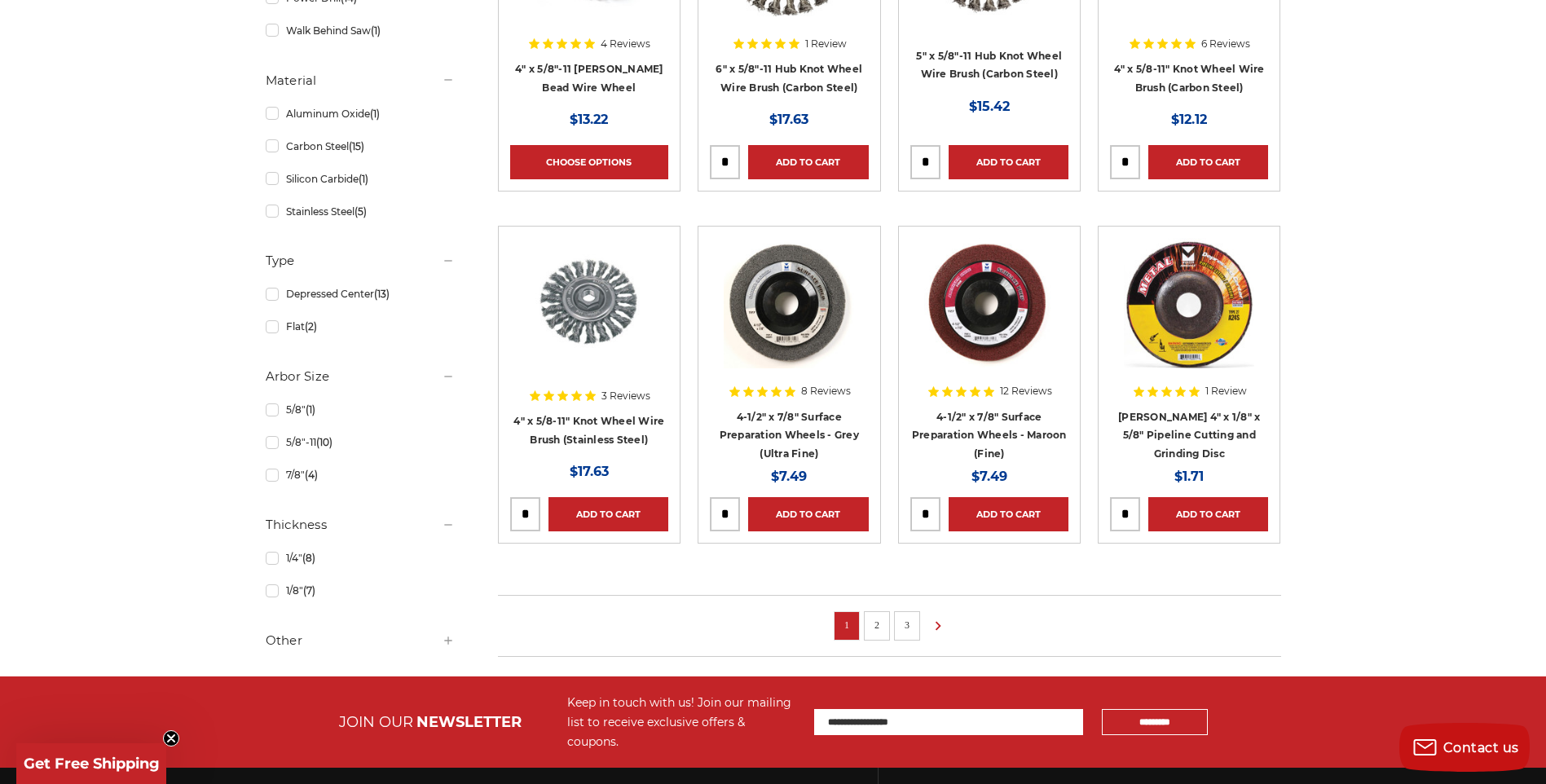
click at [882, 621] on link "2" at bounding box center [877, 625] width 16 height 18
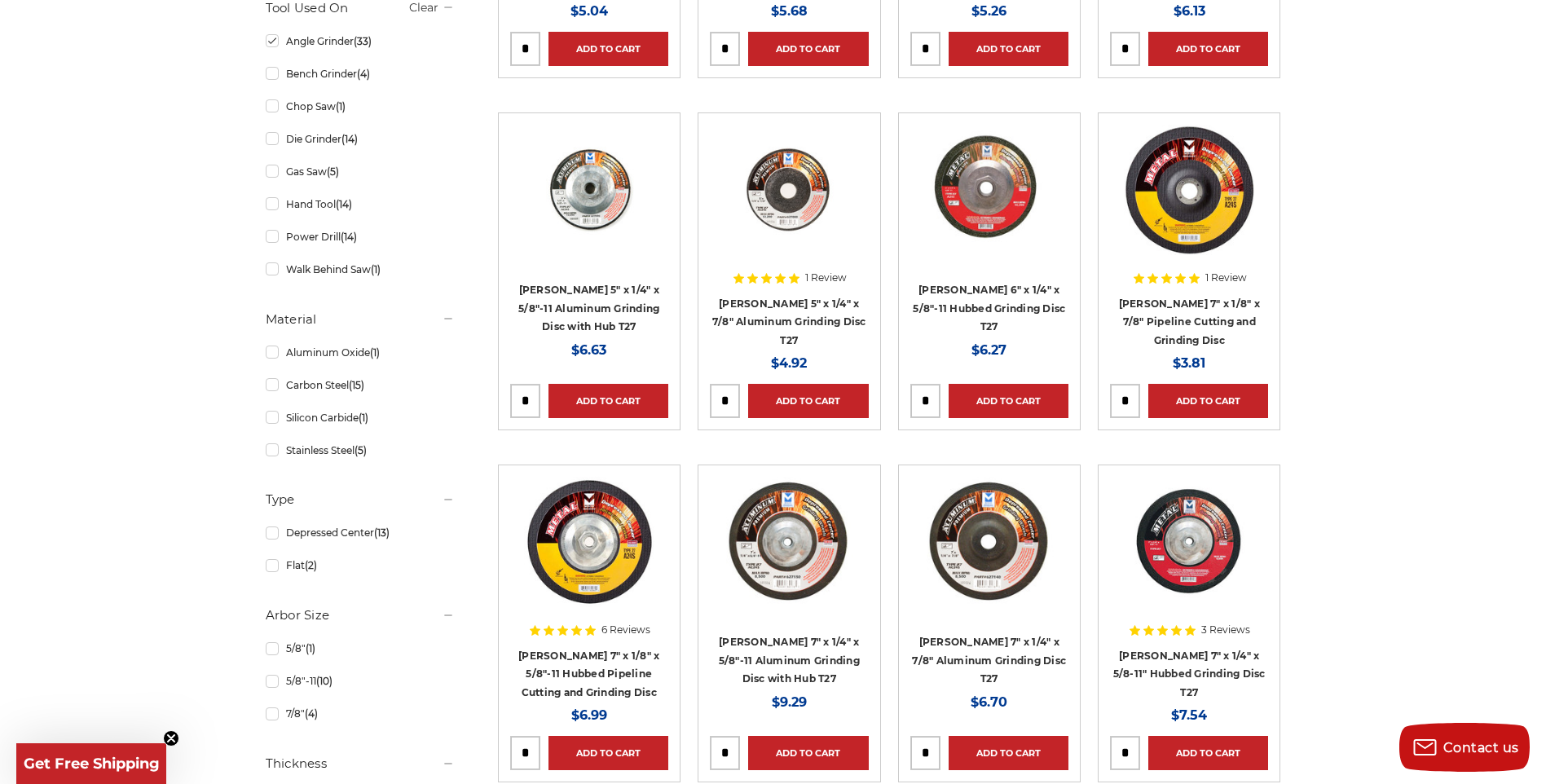
scroll to position [978, 0]
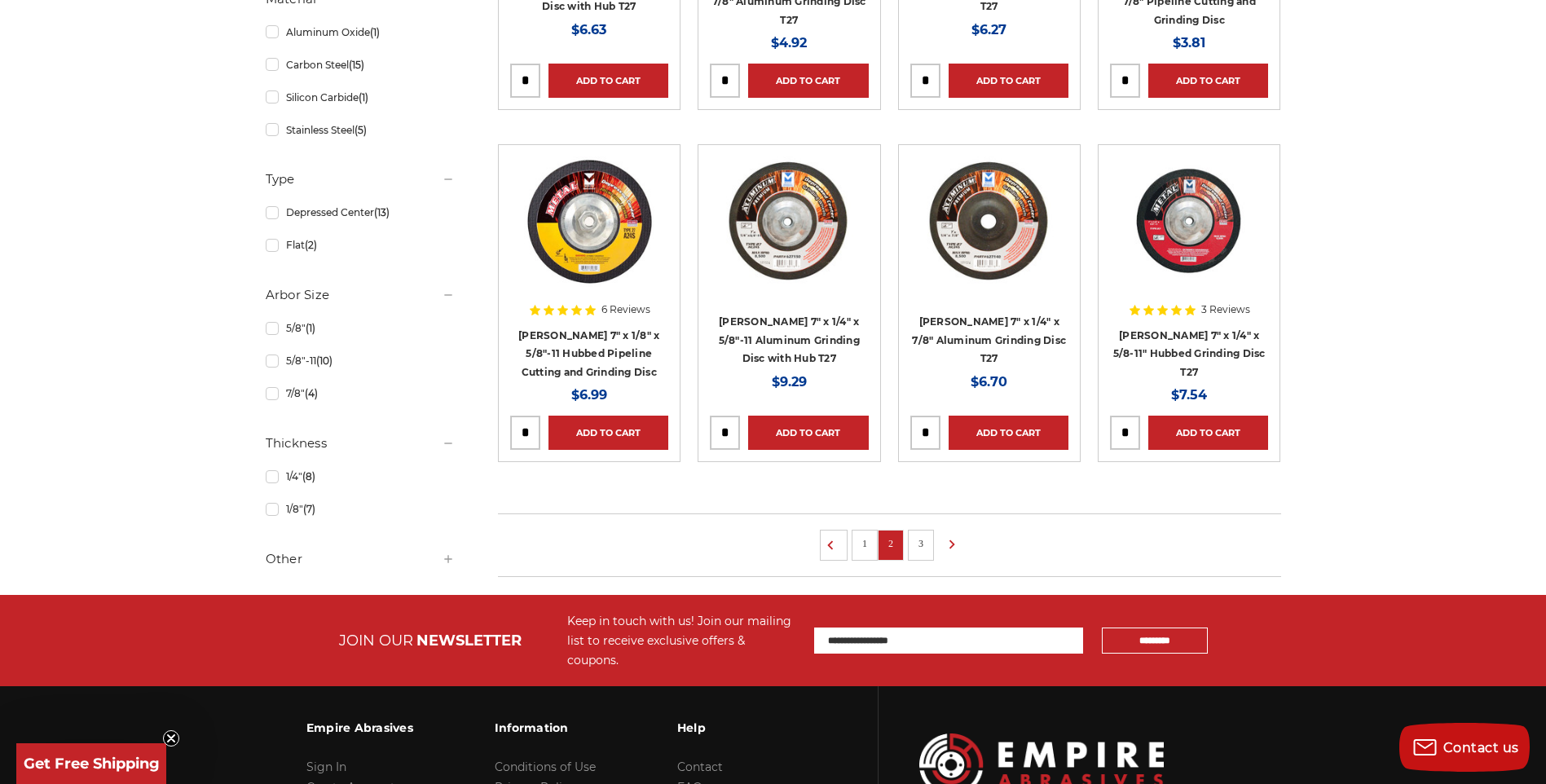
click at [923, 532] on li "3" at bounding box center [920, 545] width 26 height 31
click at [931, 541] on li "3" at bounding box center [920, 545] width 26 height 31
click at [927, 543] on link "3" at bounding box center [920, 543] width 16 height 18
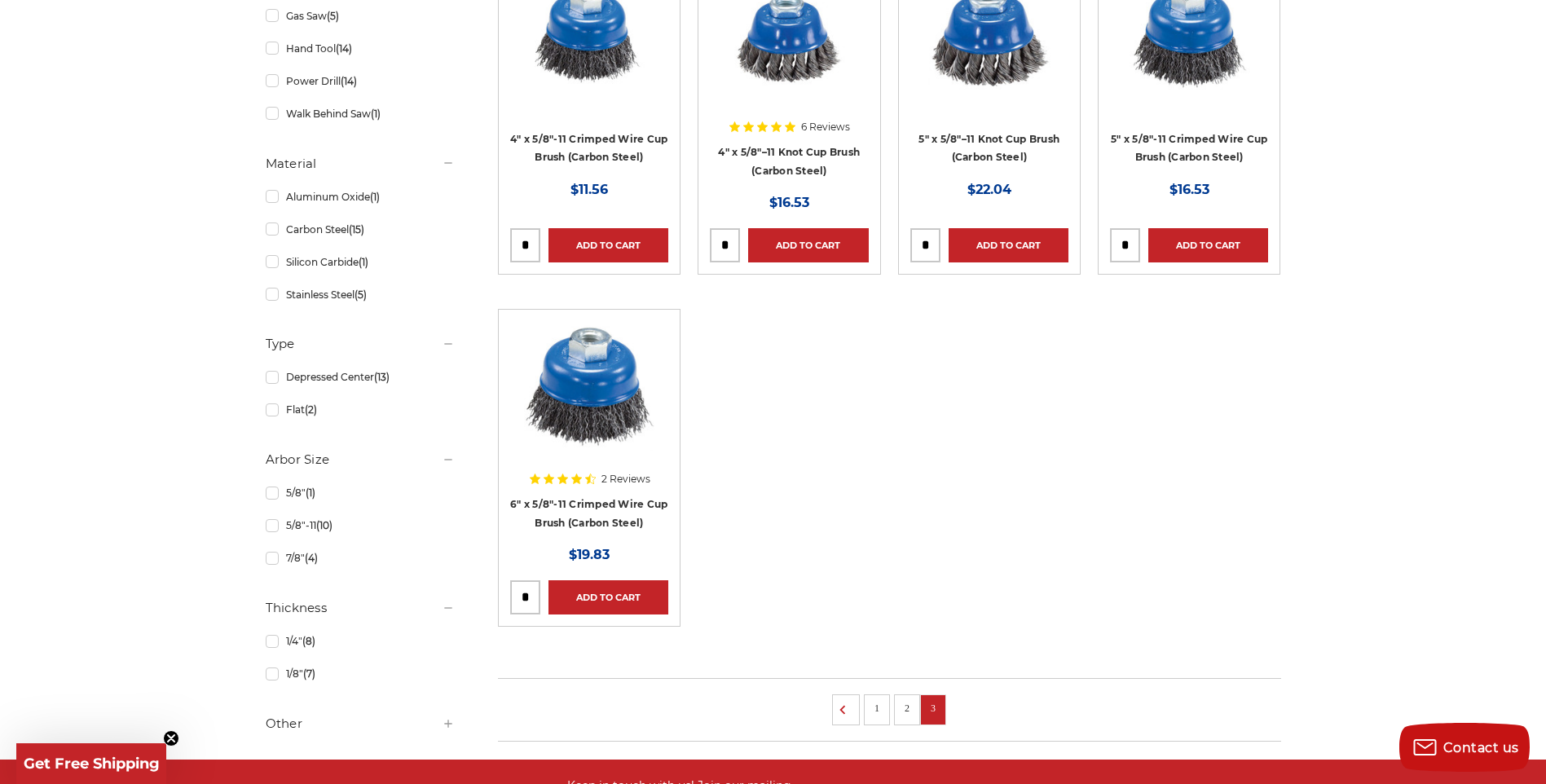
scroll to position [814, 0]
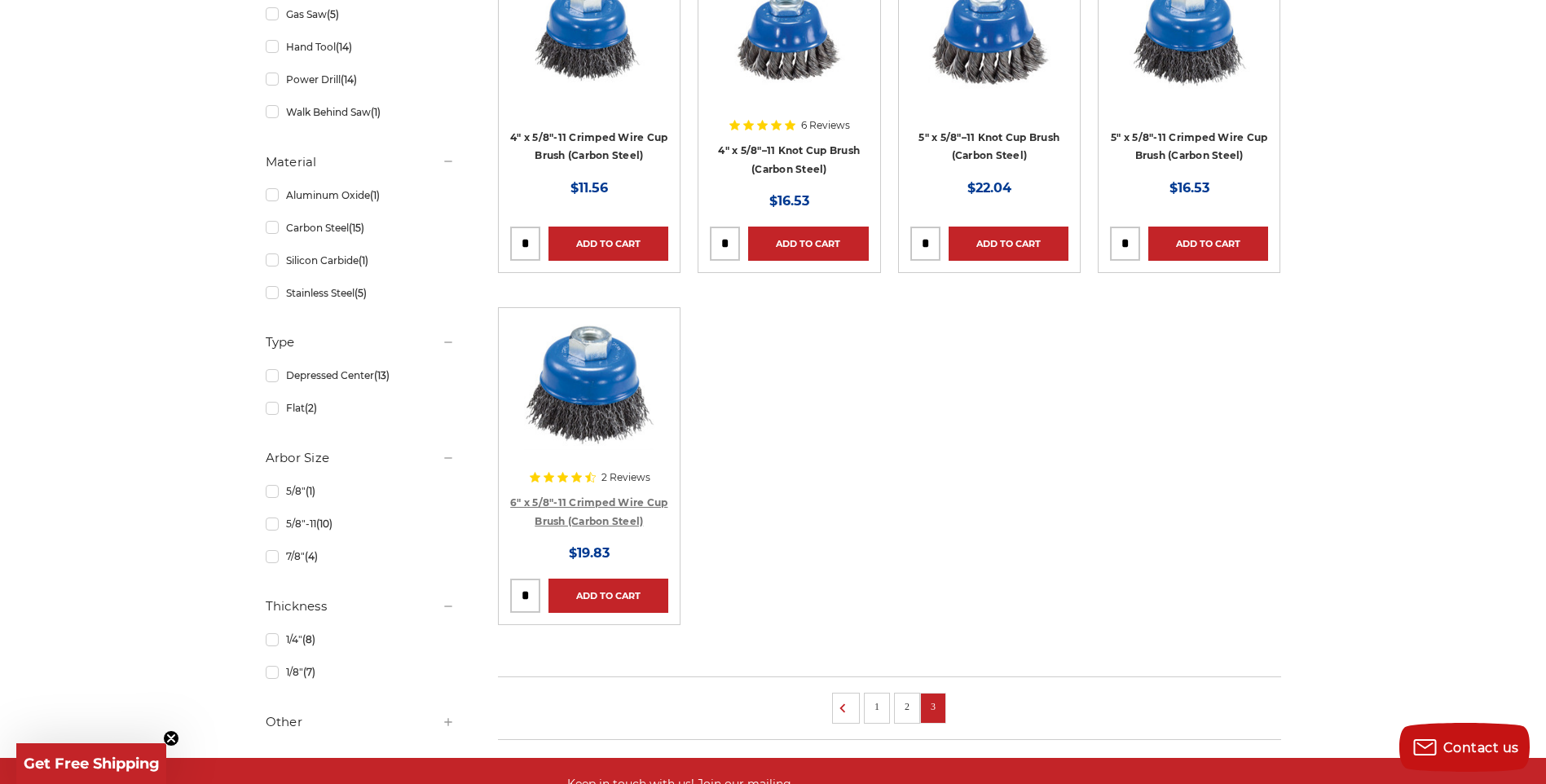
click at [607, 496] on link "6" x 5/8"-11 Crimped Wire Cup Brush (Carbon Steel)" at bounding box center [589, 512] width 158 height 31
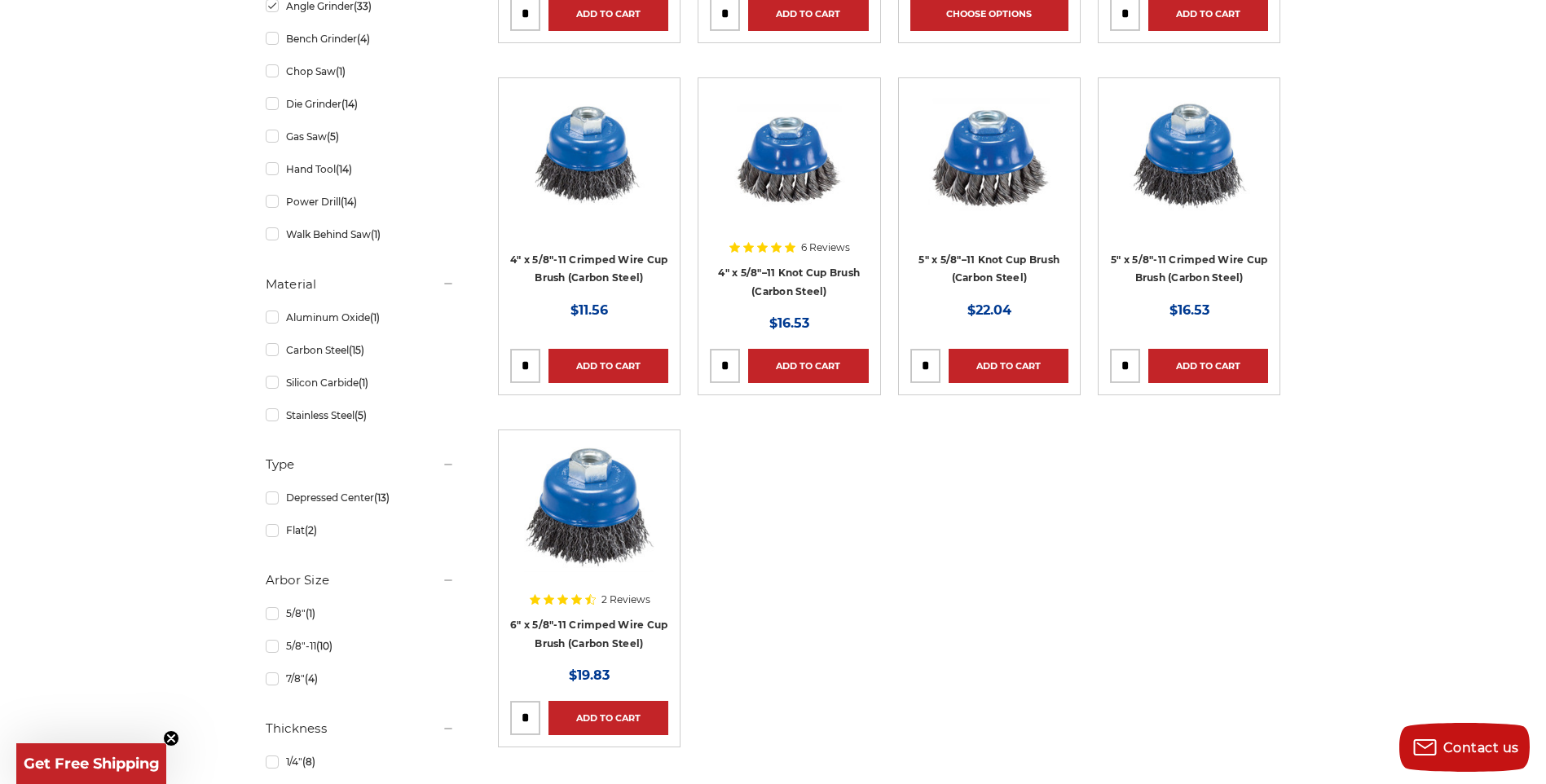
scroll to position [734, 0]
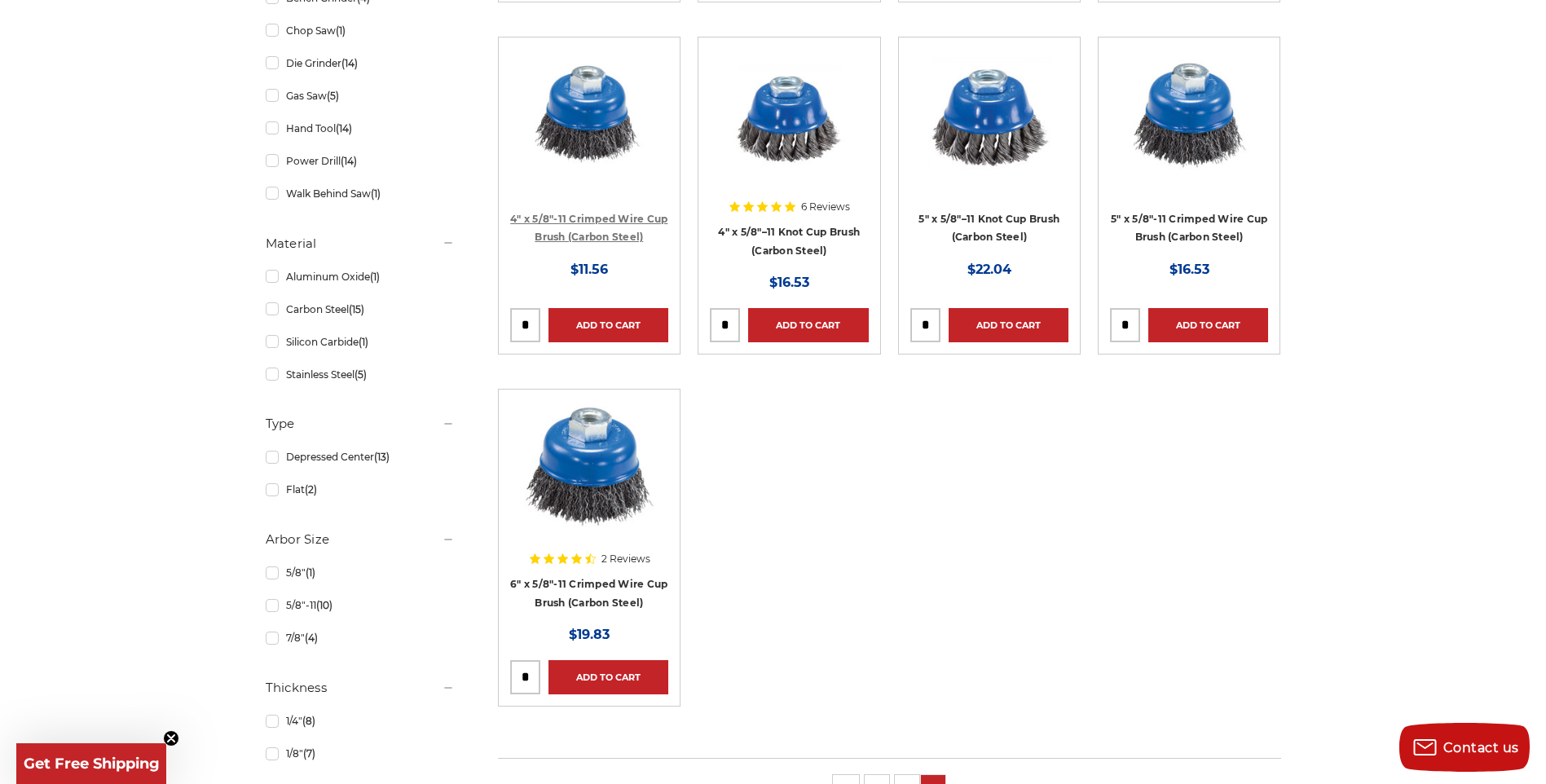
click at [629, 234] on link "4" x 5/8"-11 Crimped Wire Cup Brush (Carbon Steel)" at bounding box center [589, 228] width 158 height 31
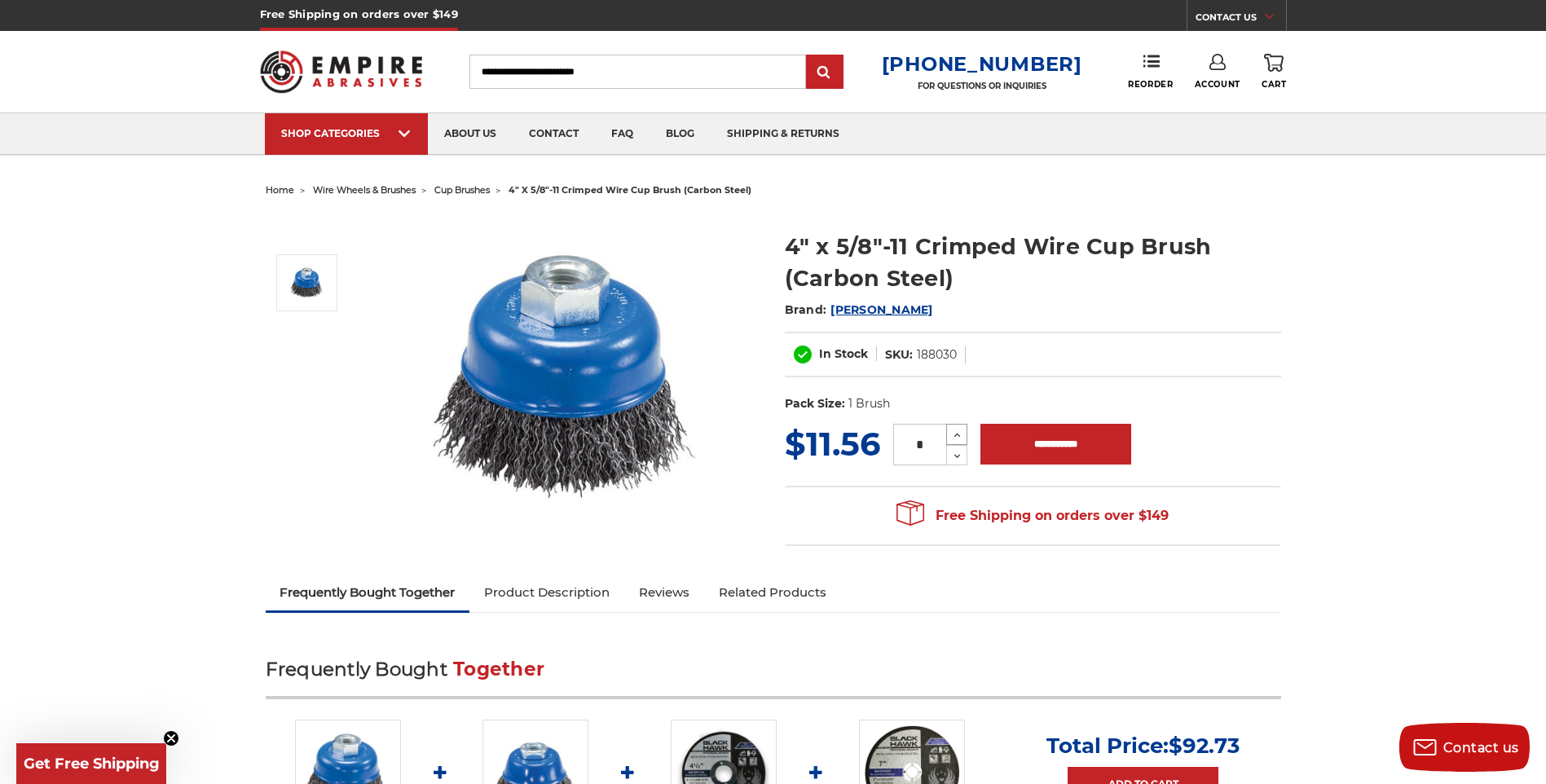
click at [953, 438] on icon at bounding box center [957, 435] width 12 height 14
type input "*"
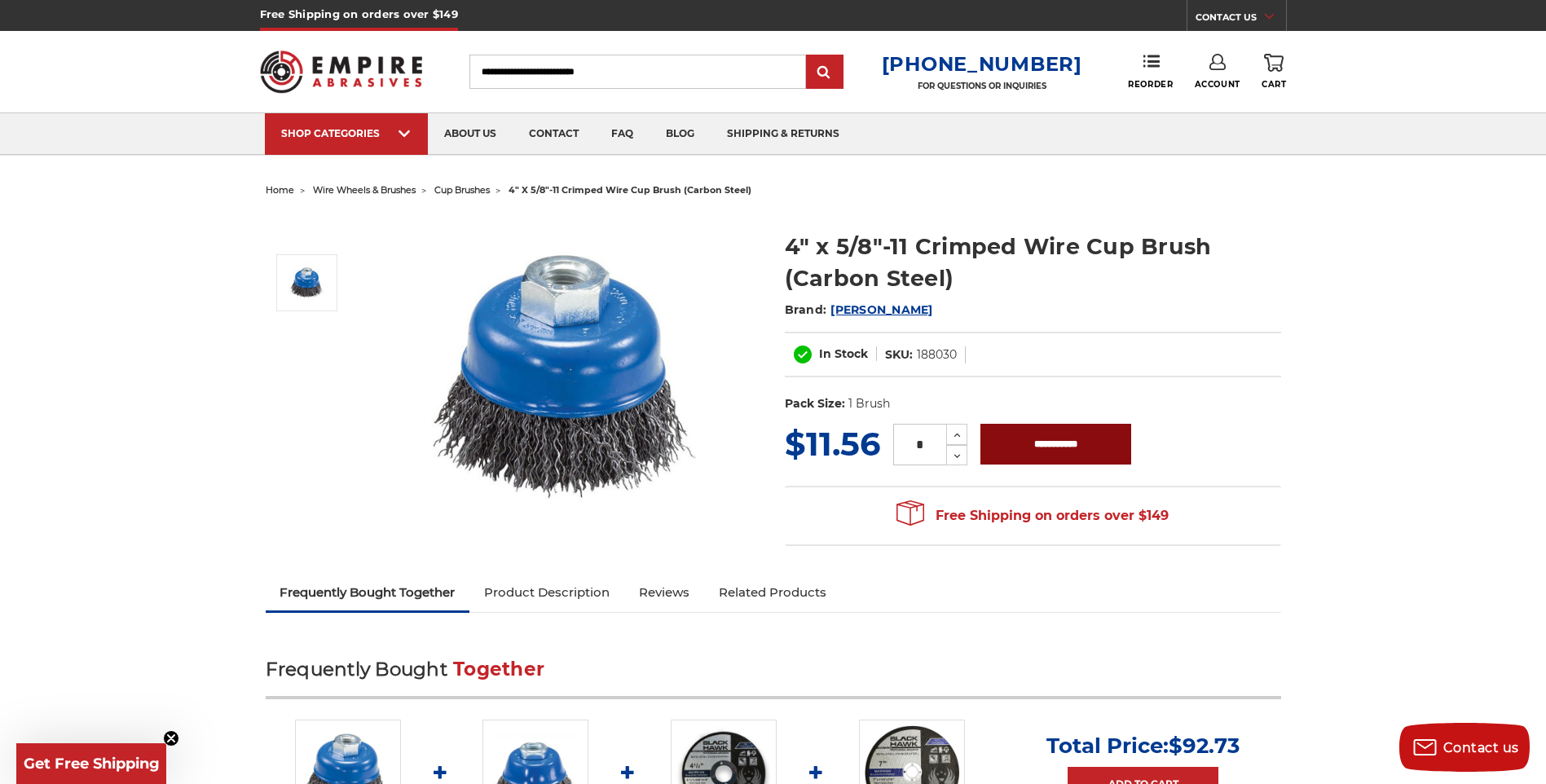
click at [1063, 452] on input "**********" at bounding box center [1056, 443] width 151 height 41
type input "**********"
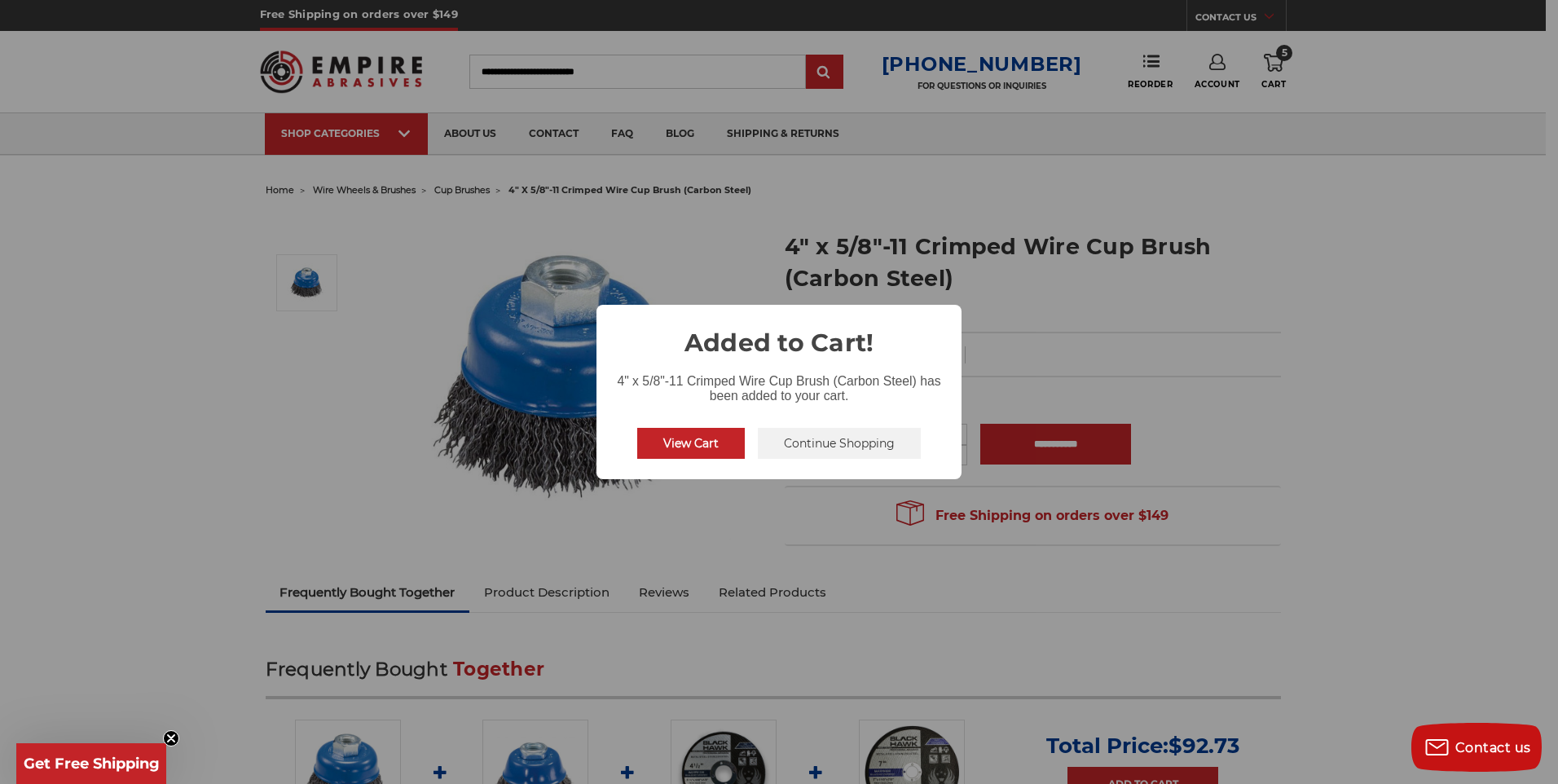
click at [786, 440] on button "Continue Shopping" at bounding box center [839, 443] width 163 height 31
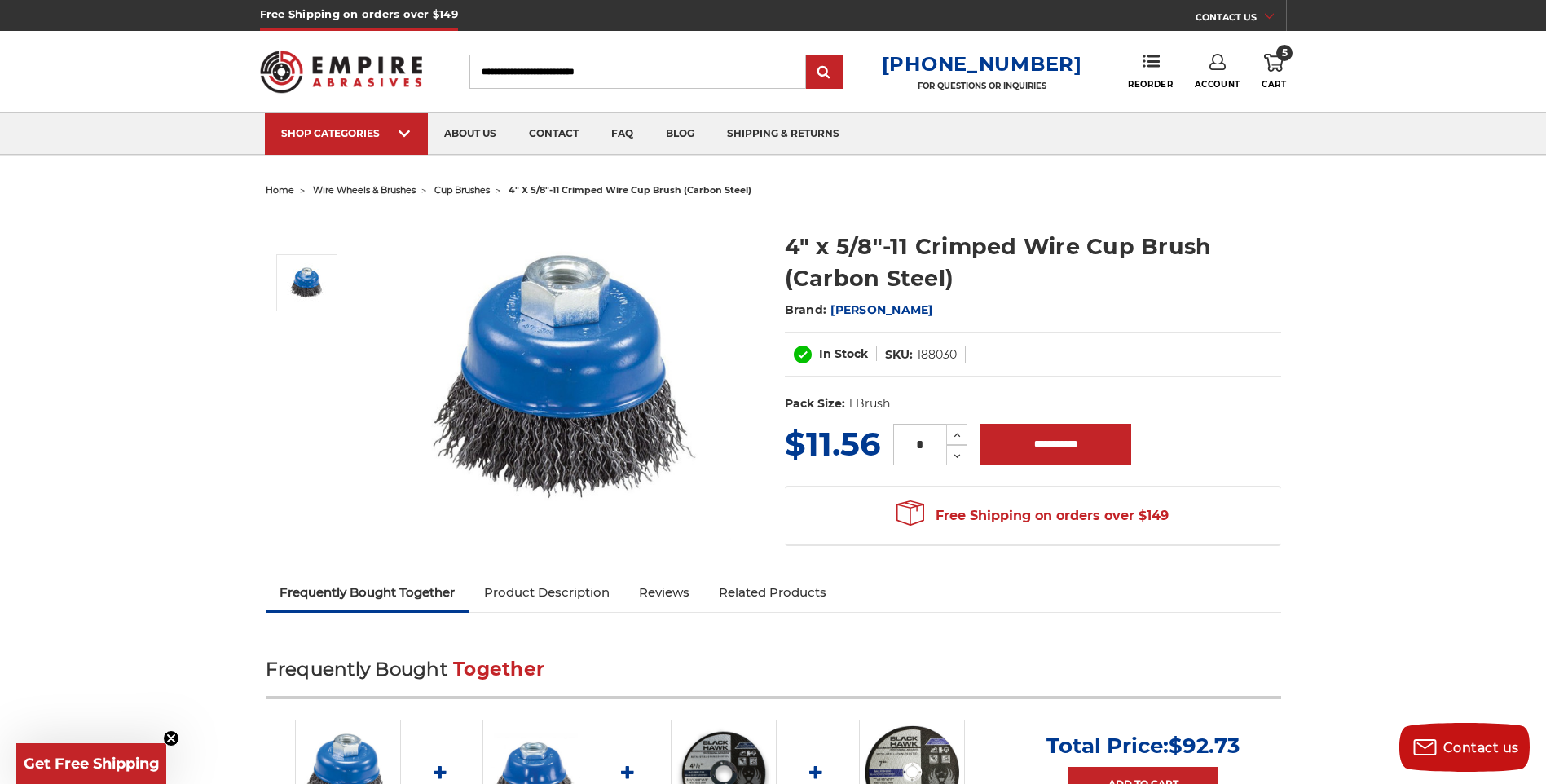
click at [384, 111] on div at bounding box center [342, 72] width 163 height 82
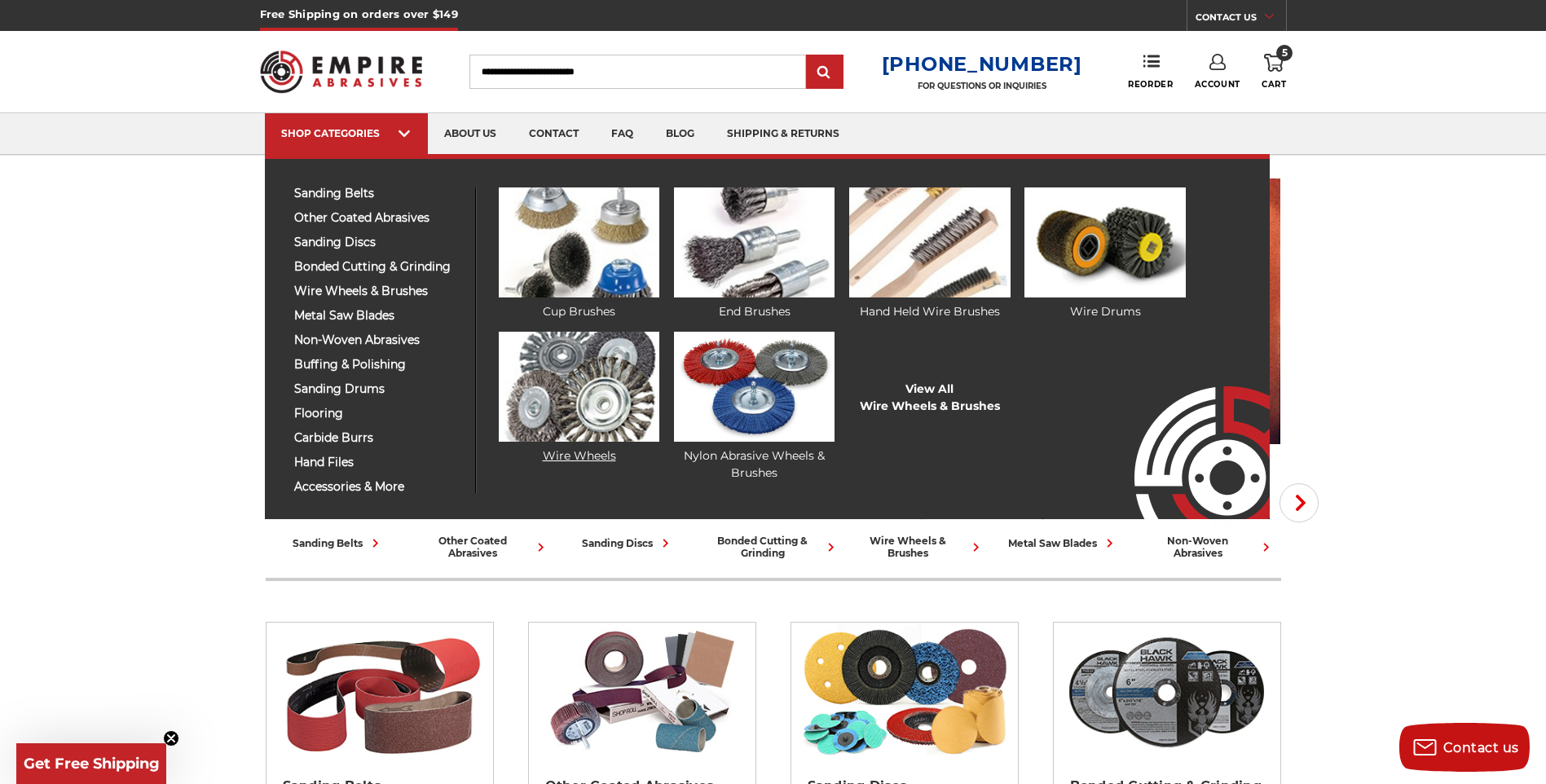
click at [555, 454] on link "Wire Wheels" at bounding box center [578, 398] width 160 height 133
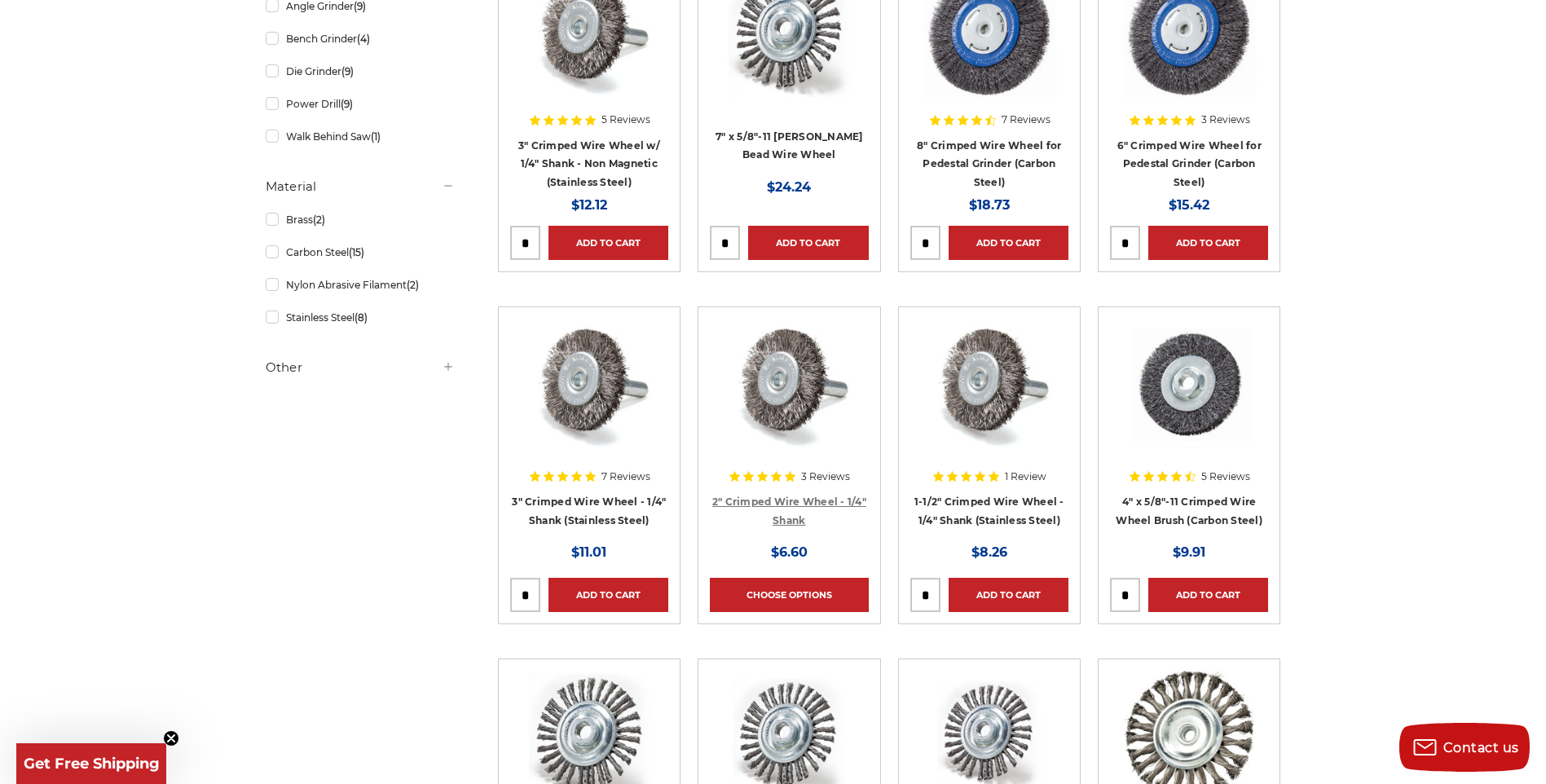
click at [820, 501] on link "2" Crimped Wire Wheel - 1/4" Shank" at bounding box center [789, 511] width 154 height 31
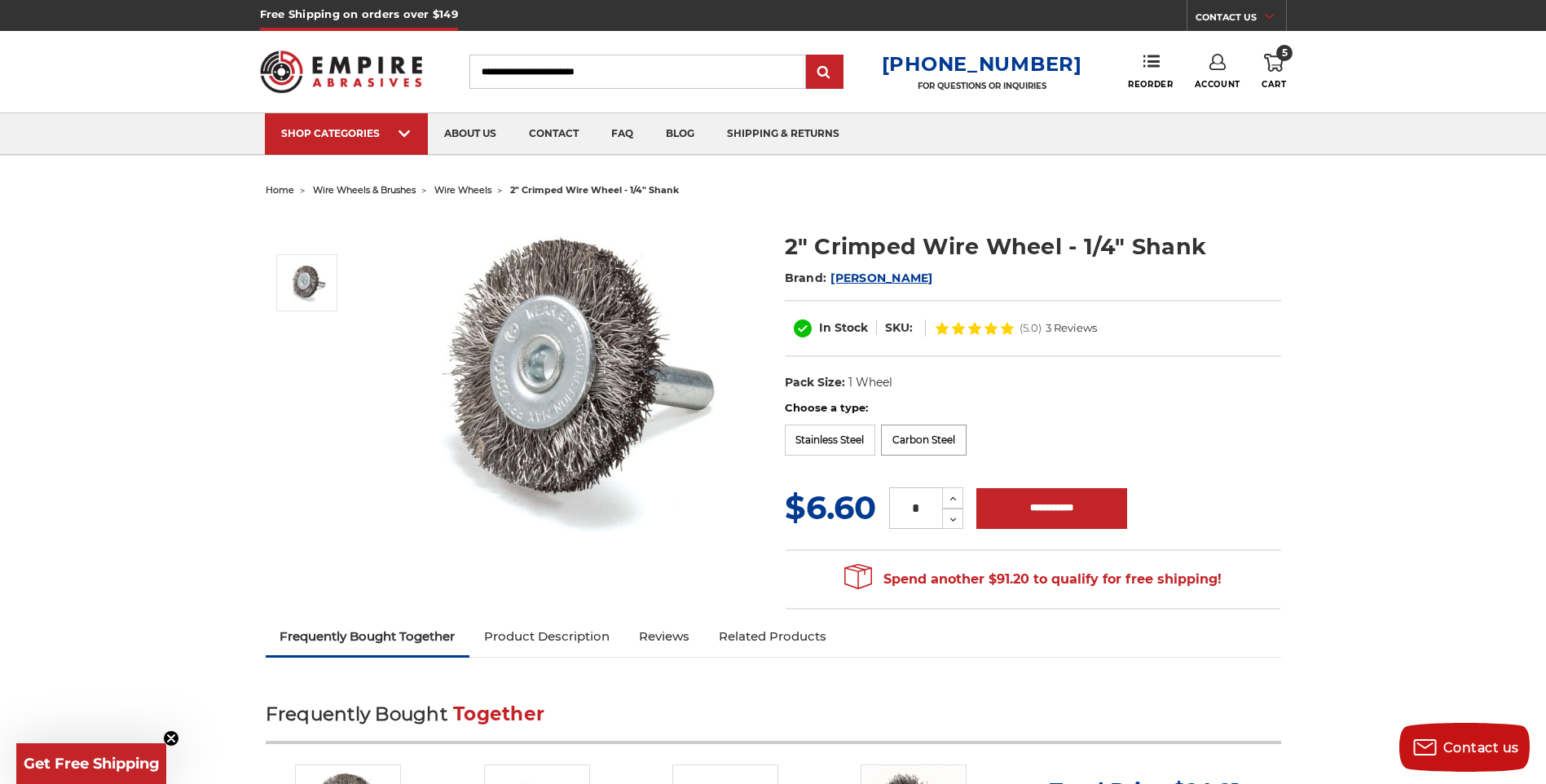
click at [915, 446] on label "Carbon Steel" at bounding box center [924, 439] width 85 height 31
click at [952, 492] on icon at bounding box center [953, 498] width 12 height 14
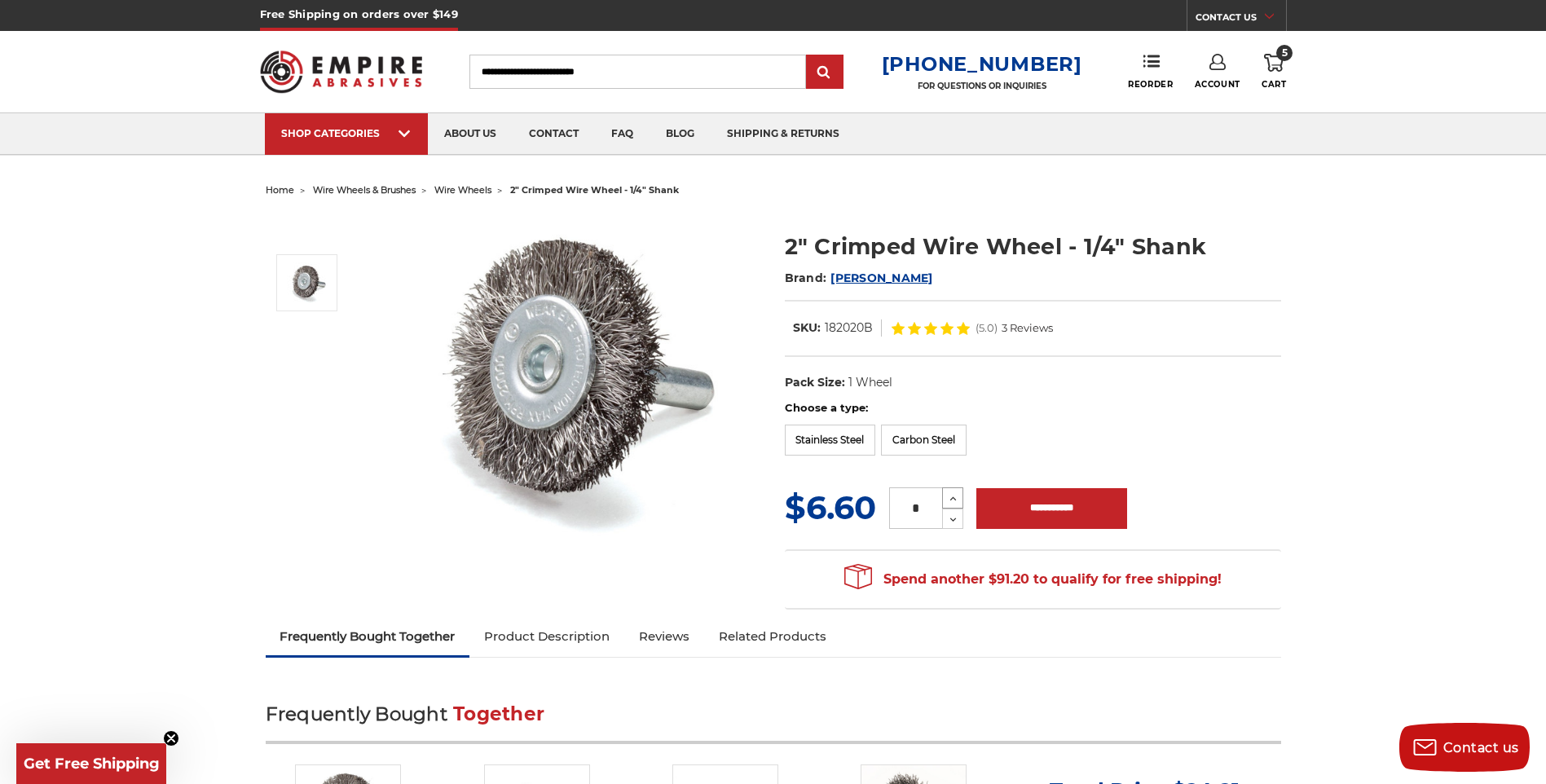
type input "*"
click at [1033, 512] on input "**********" at bounding box center [1051, 508] width 151 height 41
type input "**********"
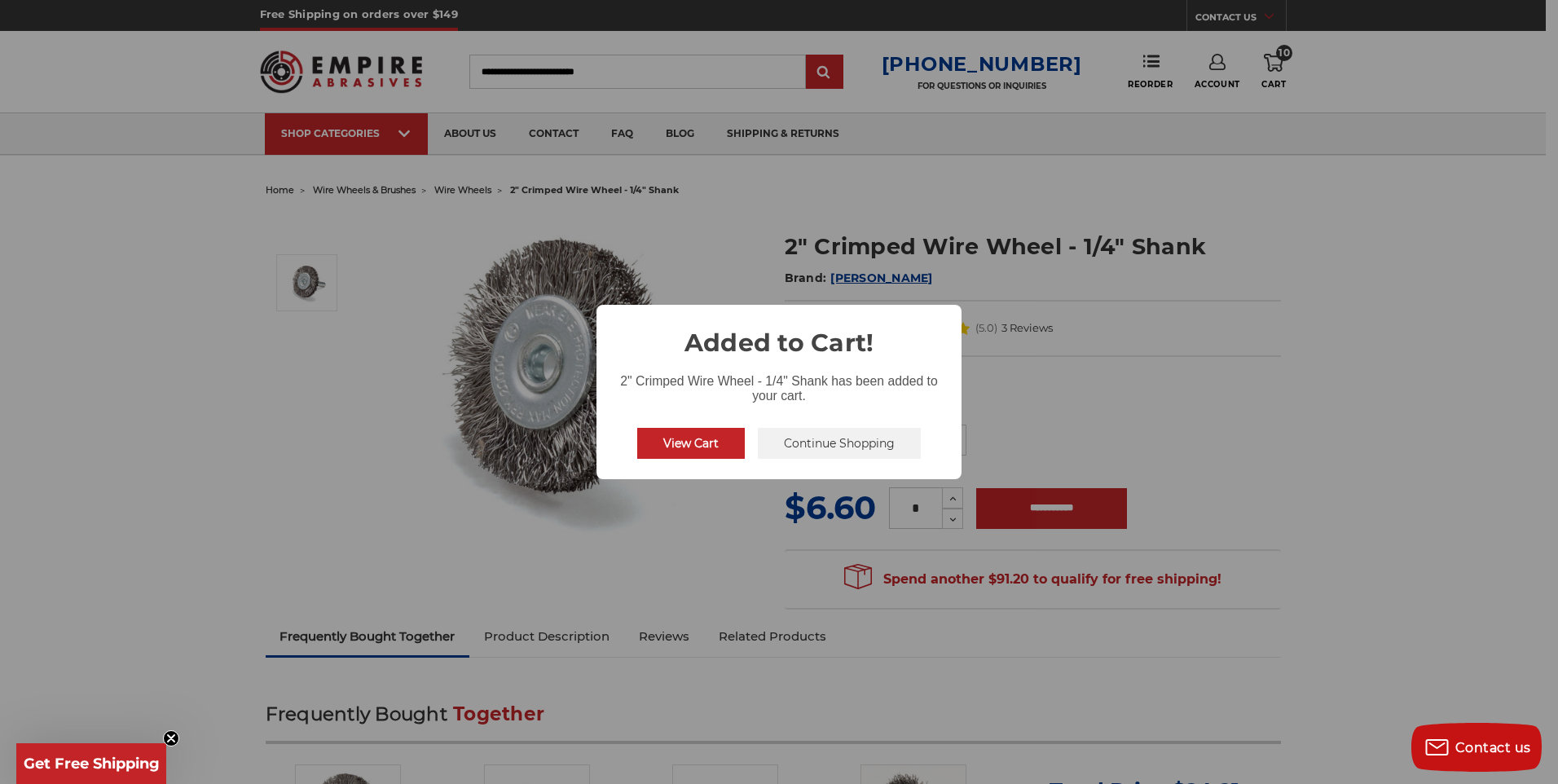
click at [843, 451] on button "Continue Shopping" at bounding box center [839, 443] width 163 height 31
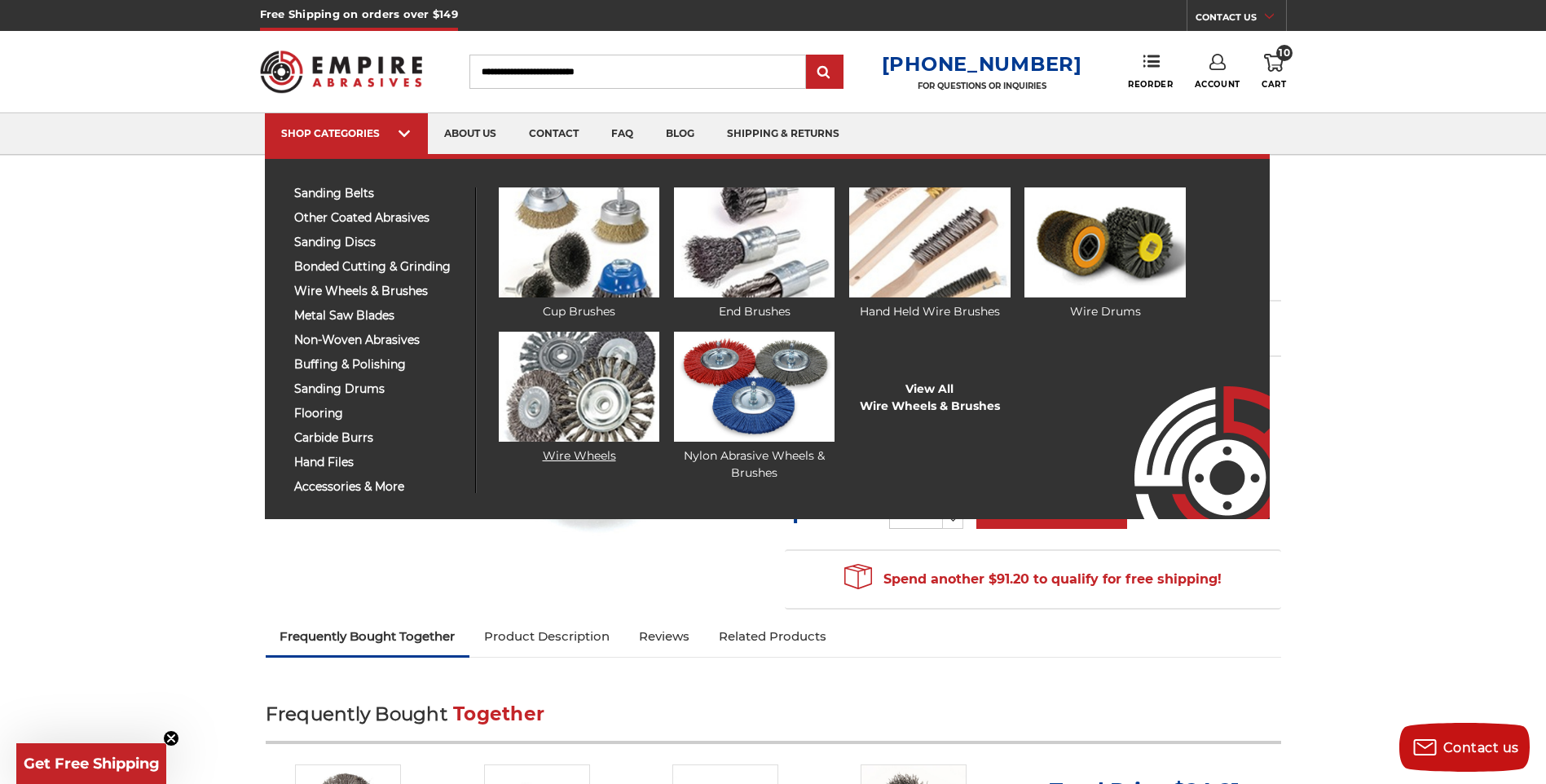
click at [596, 449] on link "Wire Wheels" at bounding box center [578, 398] width 160 height 133
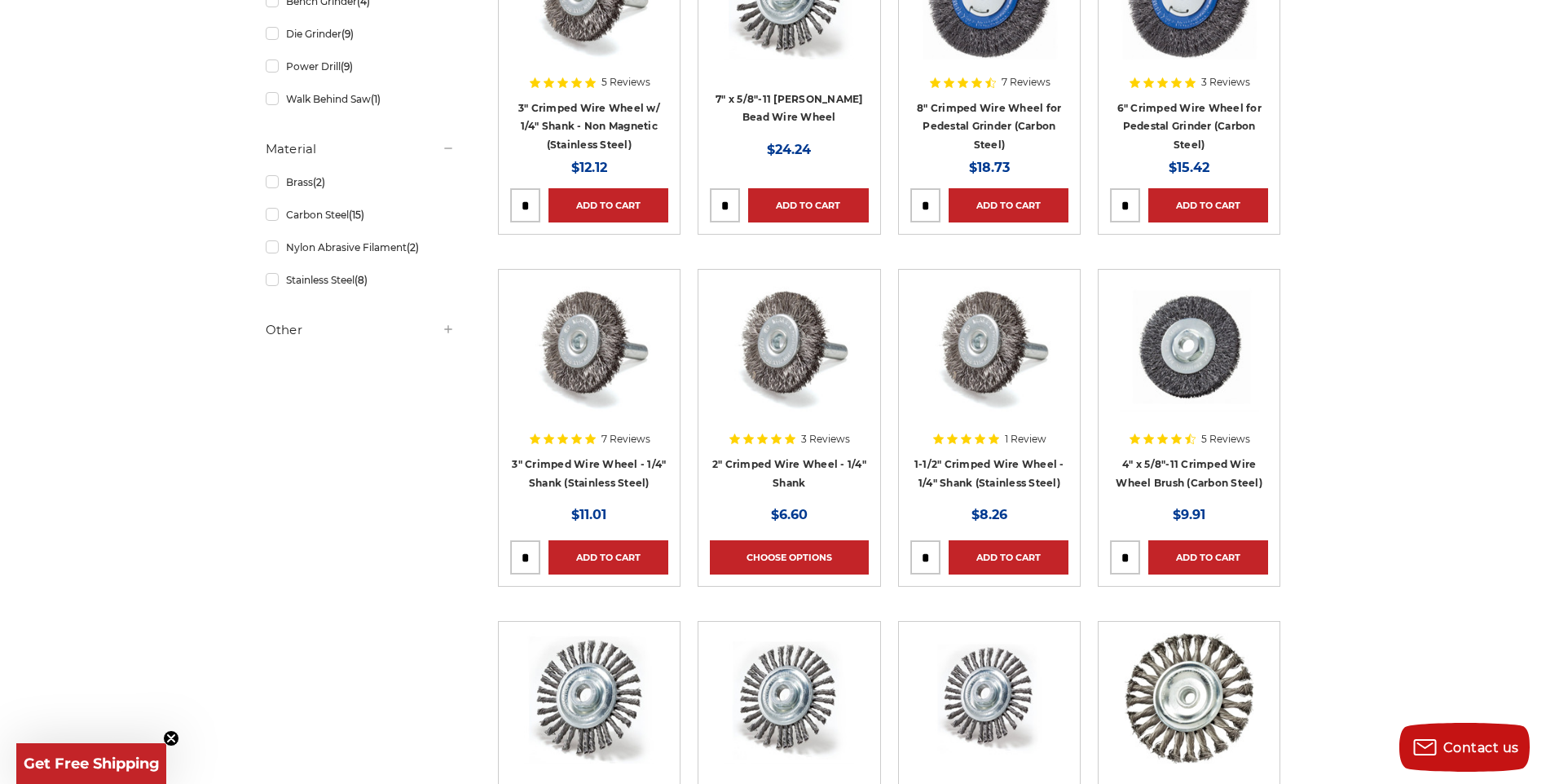
scroll to position [407, 0]
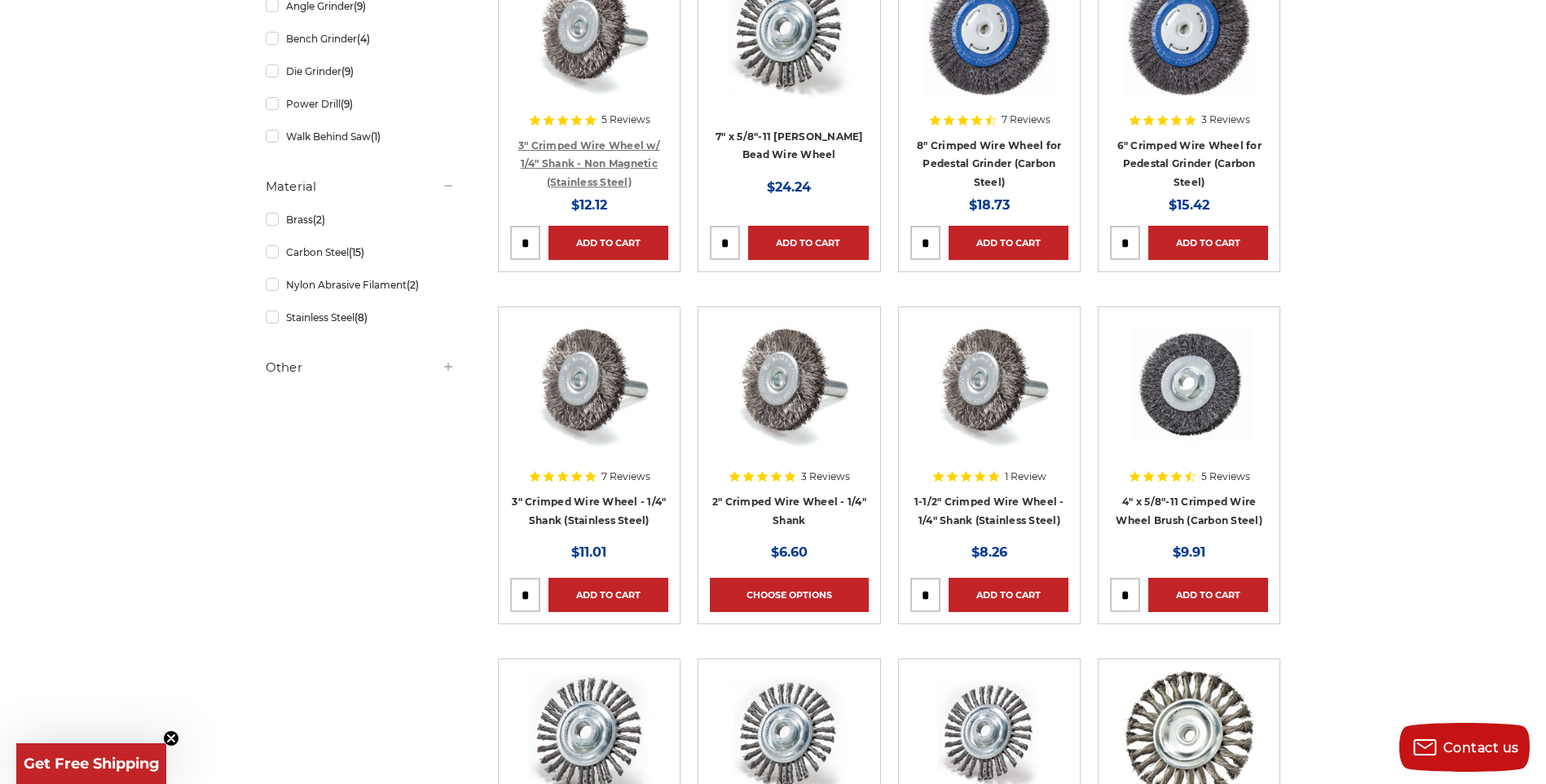
click at [625, 156] on link "3" Crimped Wire Wheel w/ 1/4" Shank - Non Magnetic (Stainless Steel)" at bounding box center [589, 164] width 141 height 49
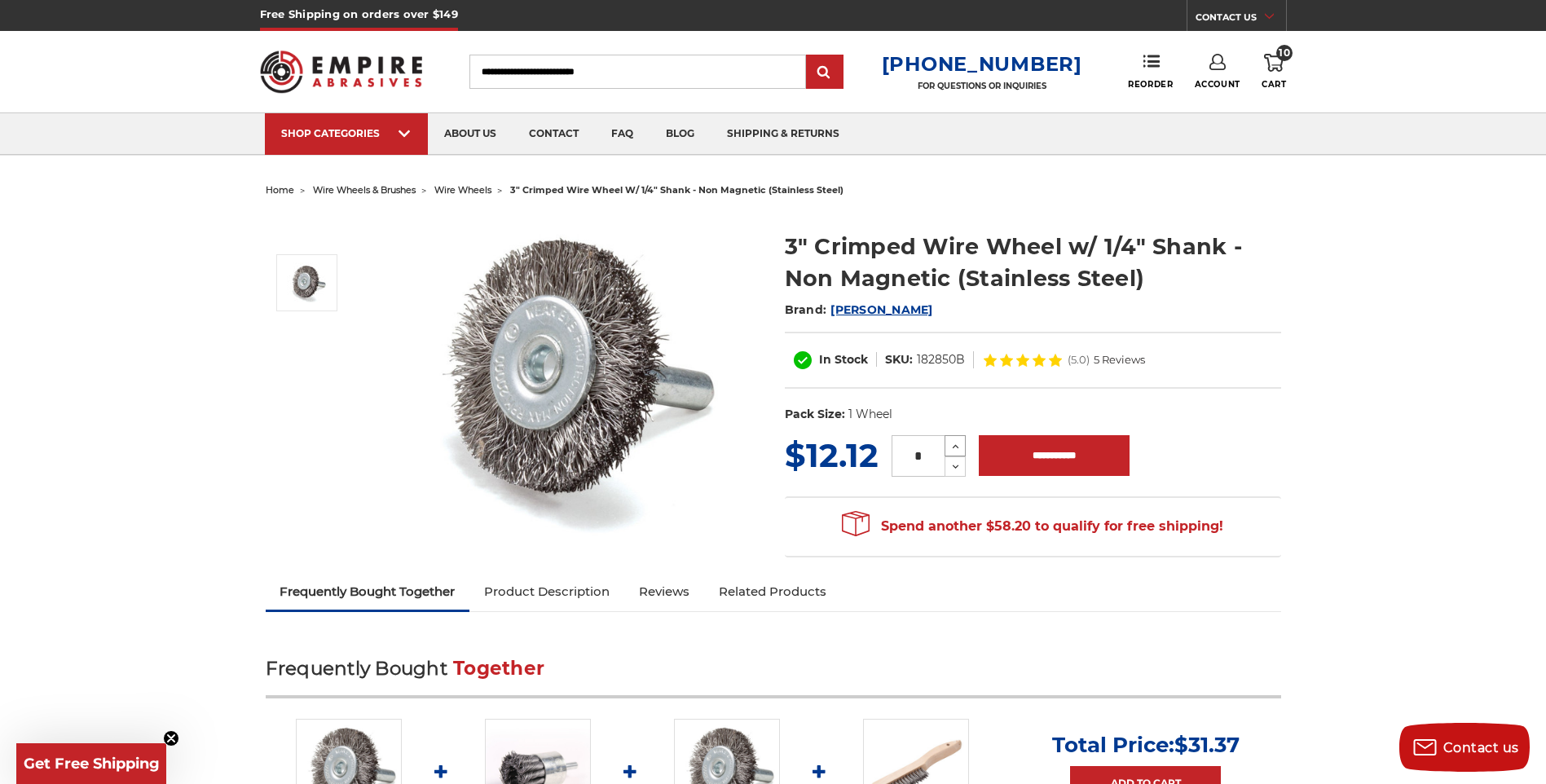
click at [953, 443] on icon at bounding box center [955, 446] width 12 height 14
type input "*"
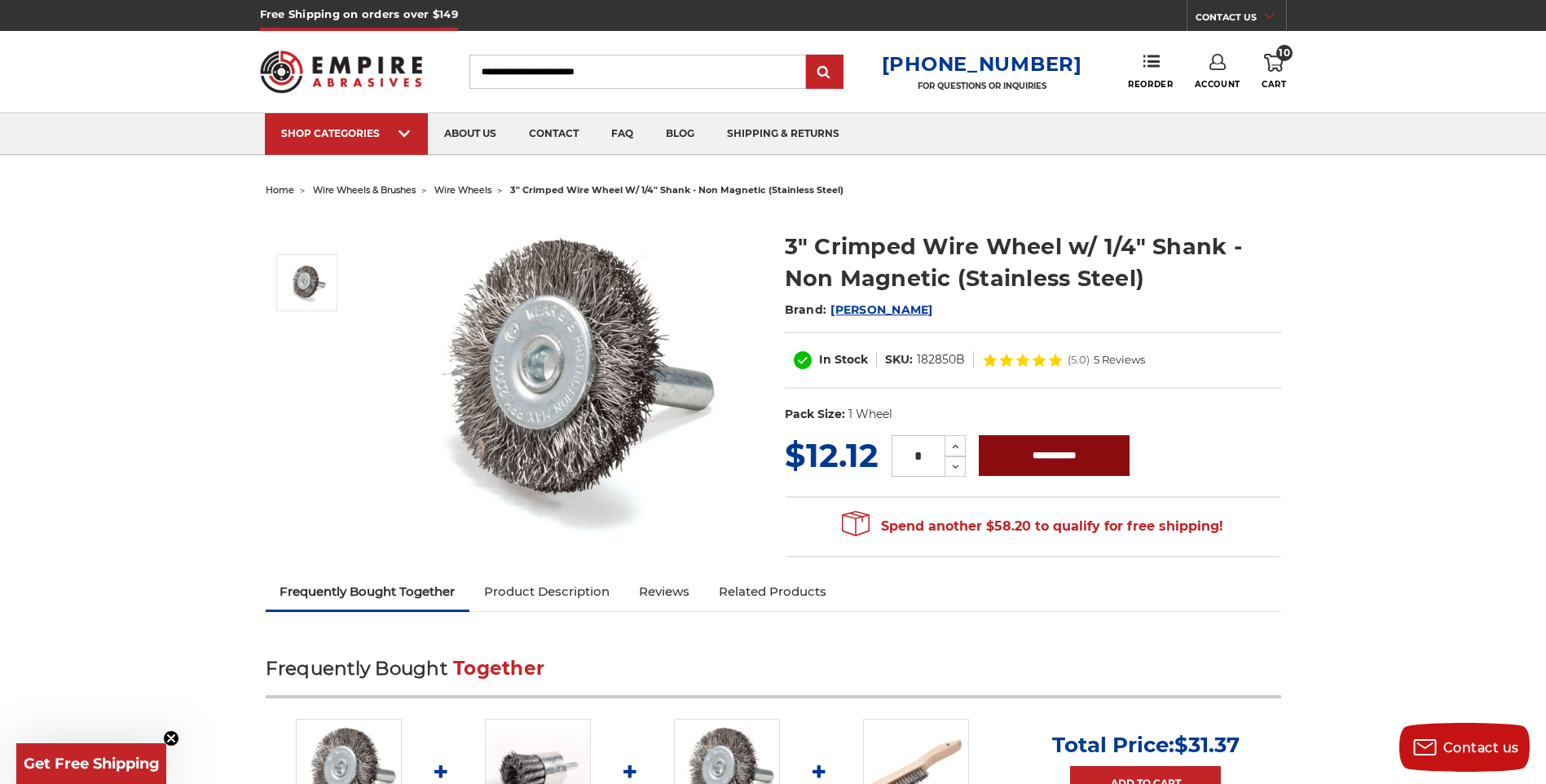
click at [1051, 461] on input "**********" at bounding box center [1054, 455] width 151 height 41
type input "**********"
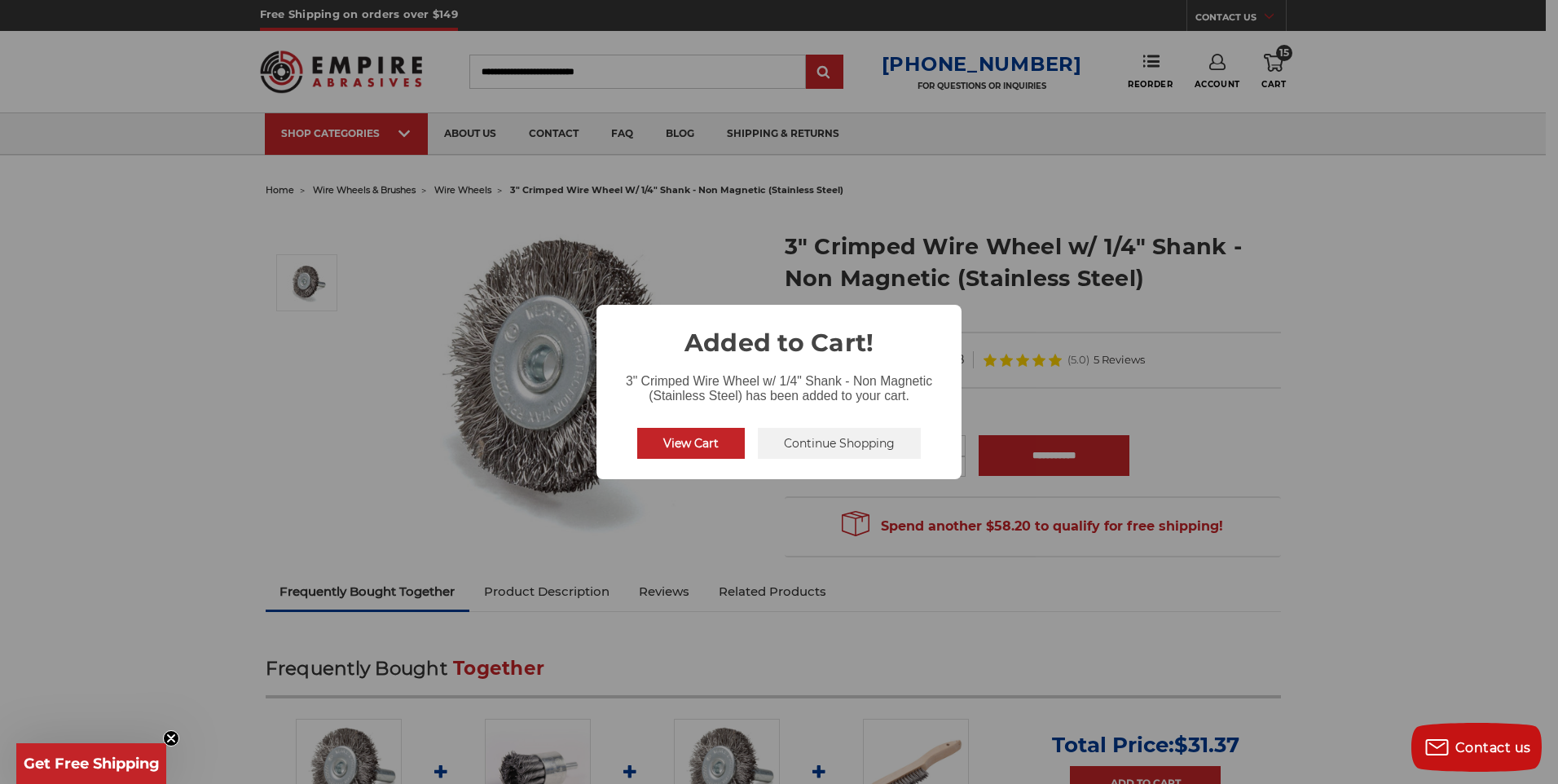
click at [719, 453] on button "View Cart" at bounding box center [690, 443] width 107 height 31
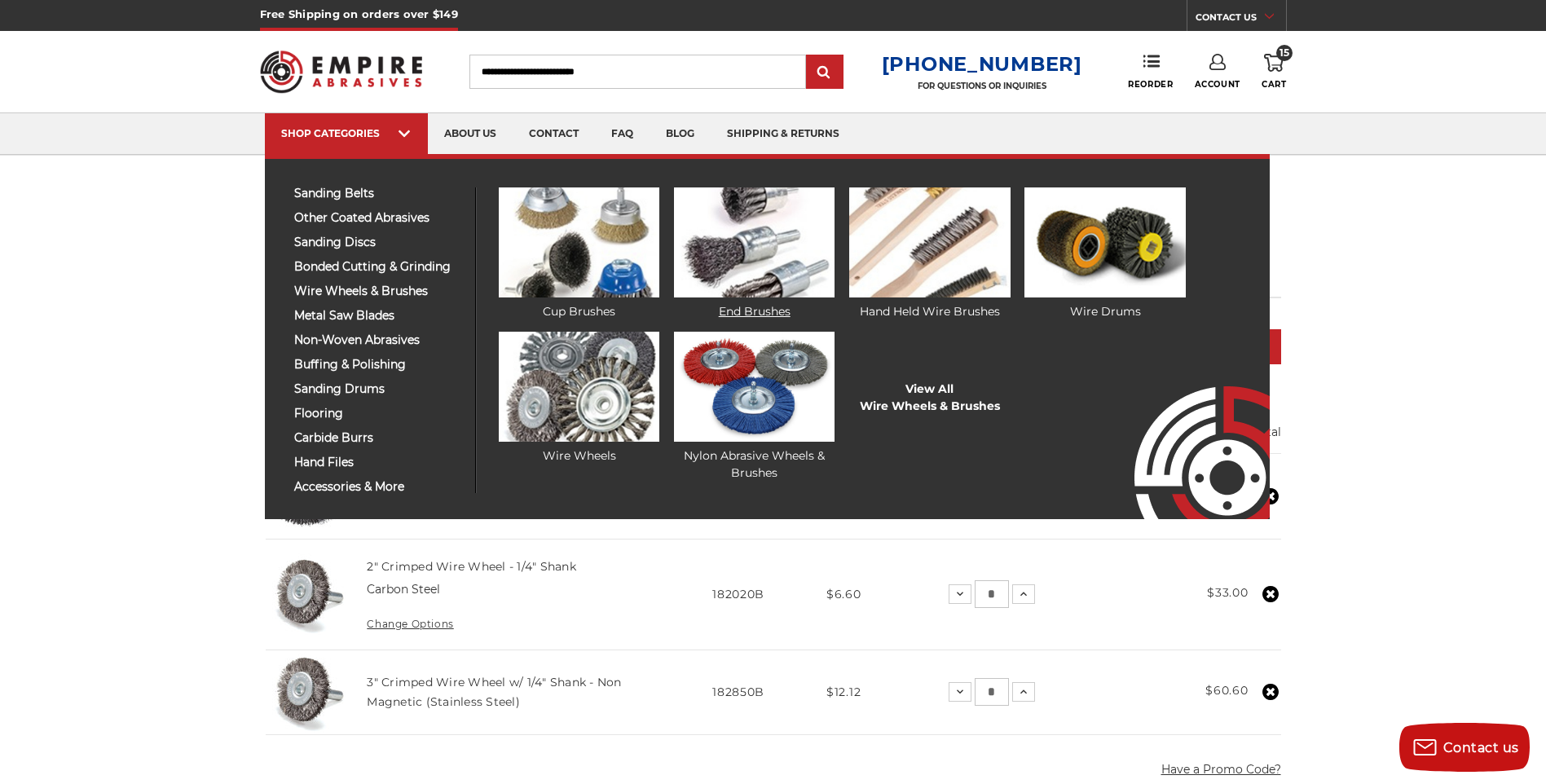
click at [737, 308] on link "End Brushes" at bounding box center [754, 253] width 160 height 133
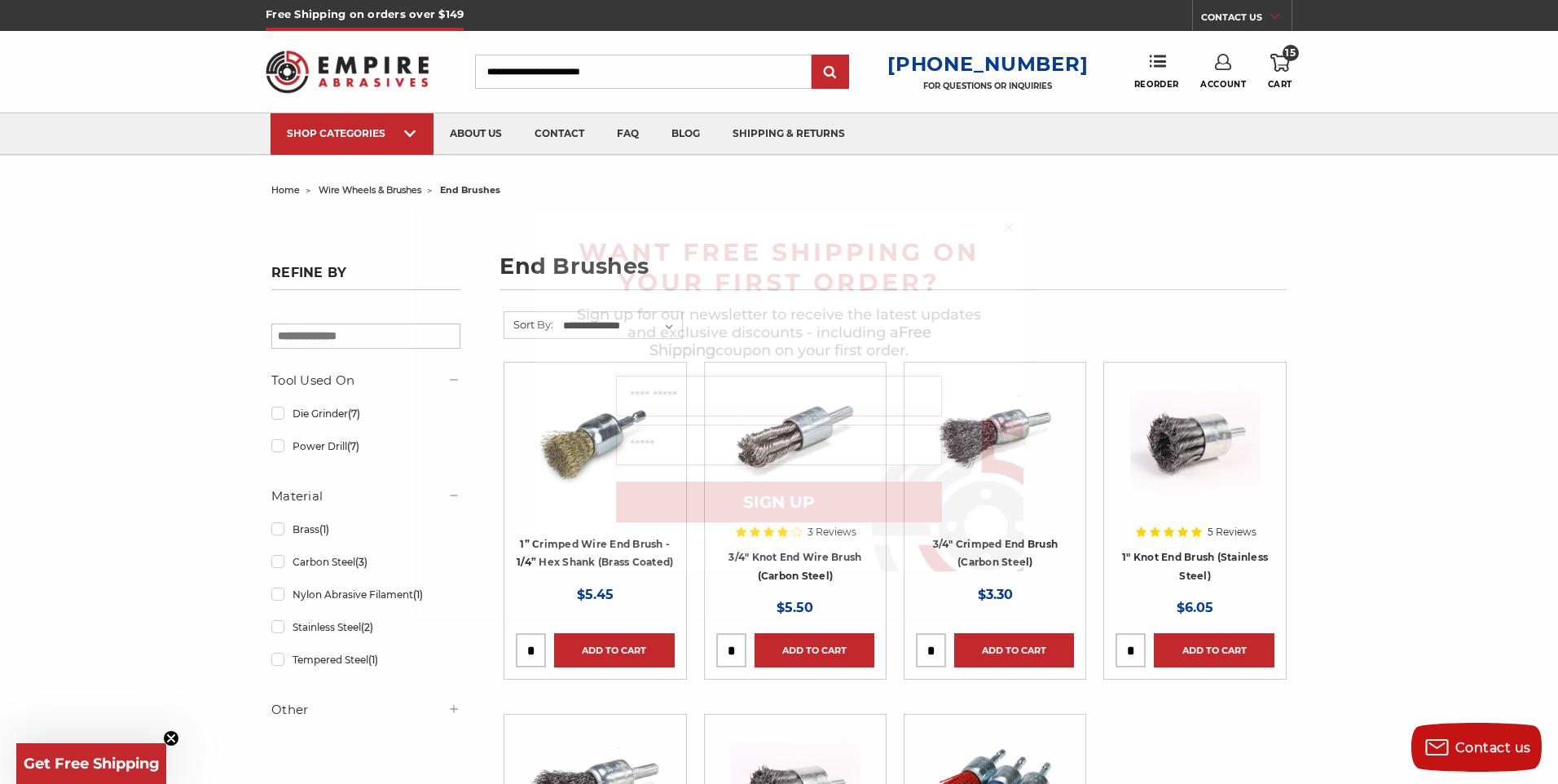
click at [1009, 221] on circle "Close dialog" at bounding box center [1009, 228] width 15 height 15
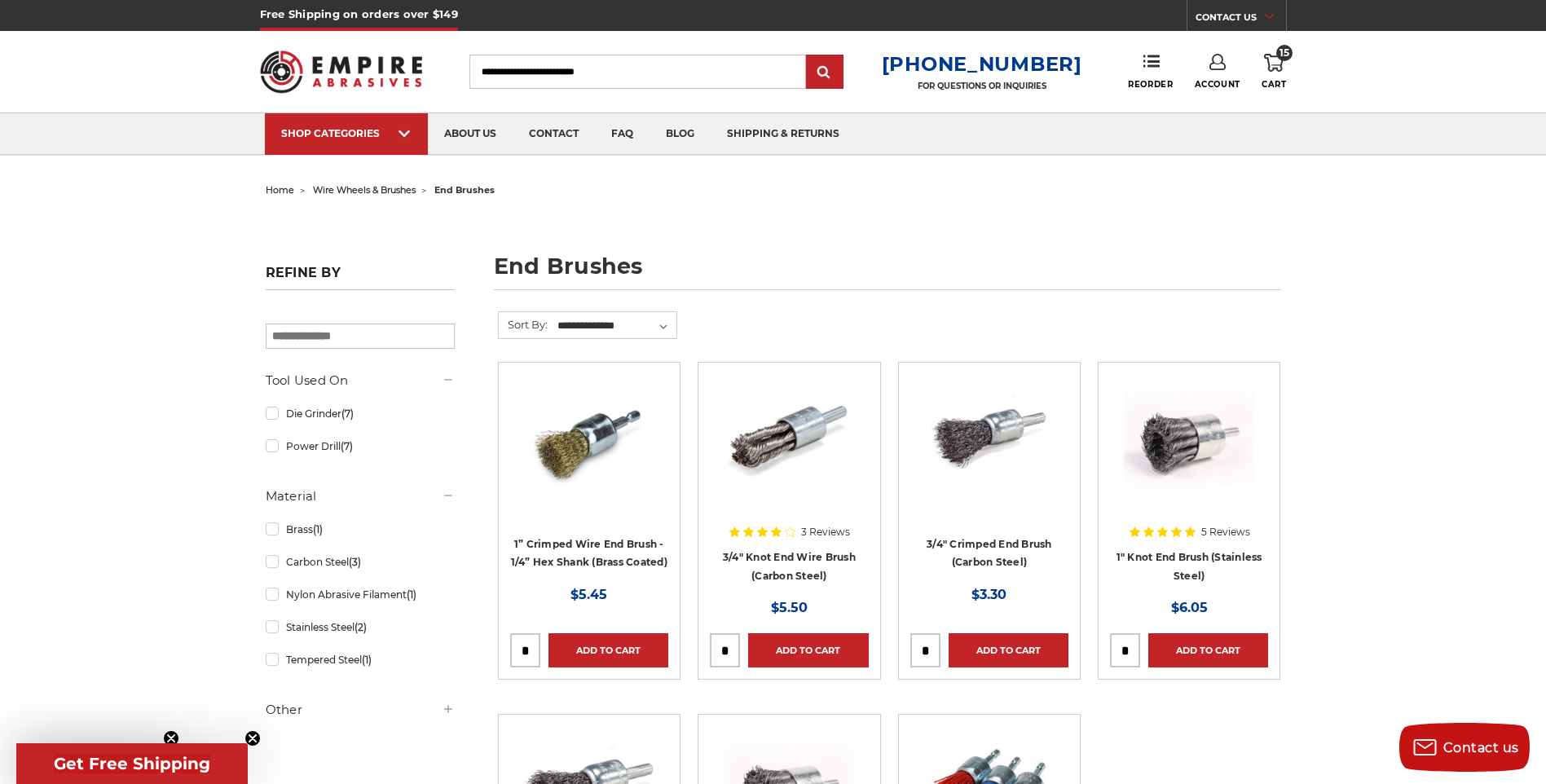
click at [1289, 61] on header "Free Shipping on orders over $149 CONTACT US Monday - Friday (excluding holiday…" at bounding box center [773, 78] width 1546 height 156
click at [1273, 65] on use at bounding box center [1273, 63] width 20 height 18
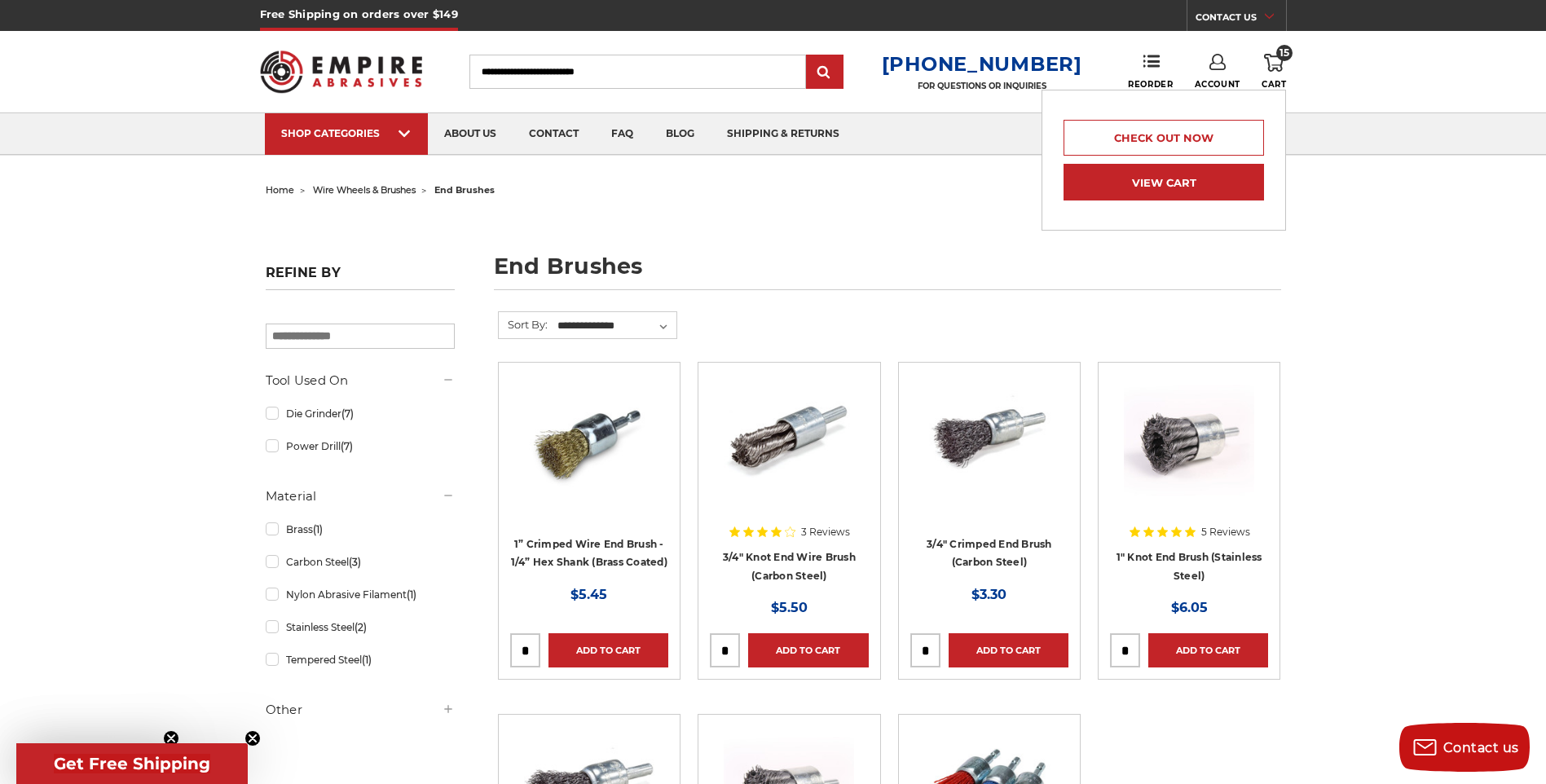
click at [1190, 180] on link "View Cart" at bounding box center [1163, 182] width 200 height 37
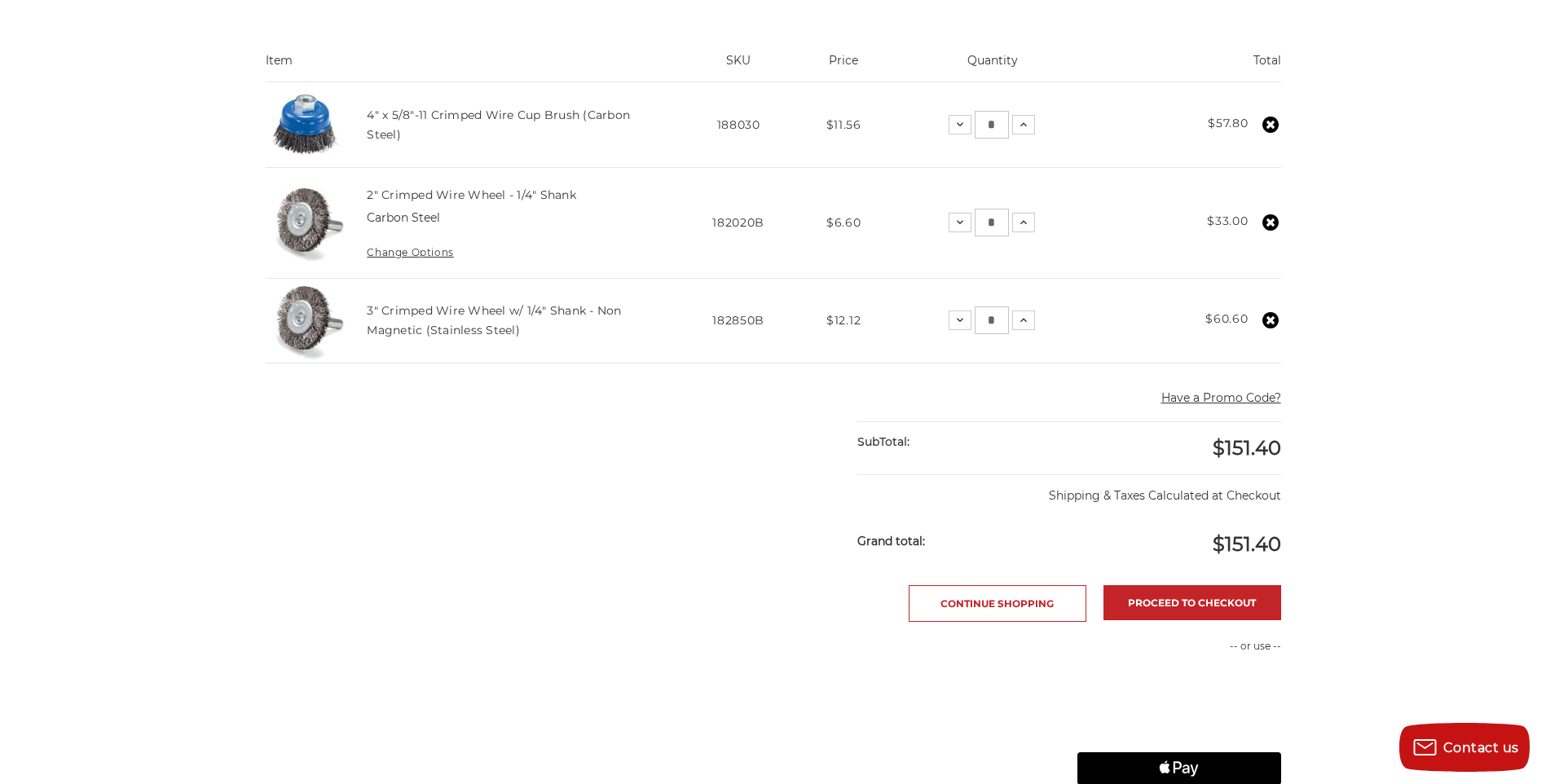
scroll to position [489, 0]
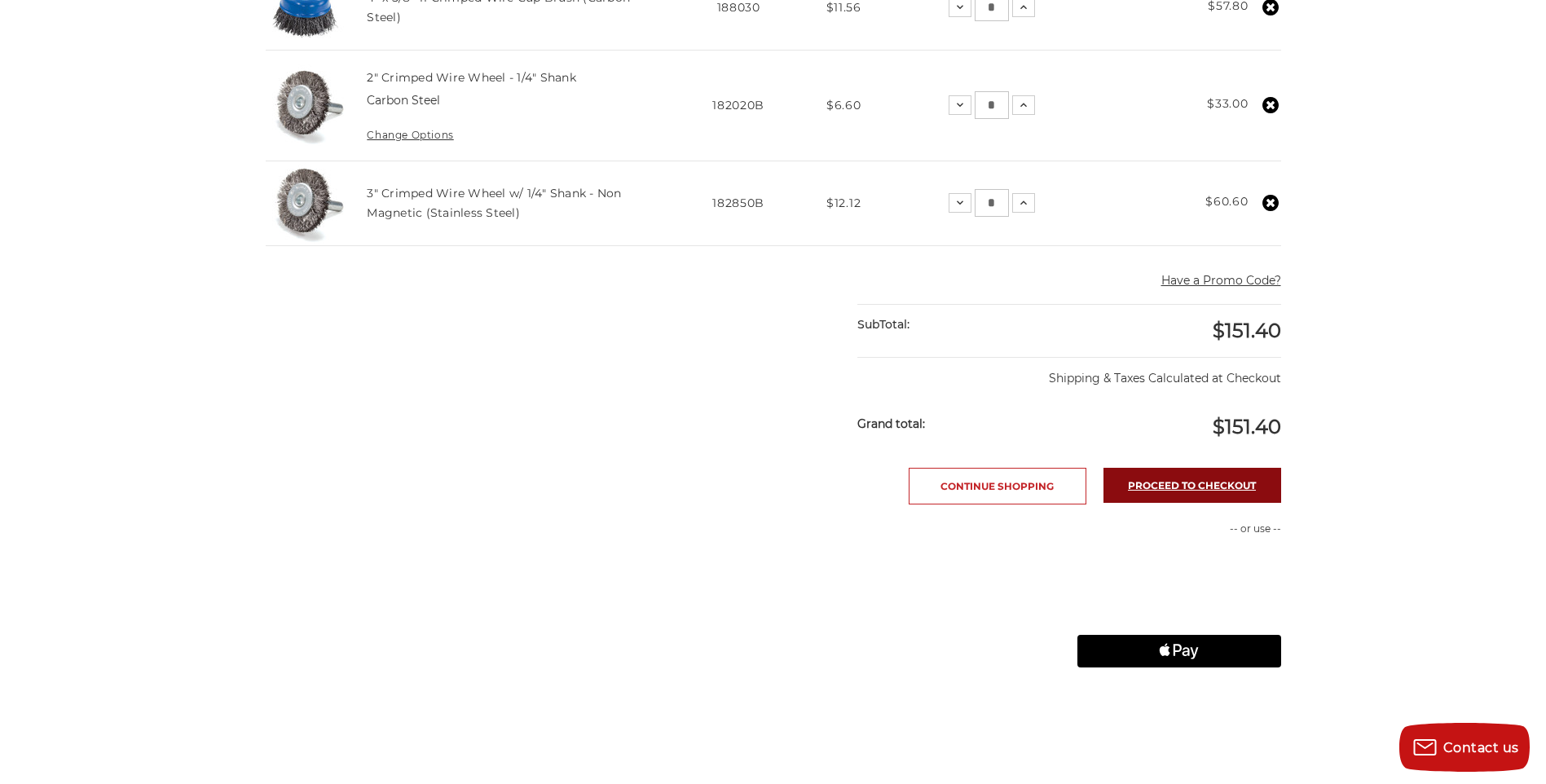
click at [1153, 478] on link "Proceed to checkout" at bounding box center [1192, 485] width 178 height 35
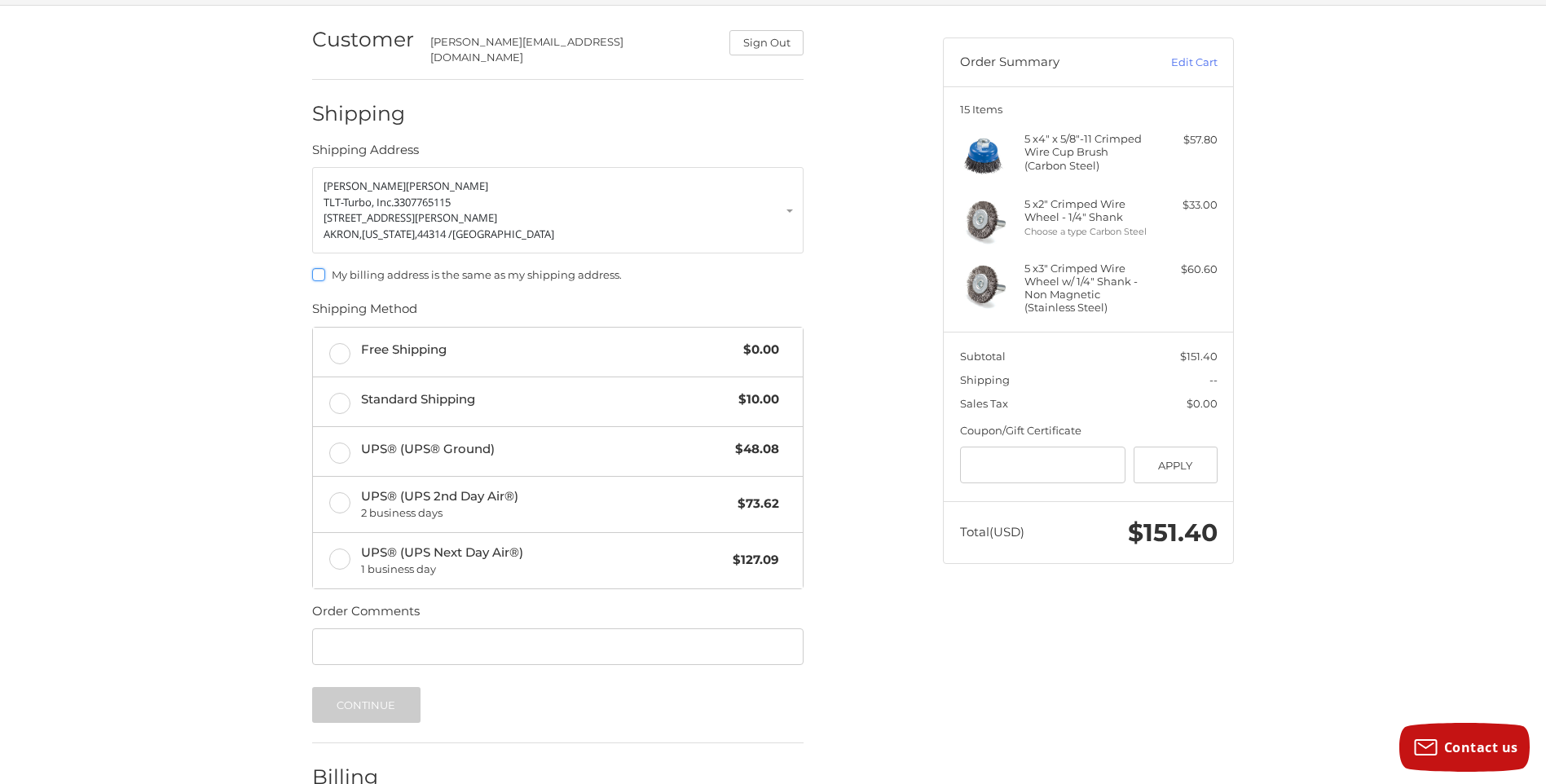
scroll to position [163, 0]
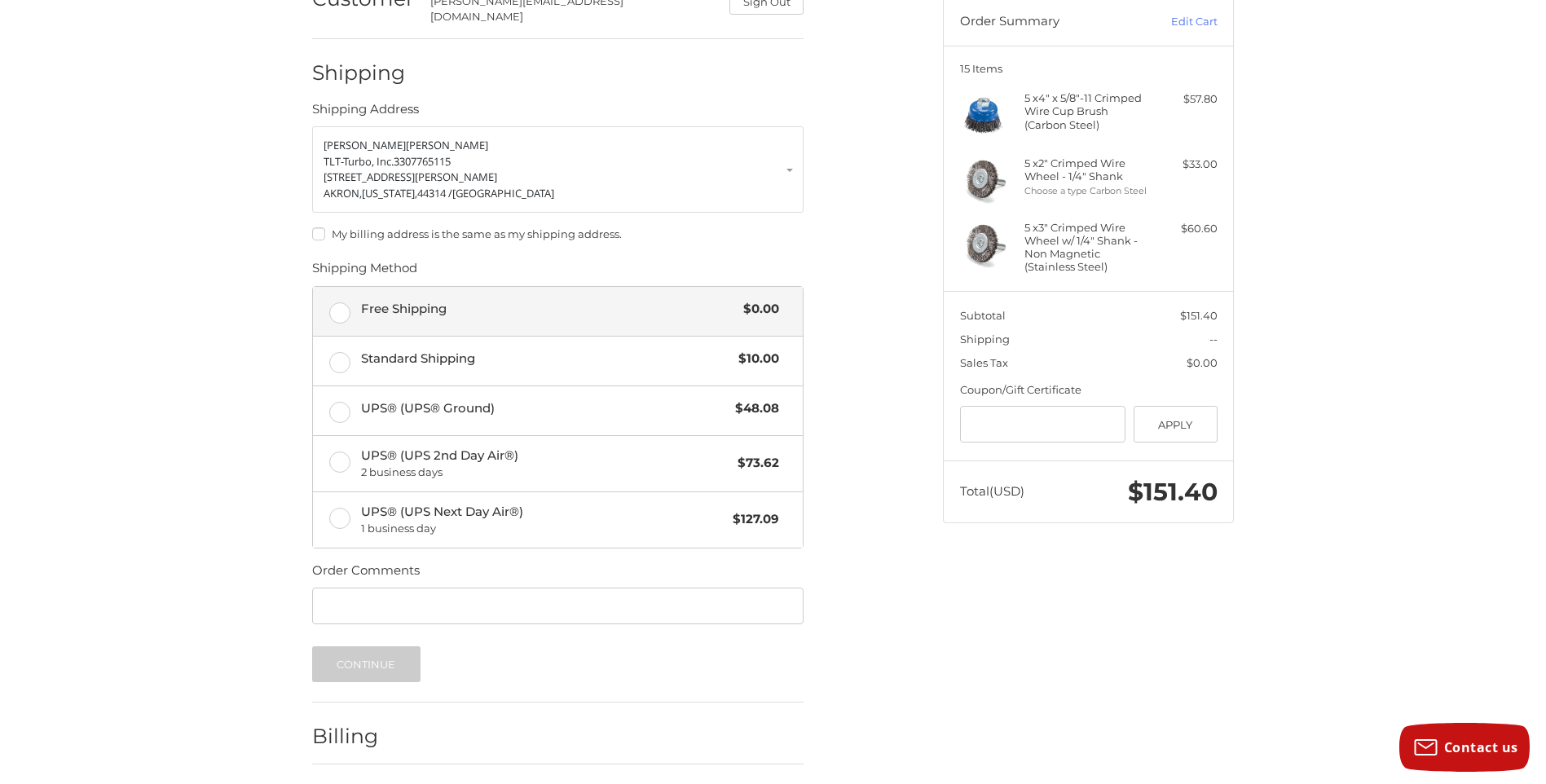
click at [610, 302] on span "Free Shipping" at bounding box center [548, 309] width 375 height 19
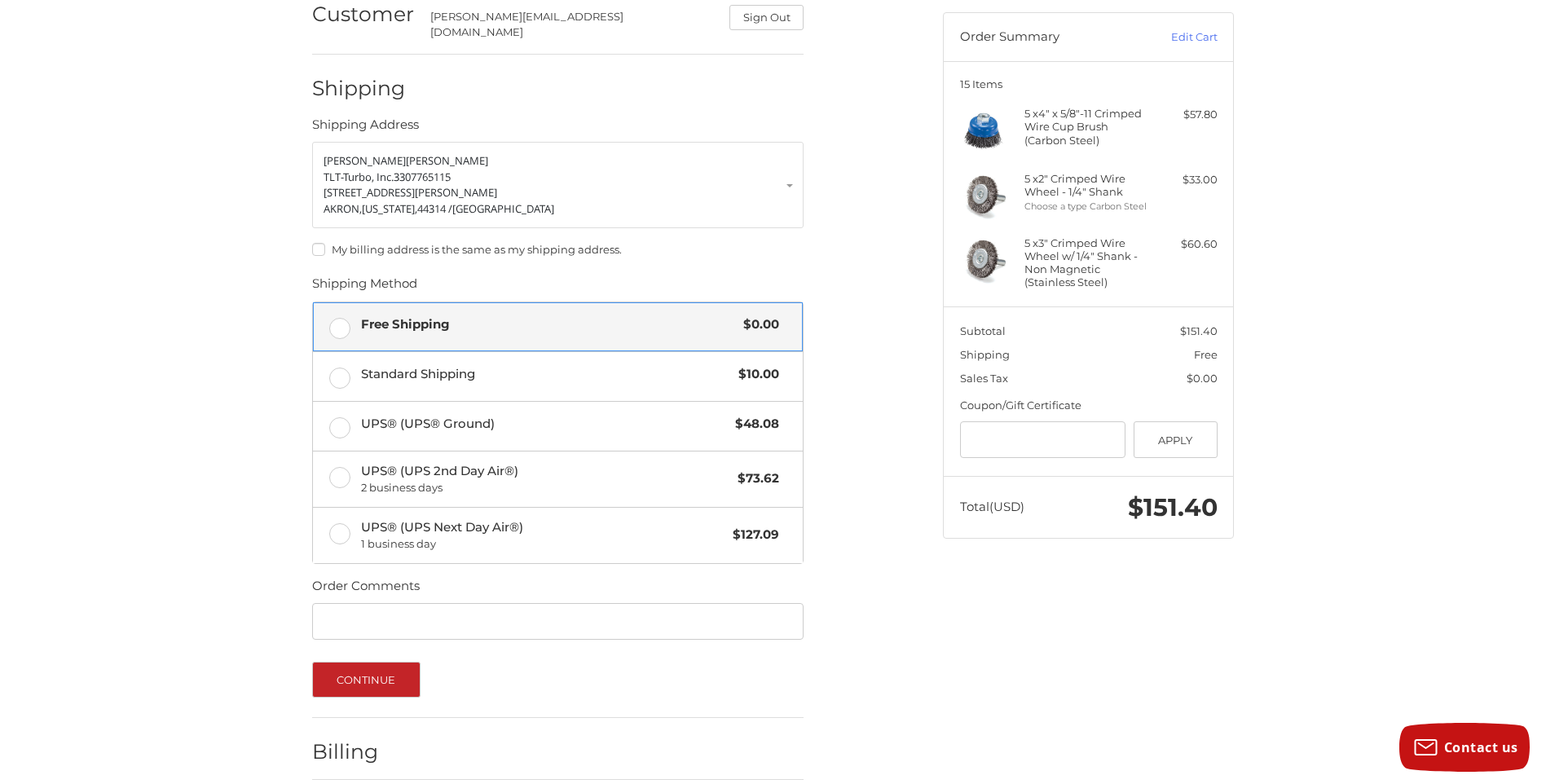
scroll to position [210, 0]
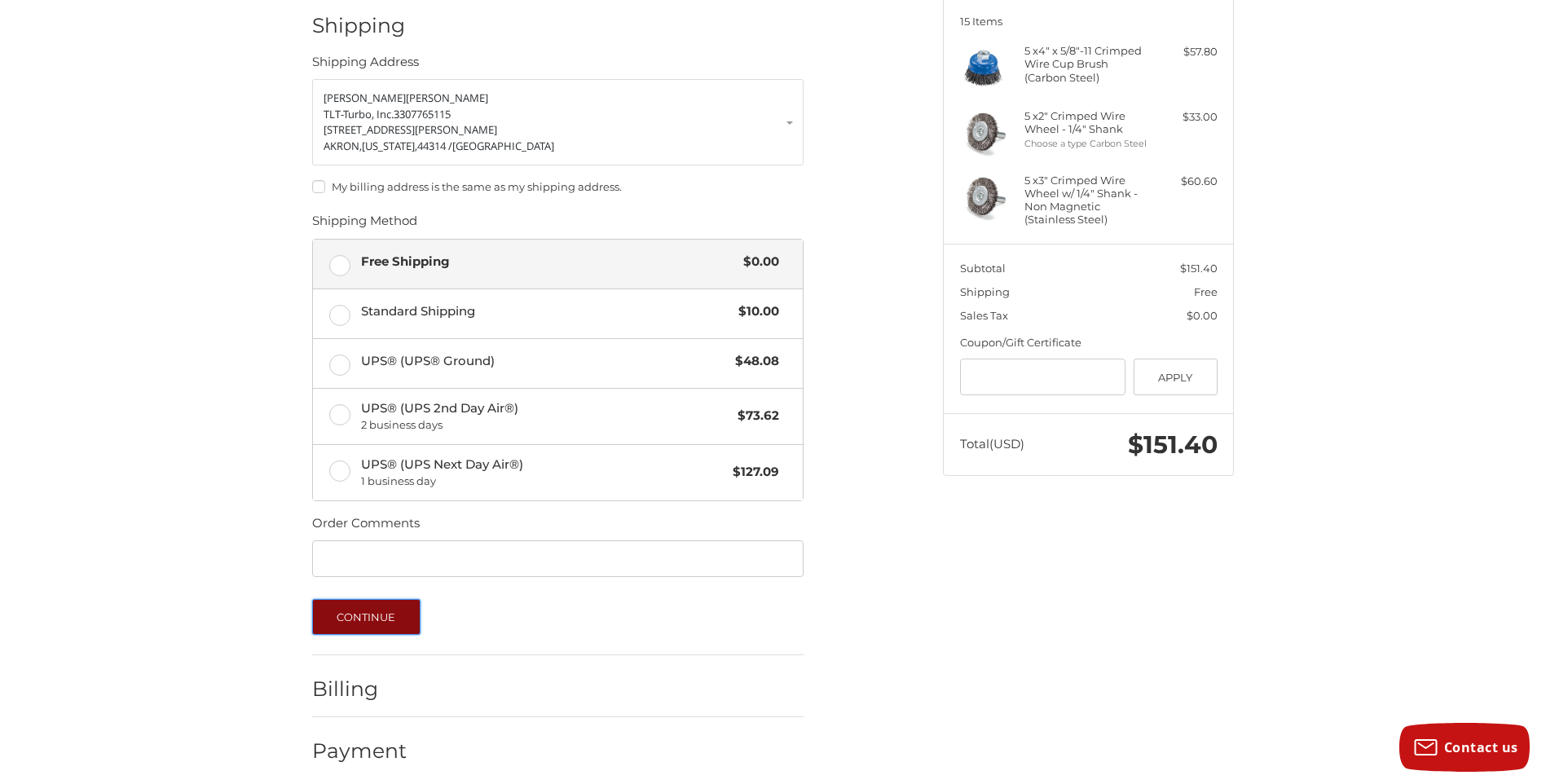
click at [376, 614] on button "Continue" at bounding box center [367, 617] width 108 height 36
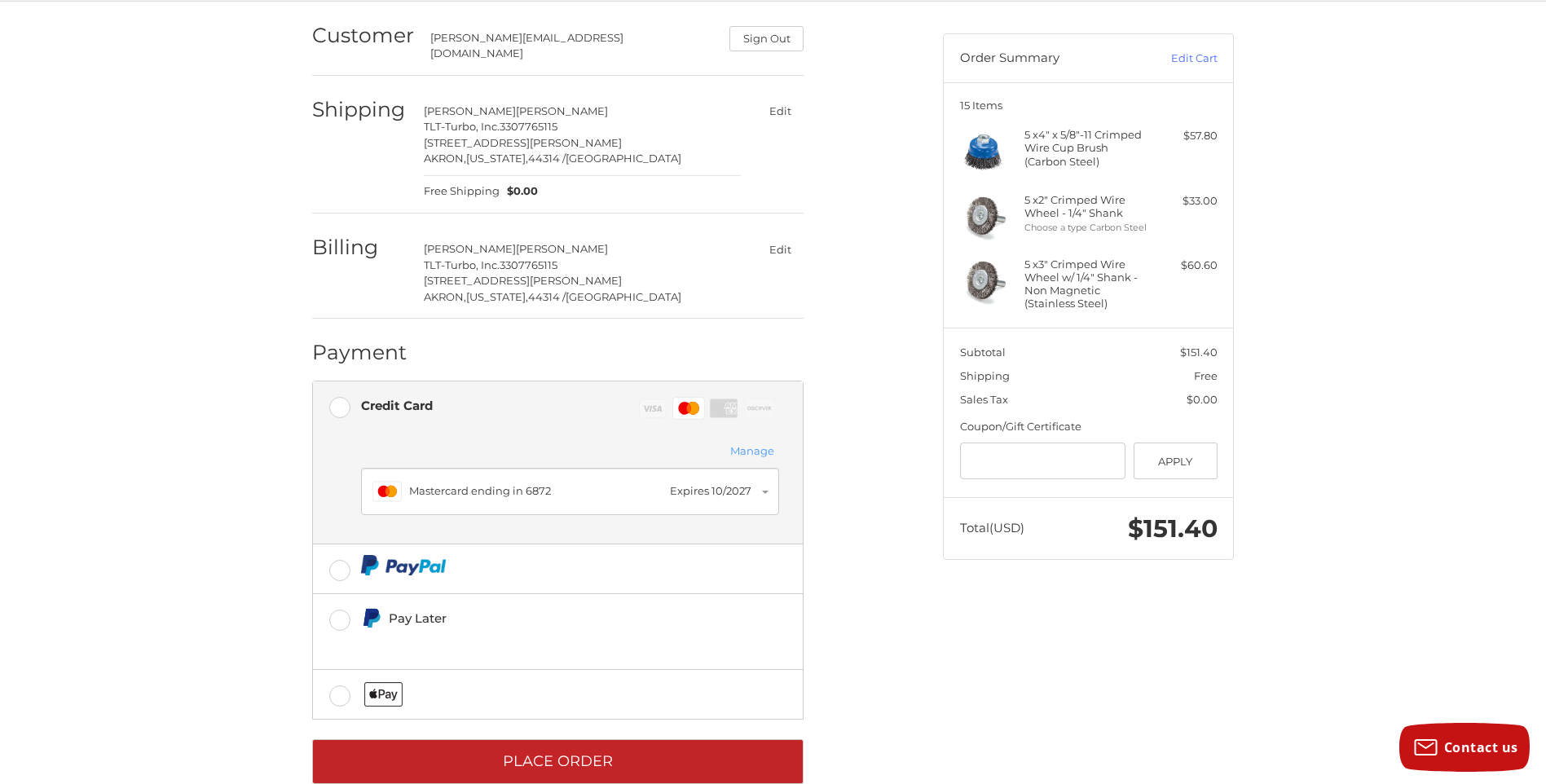
scroll to position [152, 0]
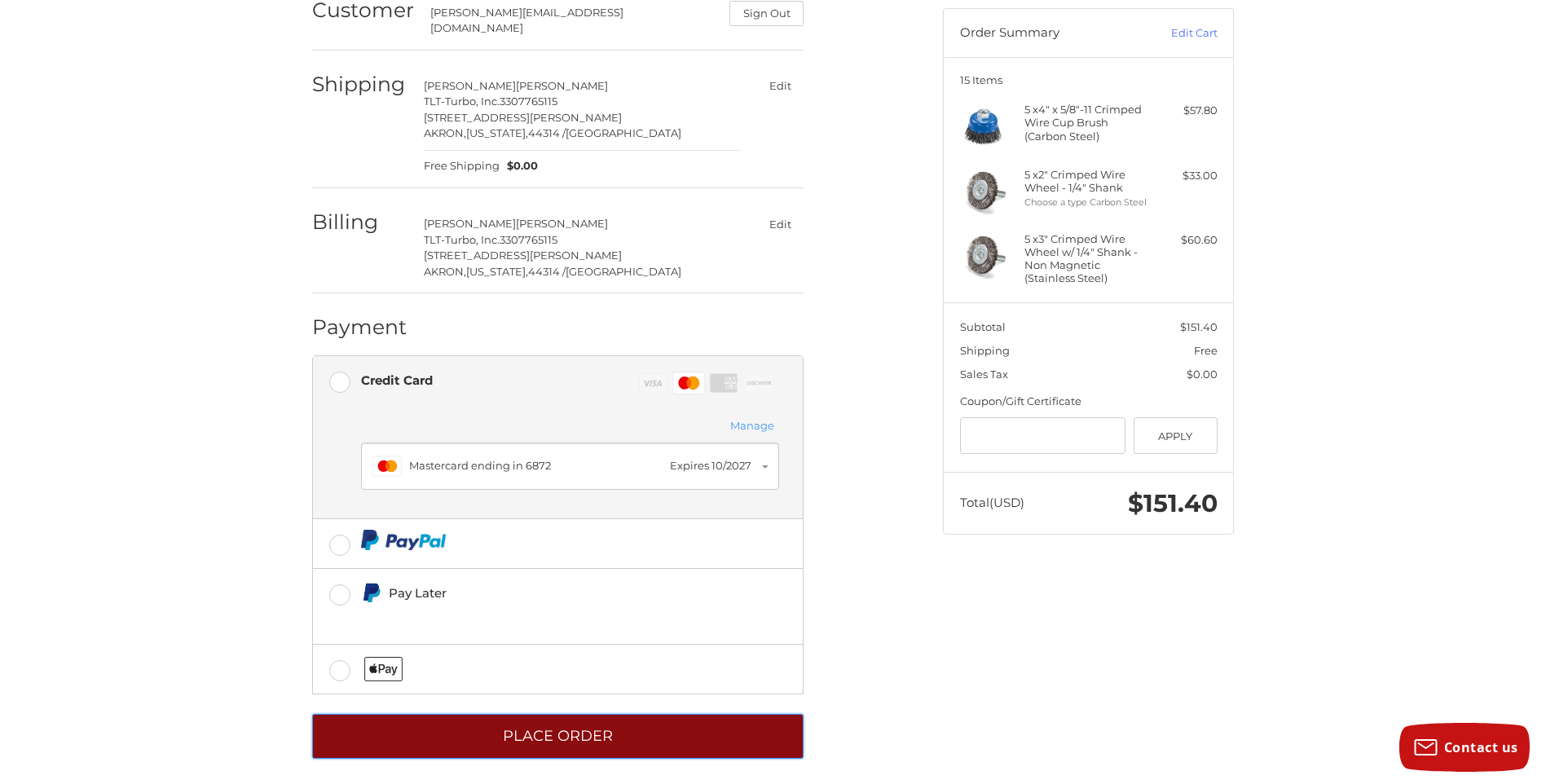
click at [691, 727] on button "Place Order" at bounding box center [558, 736] width 492 height 45
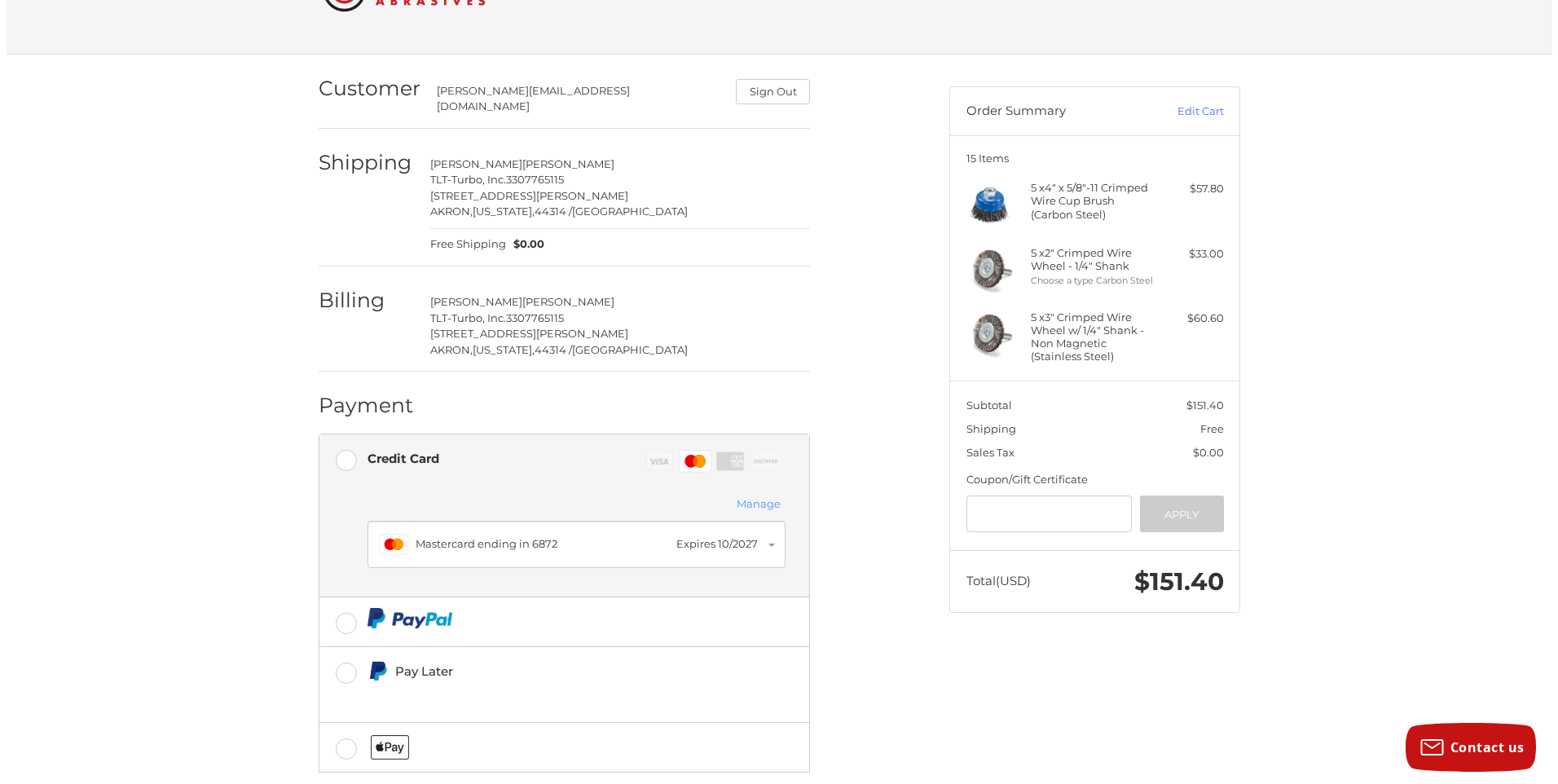
scroll to position [0, 0]
